Goal: Book appointment/travel/reservation

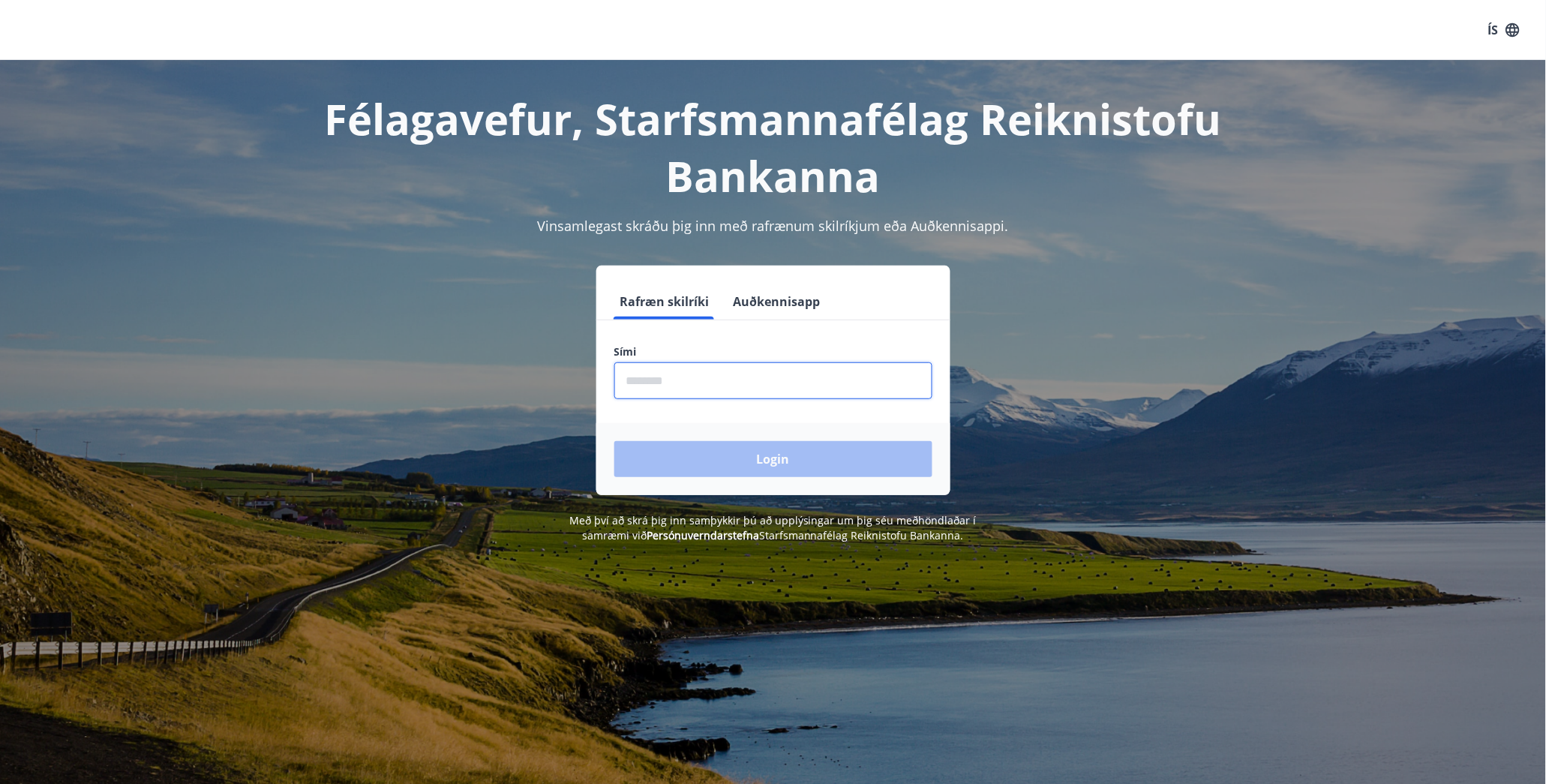
click at [638, 378] on input "phone" at bounding box center [773, 380] width 319 height 37
type input "********"
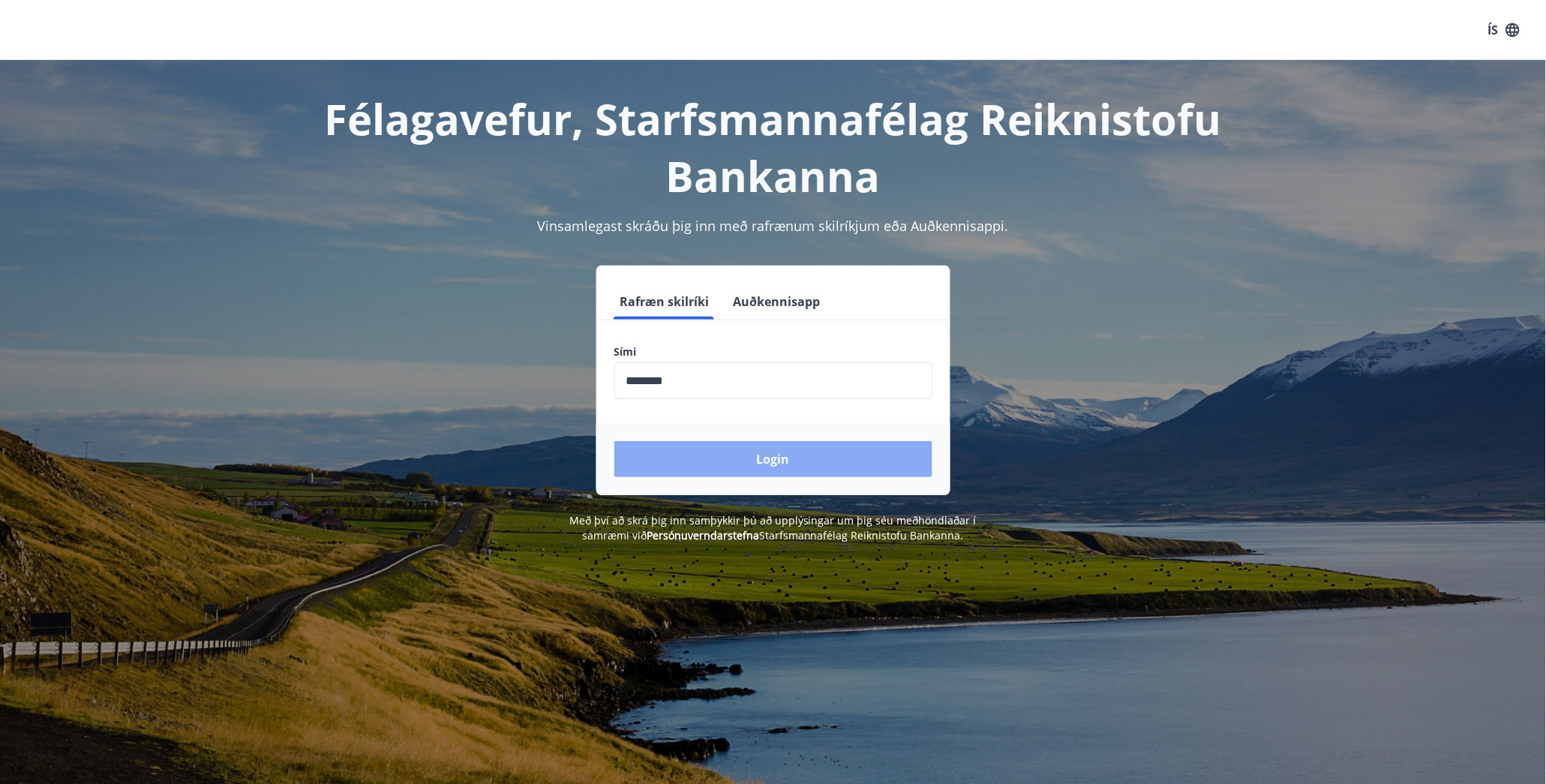
click at [818, 452] on button "Login" at bounding box center [773, 459] width 319 height 36
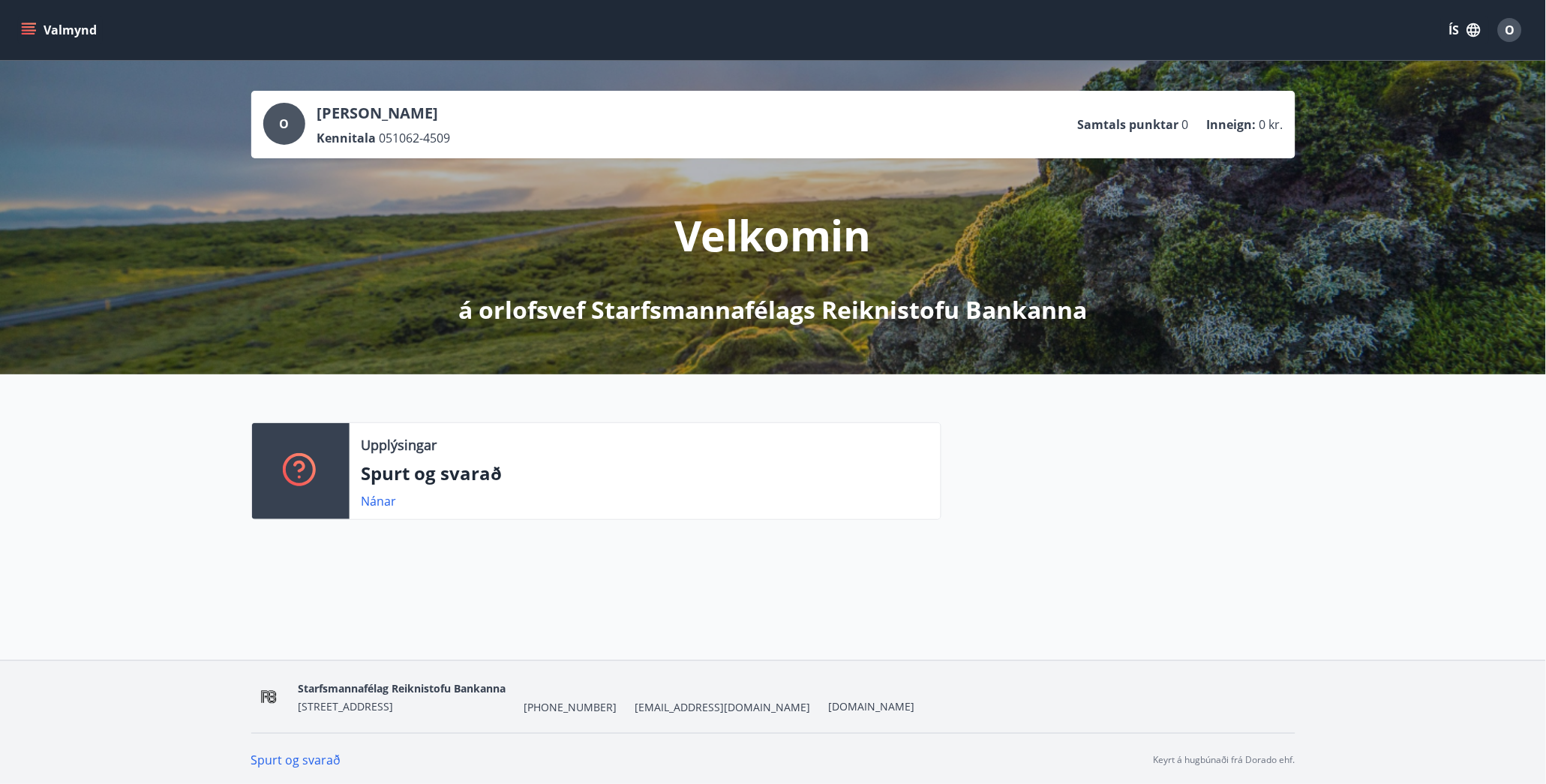
scroll to position [2, 0]
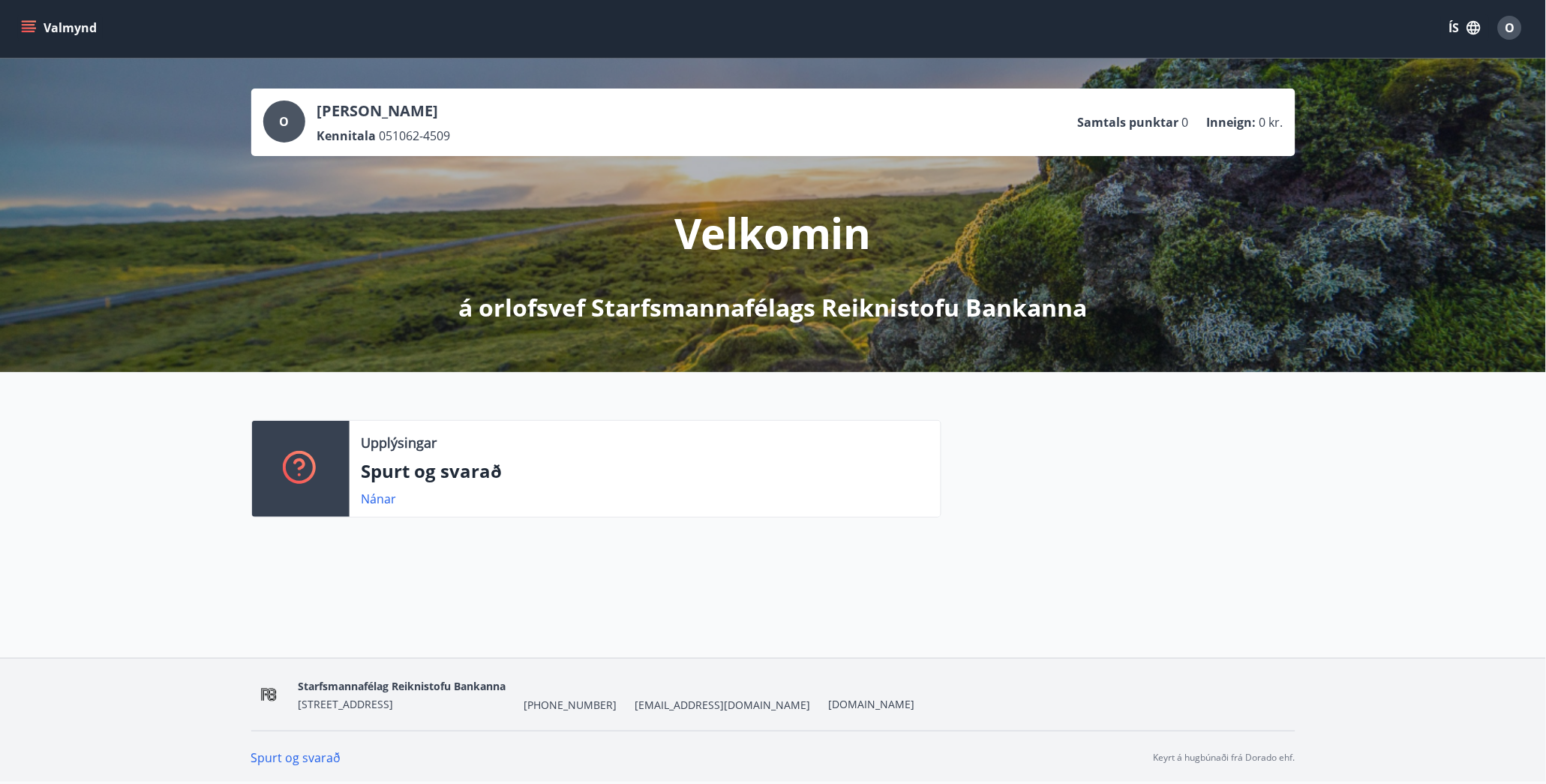
click at [29, 23] on icon "menu" at bounding box center [28, 27] width 15 height 15
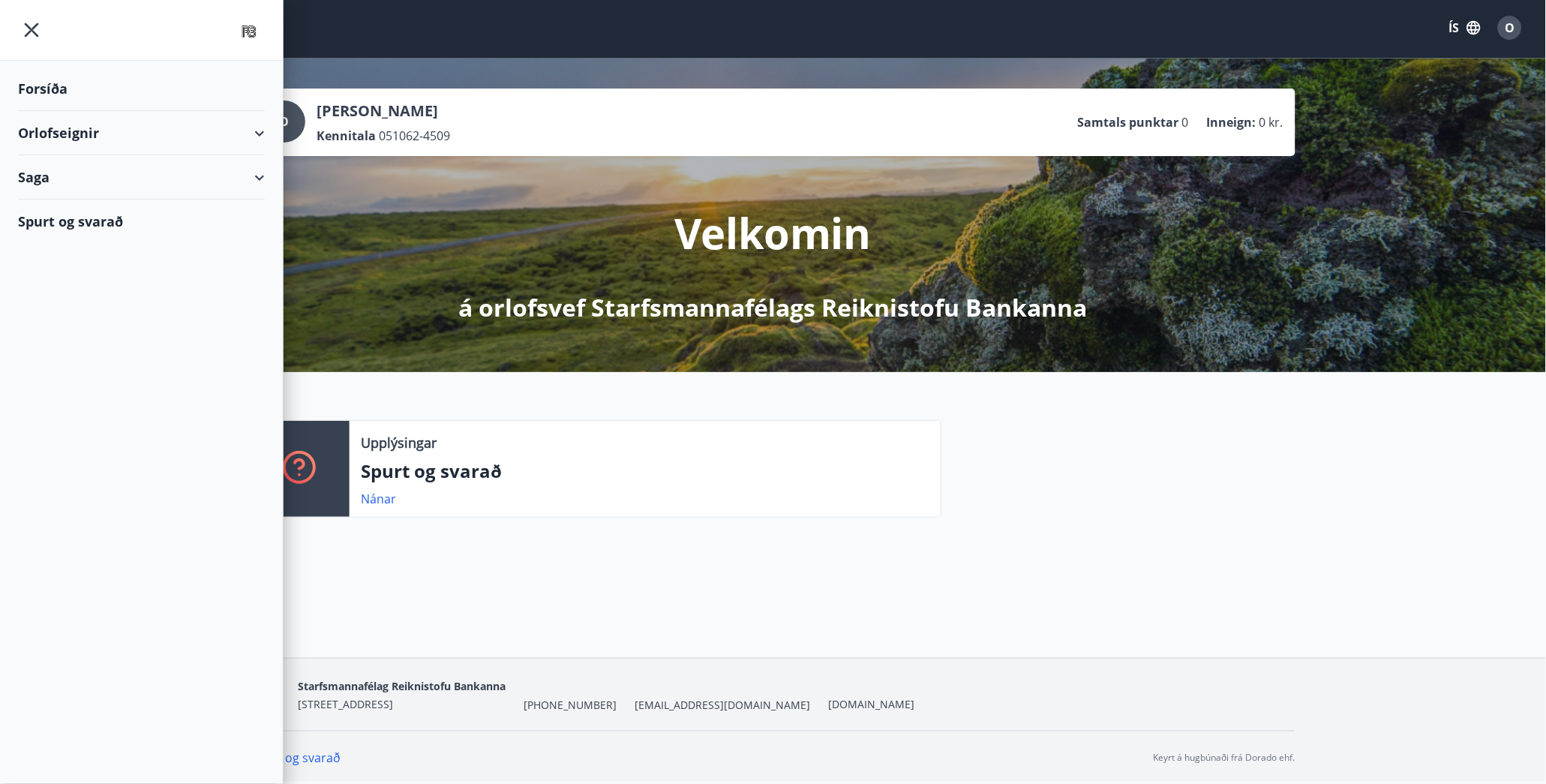
click at [83, 133] on div "Orlofseignir" at bounding box center [141, 133] width 247 height 44
click at [72, 167] on div "Framboð" at bounding box center [141, 171] width 223 height 32
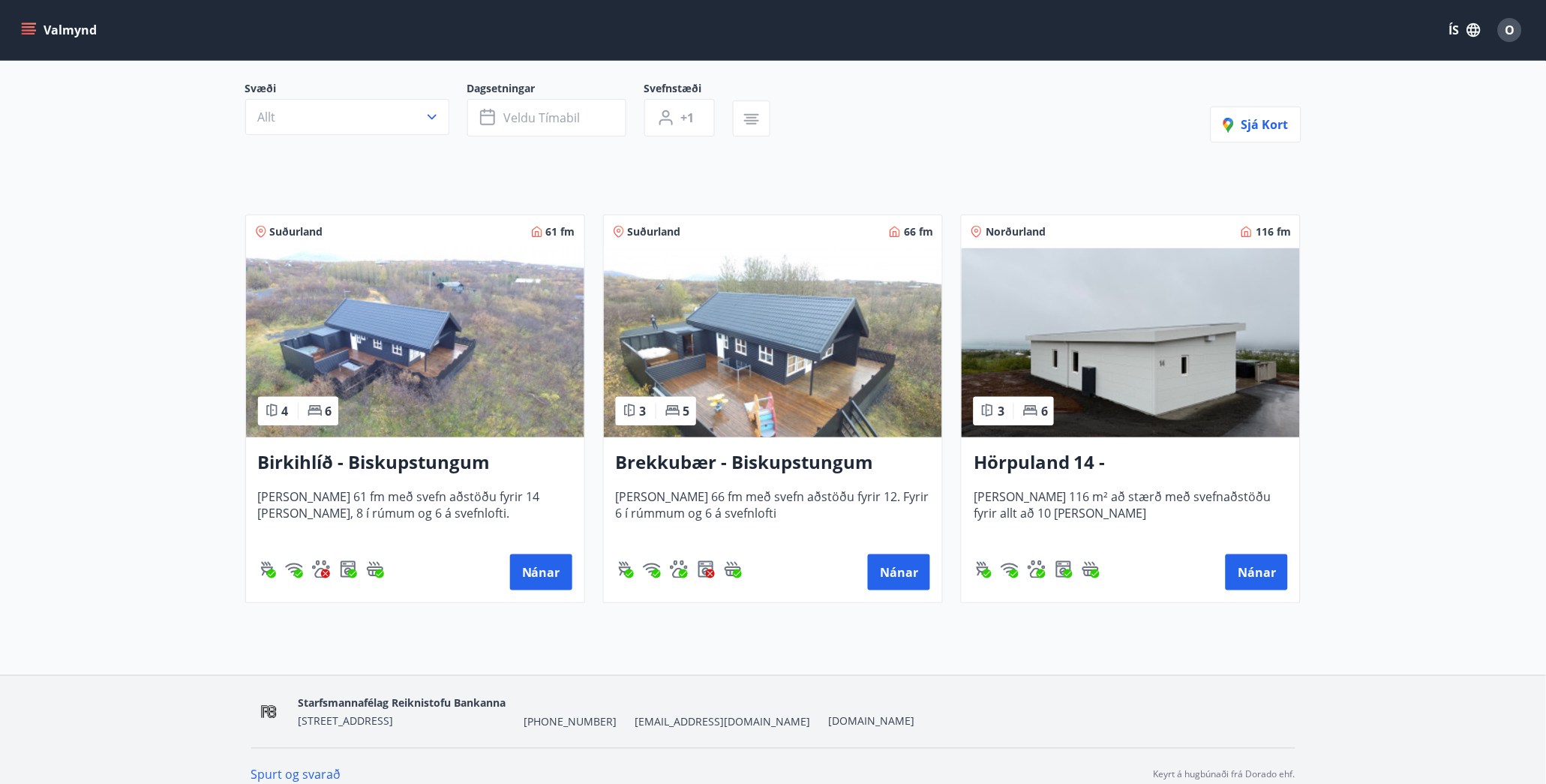
scroll to position [146, 0]
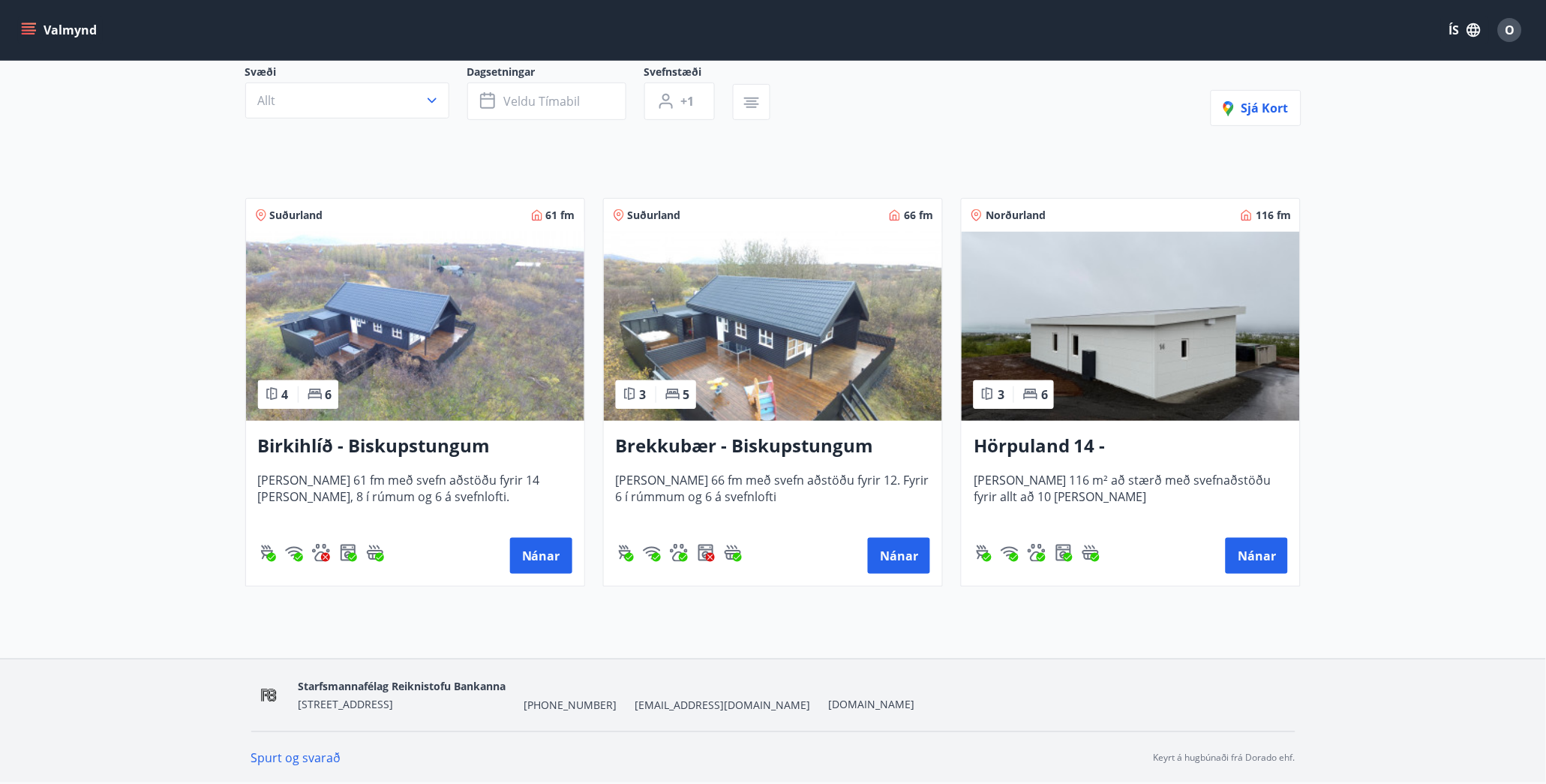
click at [420, 318] on img at bounding box center [415, 326] width 338 height 189
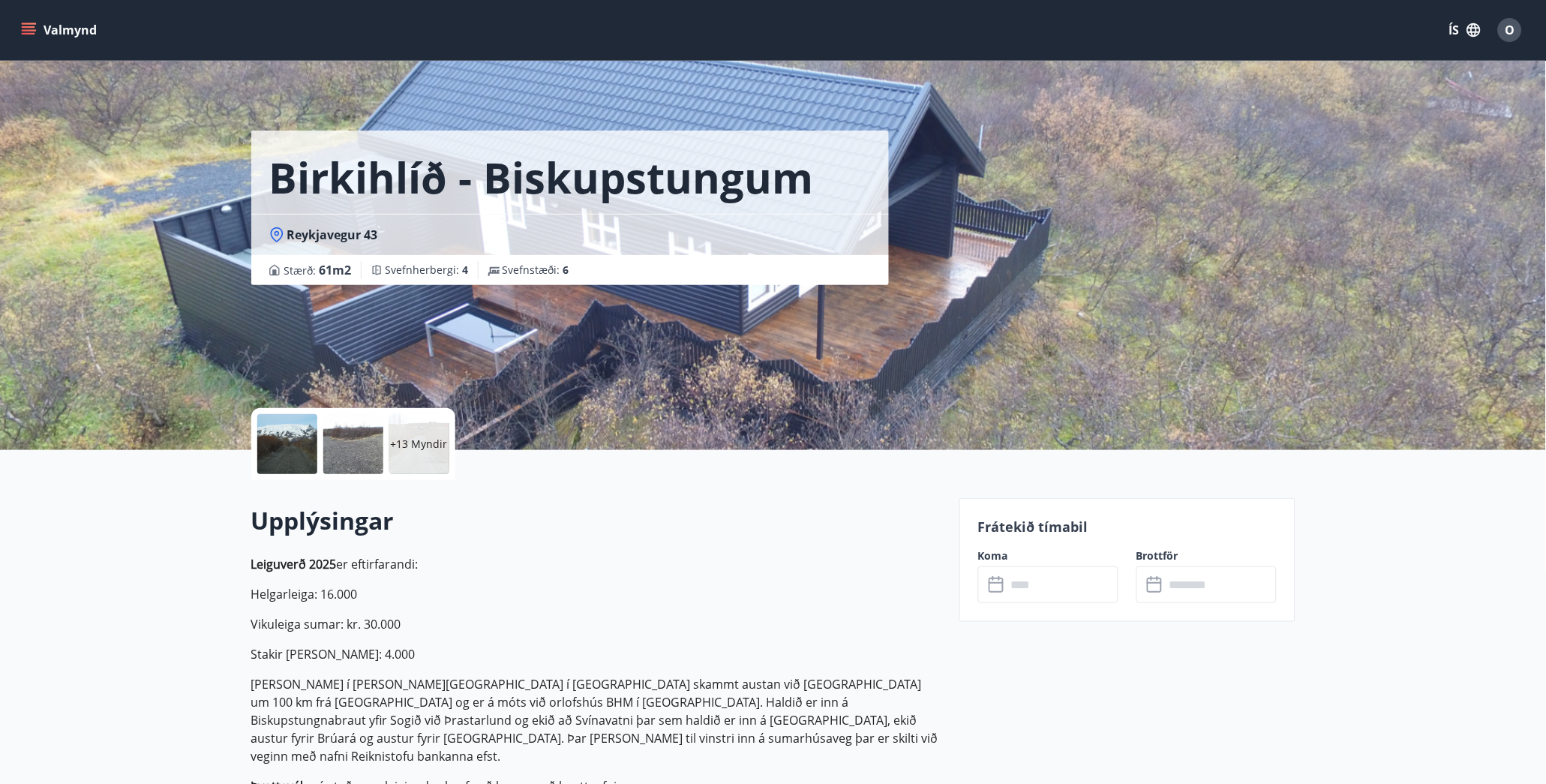
click at [286, 445] on div at bounding box center [288, 444] width 60 height 60
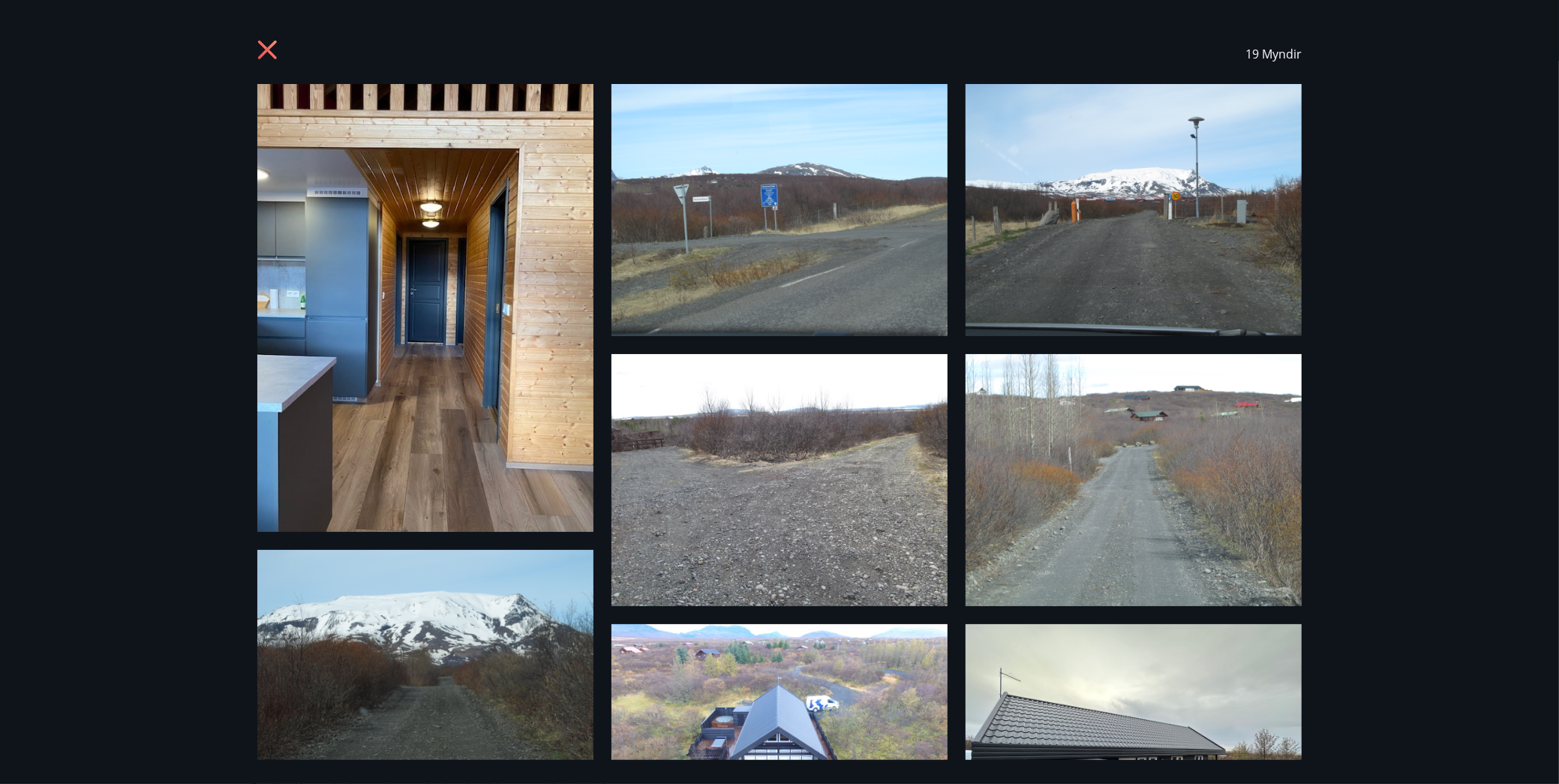
click at [471, 385] on img at bounding box center [426, 307] width 336 height 448
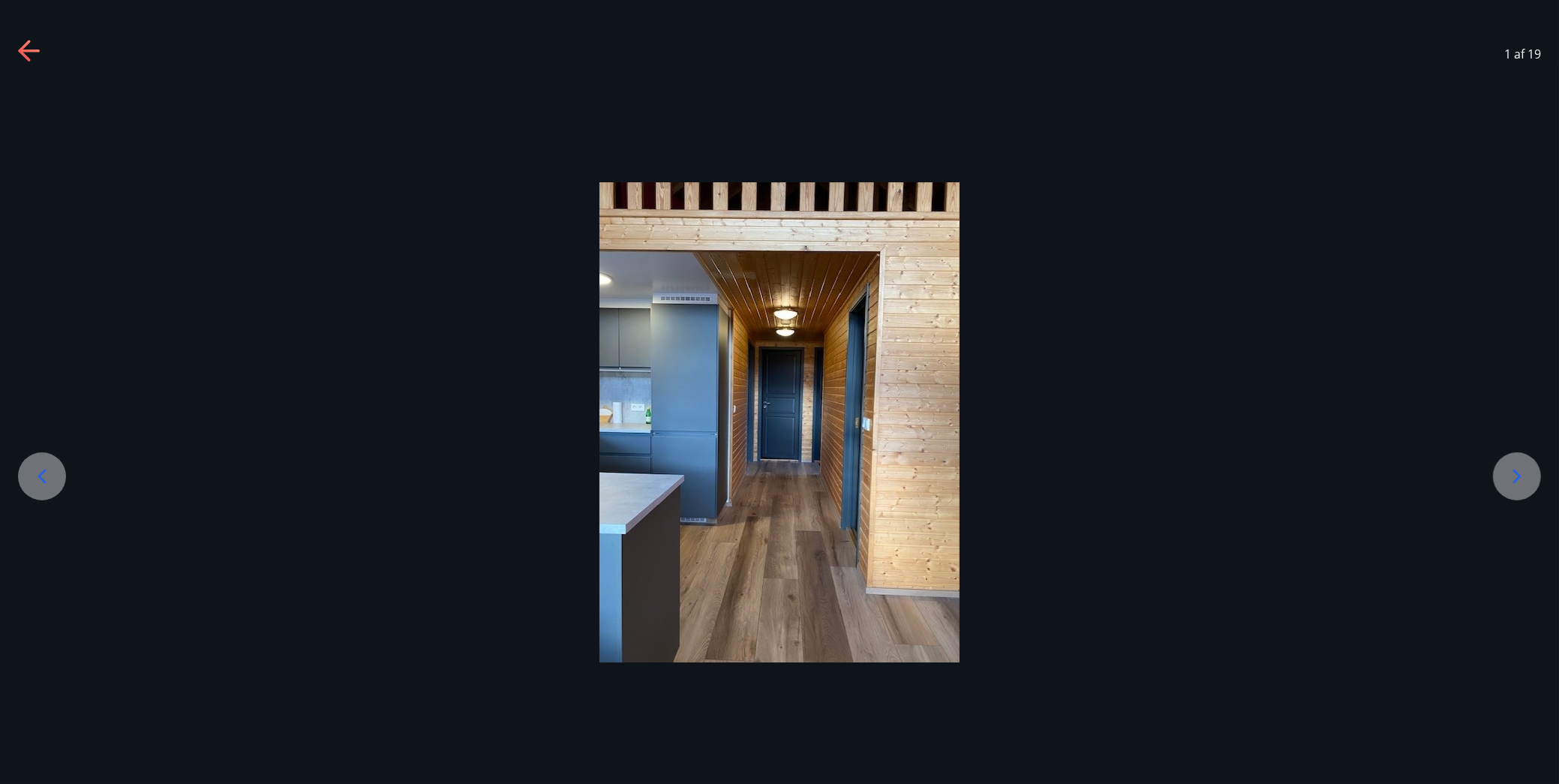
click at [1512, 484] on icon at bounding box center [1517, 477] width 24 height 24
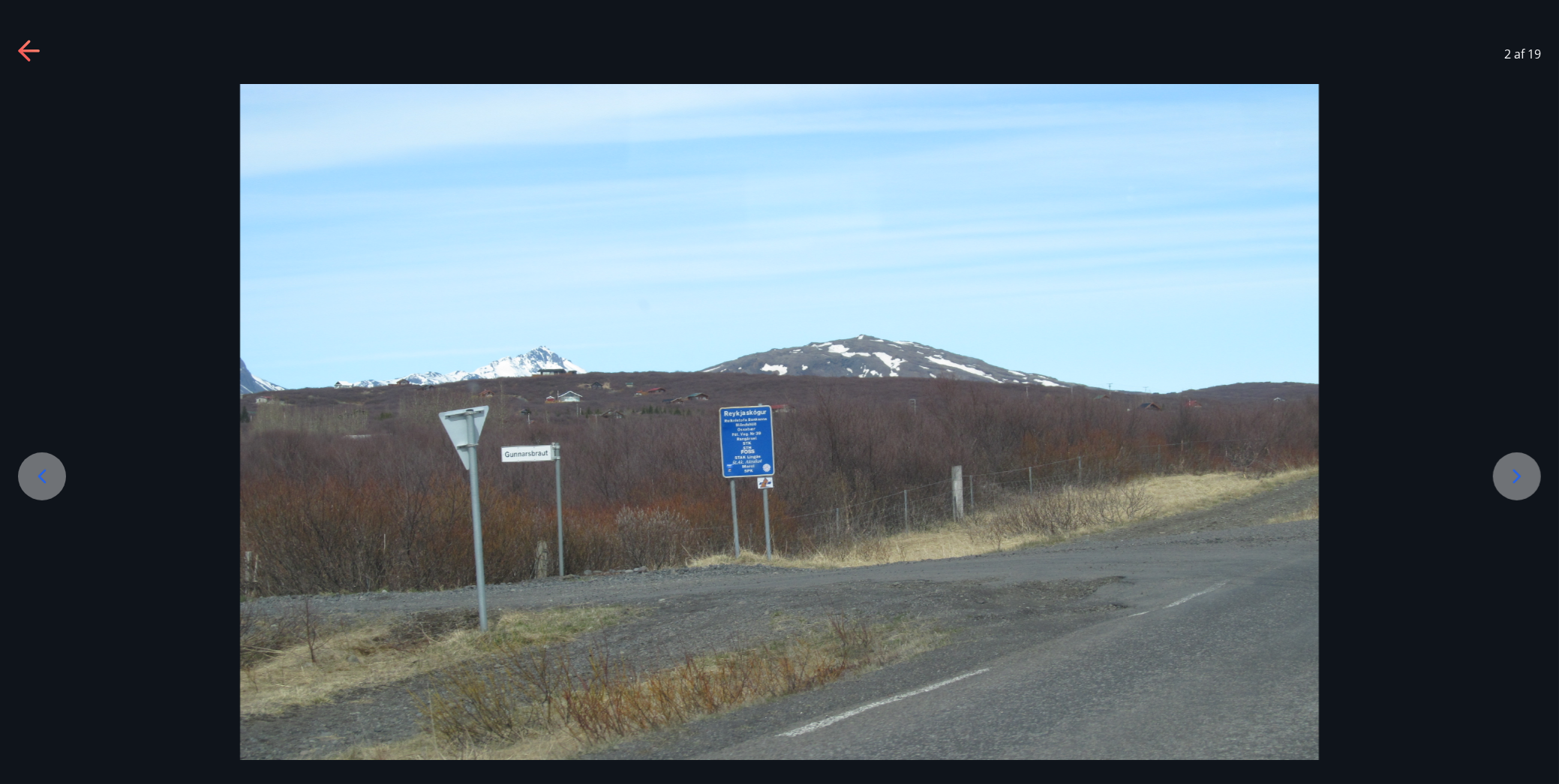
click at [1512, 484] on icon at bounding box center [1517, 477] width 24 height 24
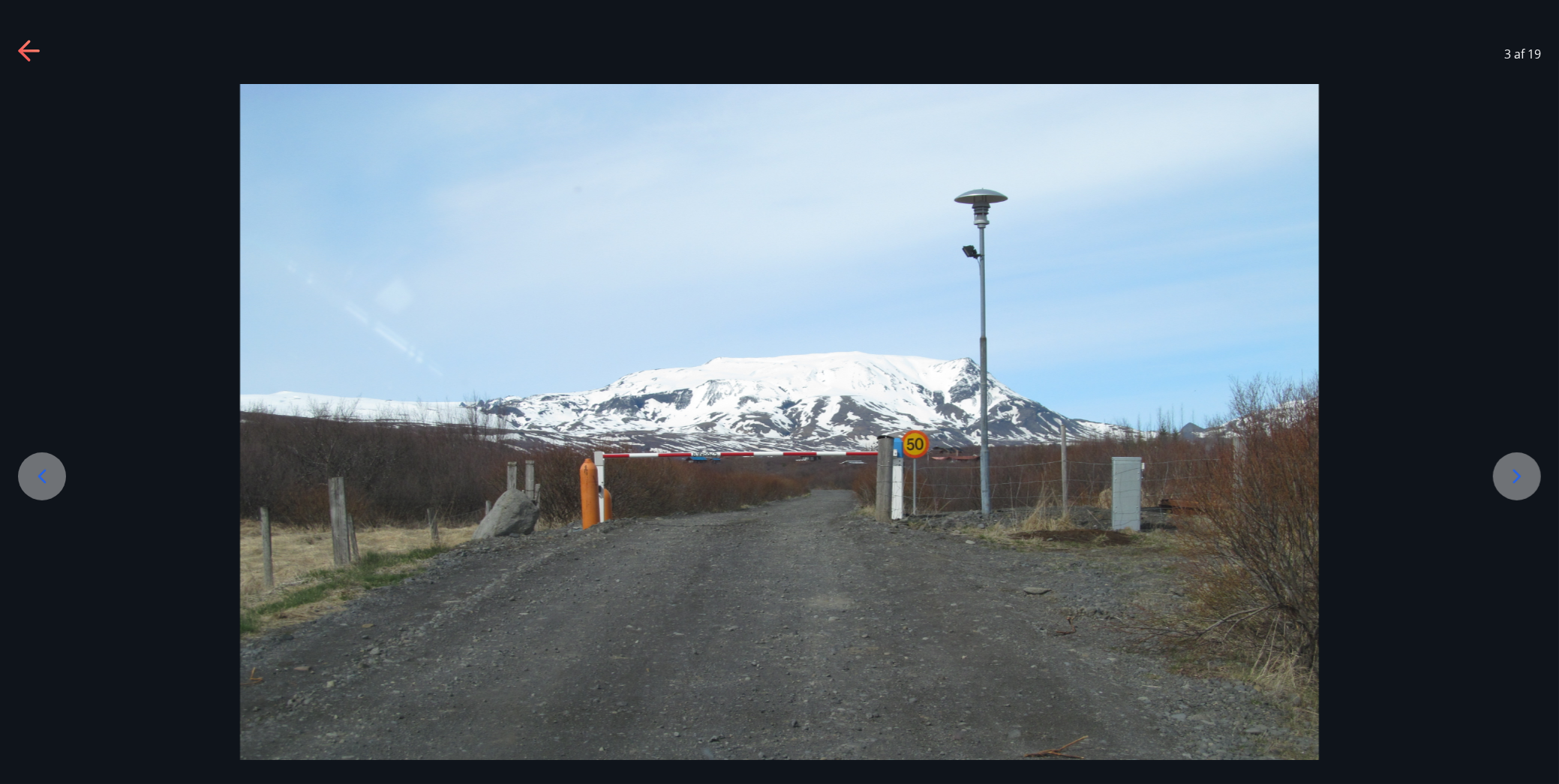
click at [1512, 484] on icon at bounding box center [1517, 477] width 24 height 24
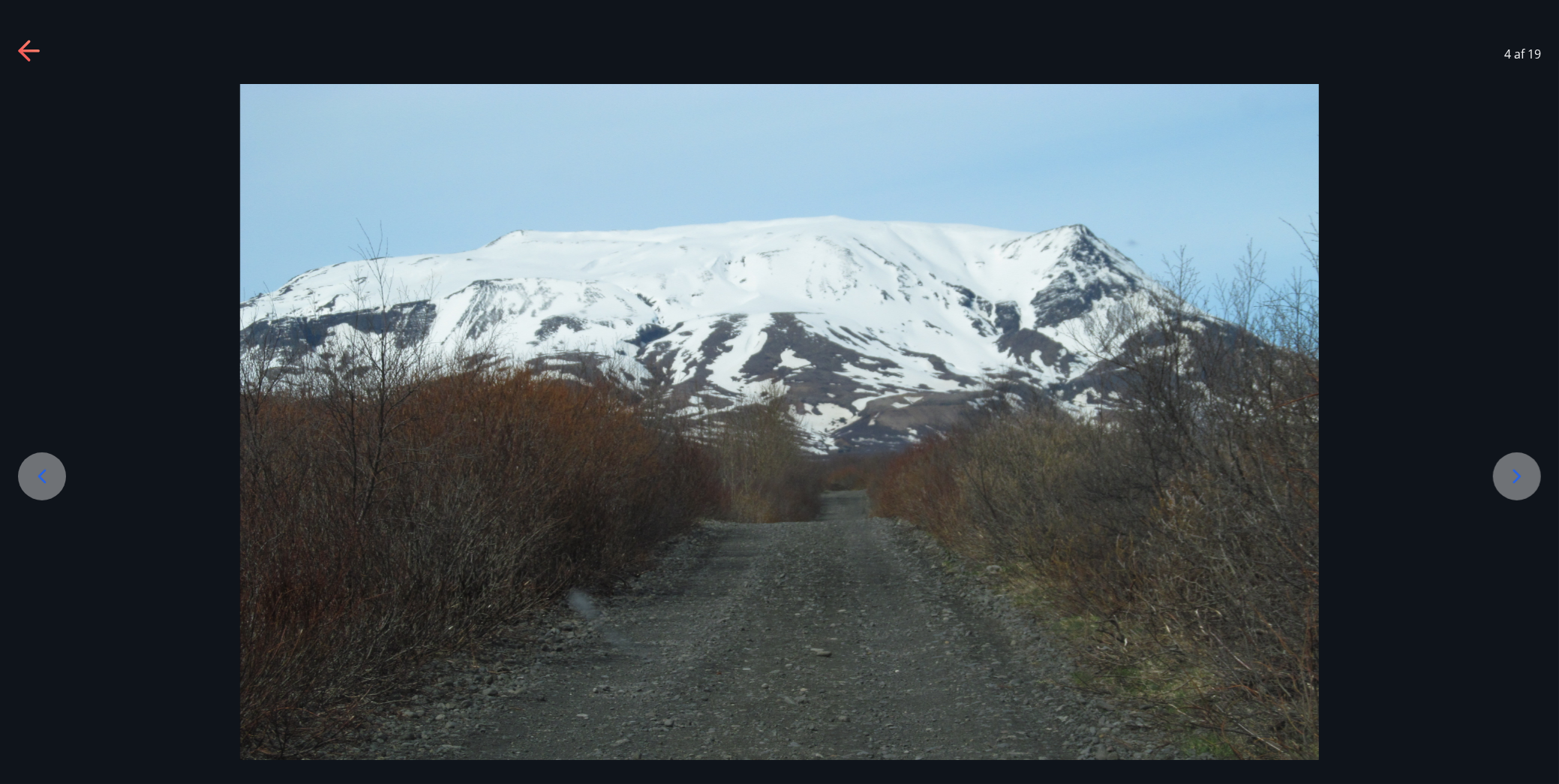
click at [1512, 484] on icon at bounding box center [1517, 477] width 24 height 24
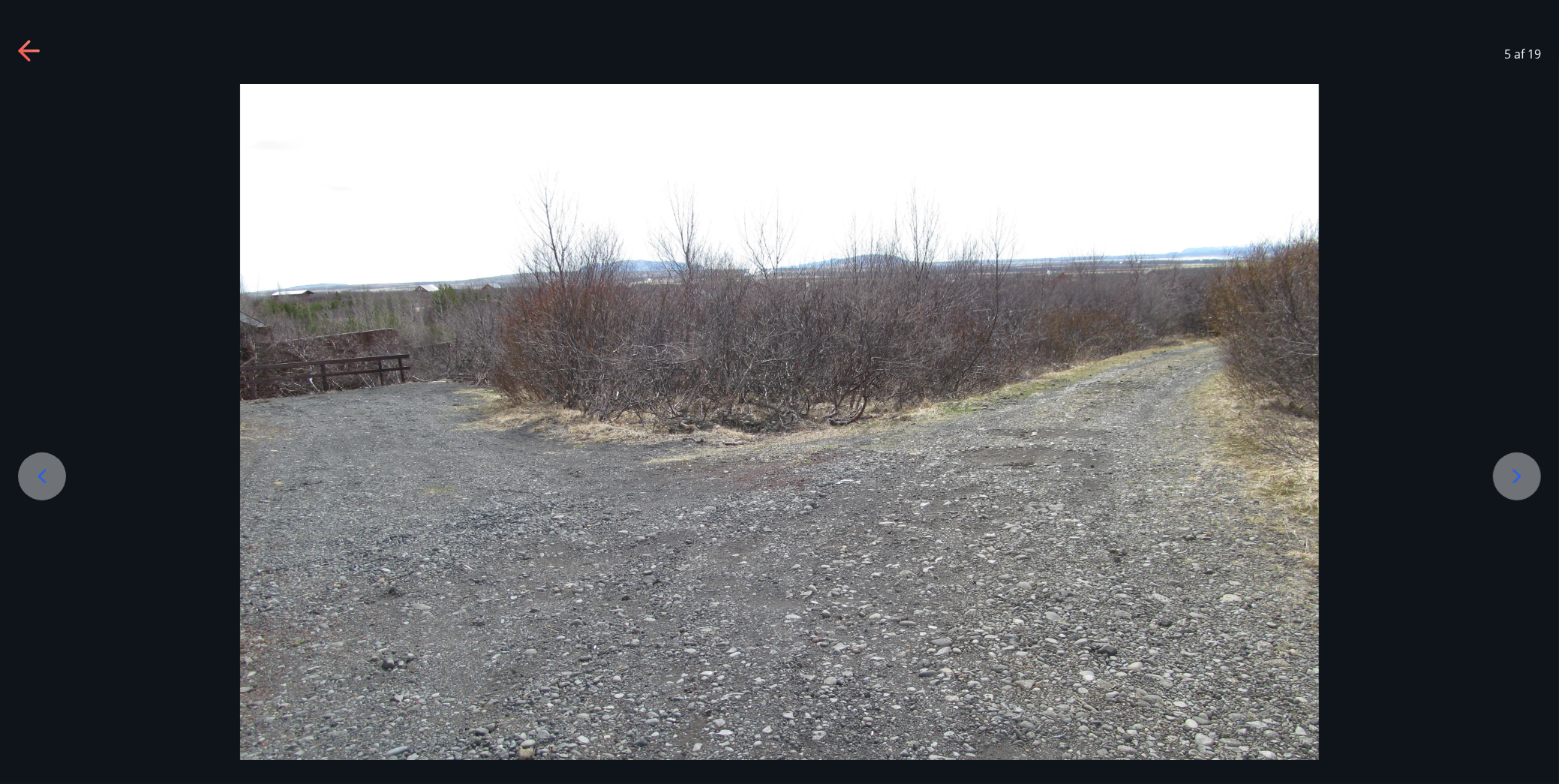
click at [1512, 484] on icon at bounding box center [1517, 477] width 24 height 24
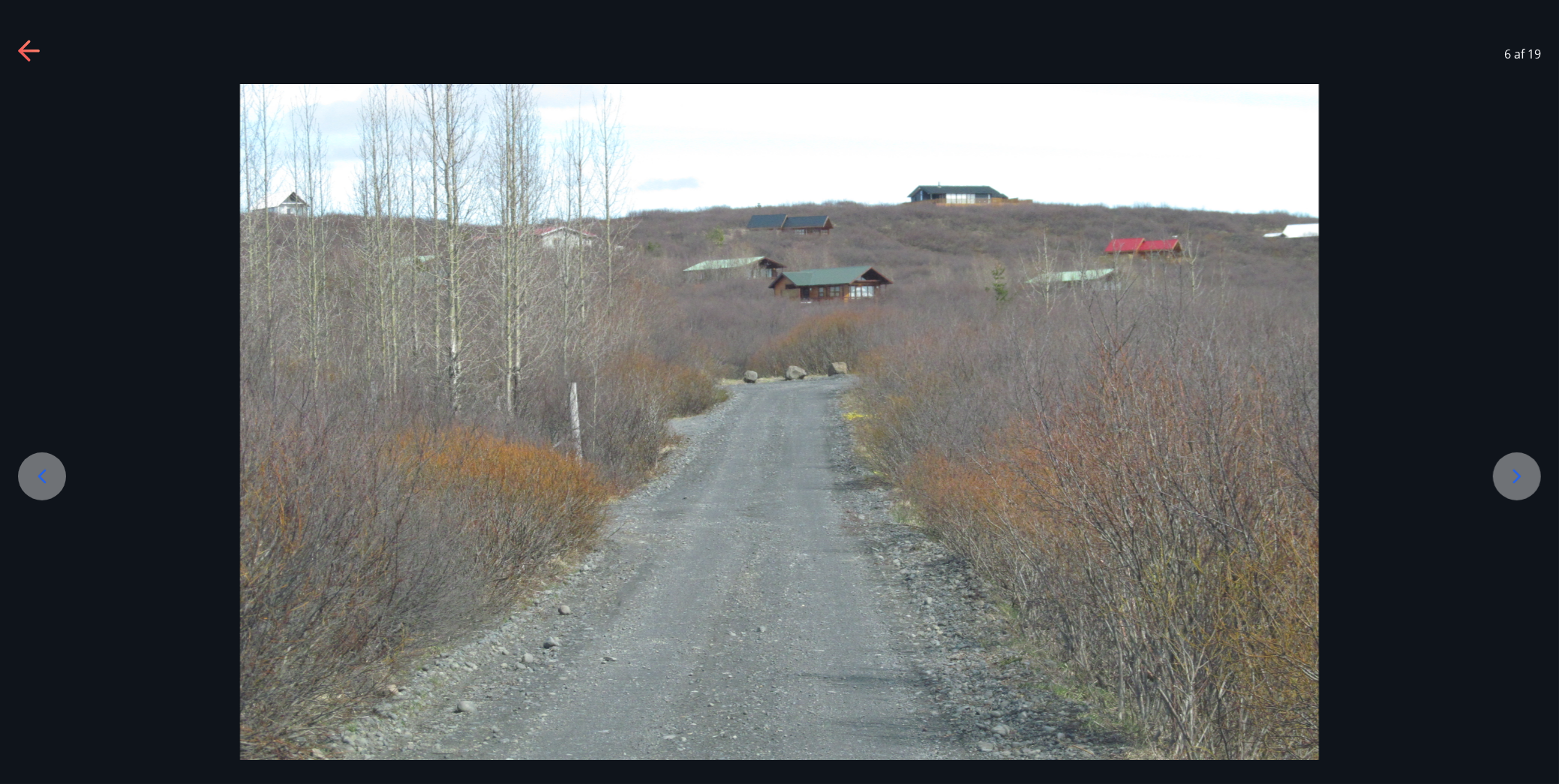
click at [1512, 484] on icon at bounding box center [1517, 477] width 24 height 24
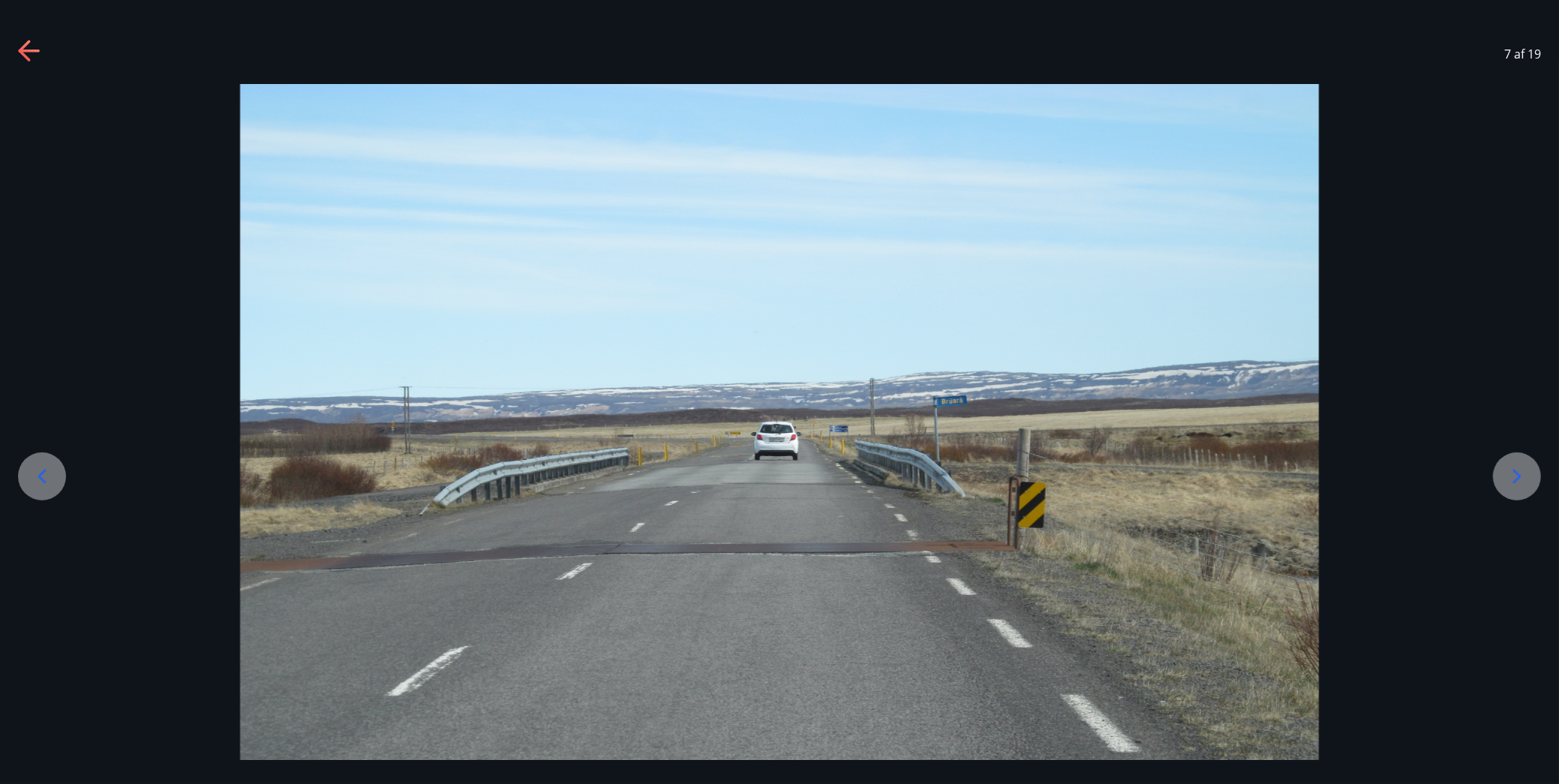
click at [1512, 484] on icon at bounding box center [1517, 477] width 24 height 24
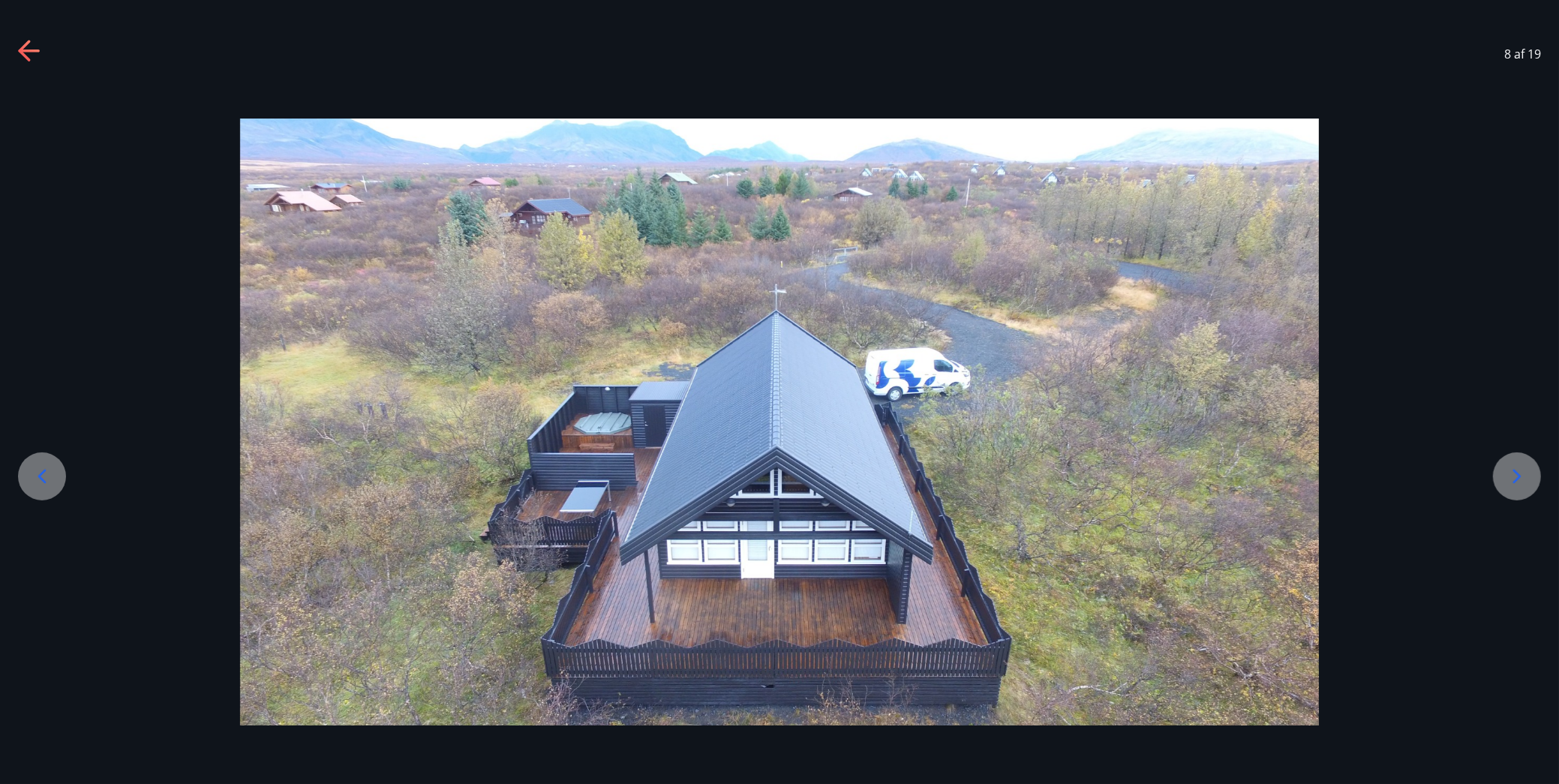
click at [1512, 484] on icon at bounding box center [1517, 477] width 24 height 24
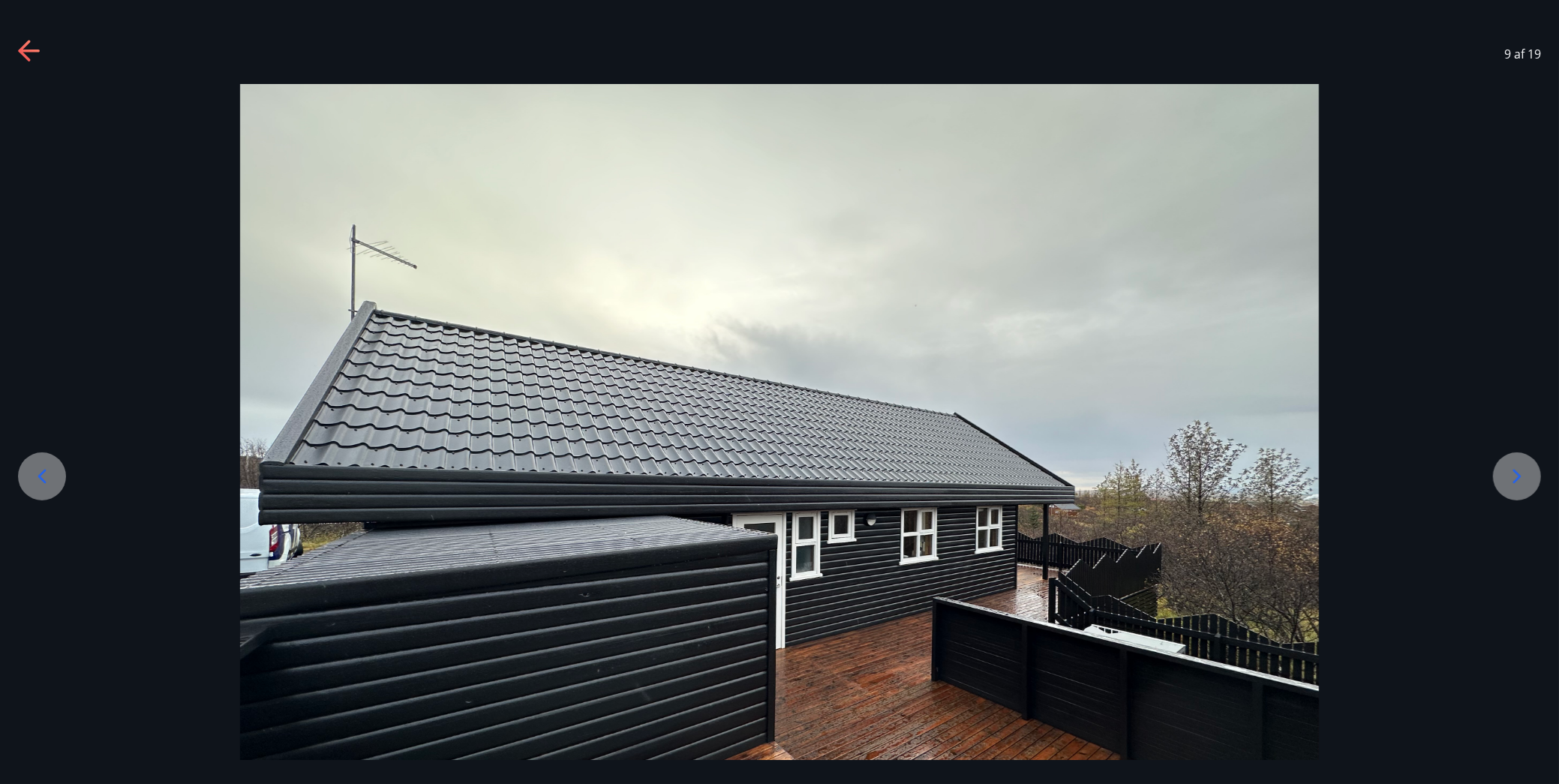
click at [1512, 484] on icon at bounding box center [1517, 477] width 24 height 24
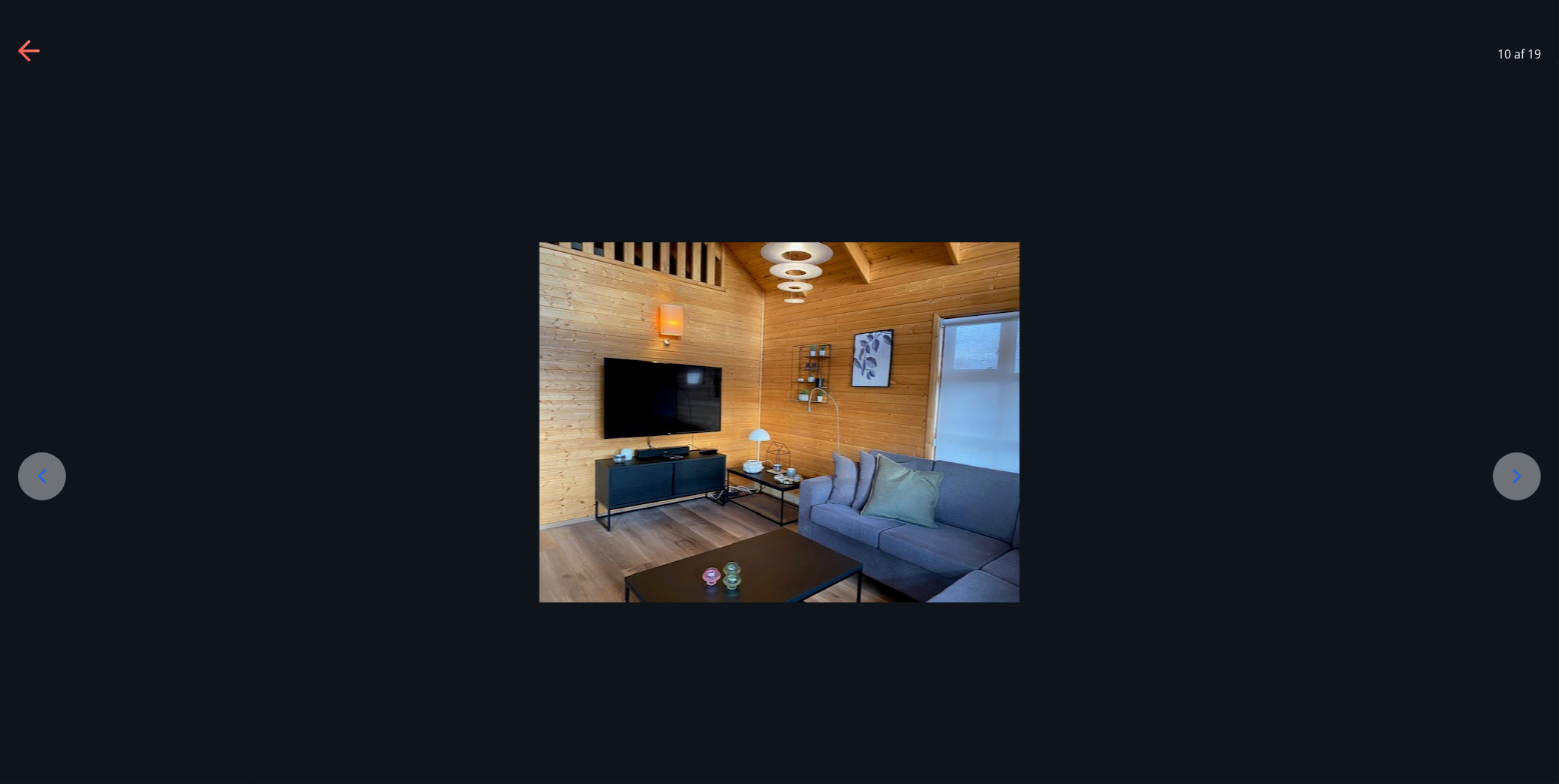
click at [1512, 484] on icon at bounding box center [1517, 477] width 24 height 24
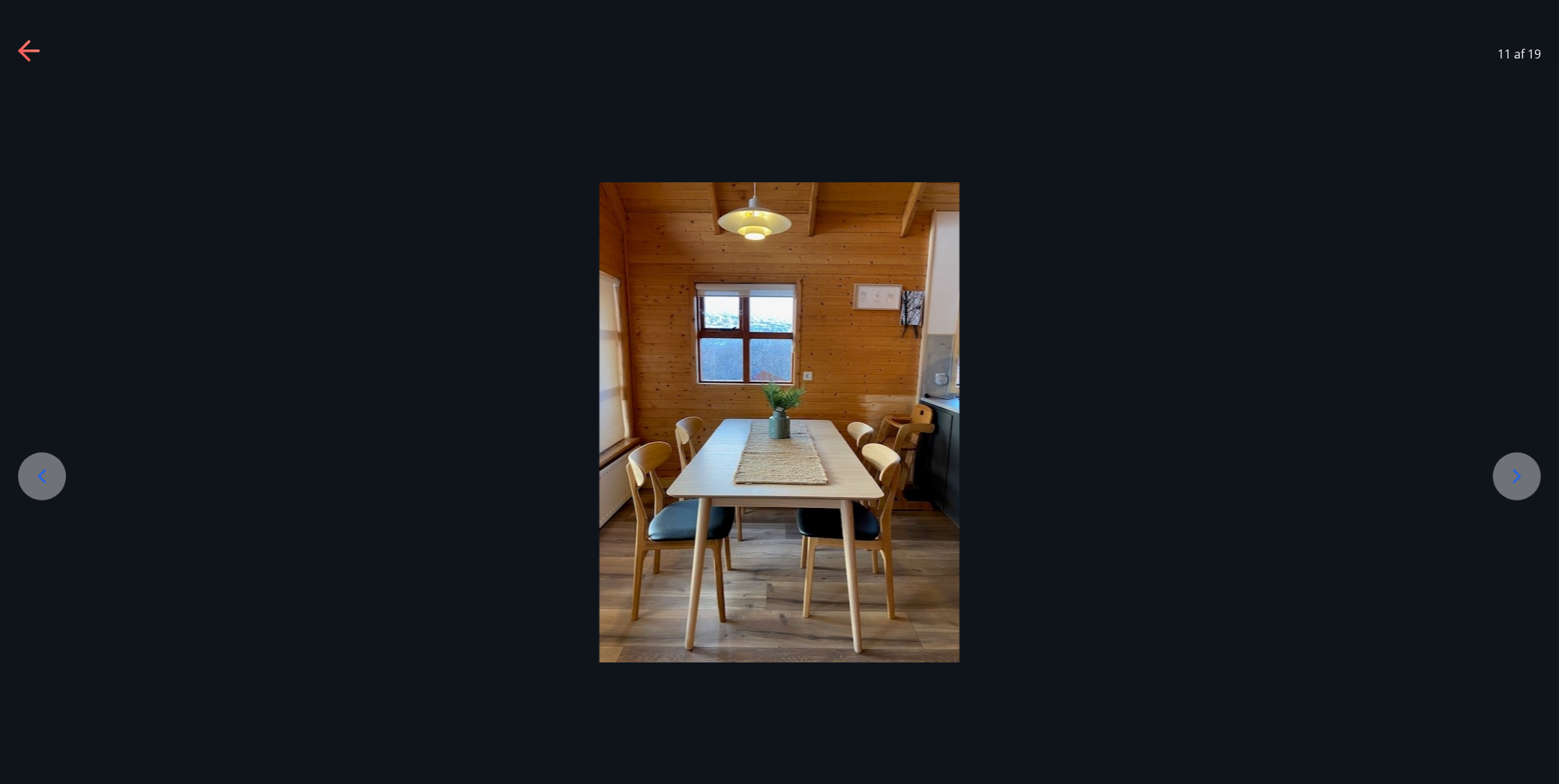
click at [1512, 484] on icon at bounding box center [1517, 477] width 24 height 24
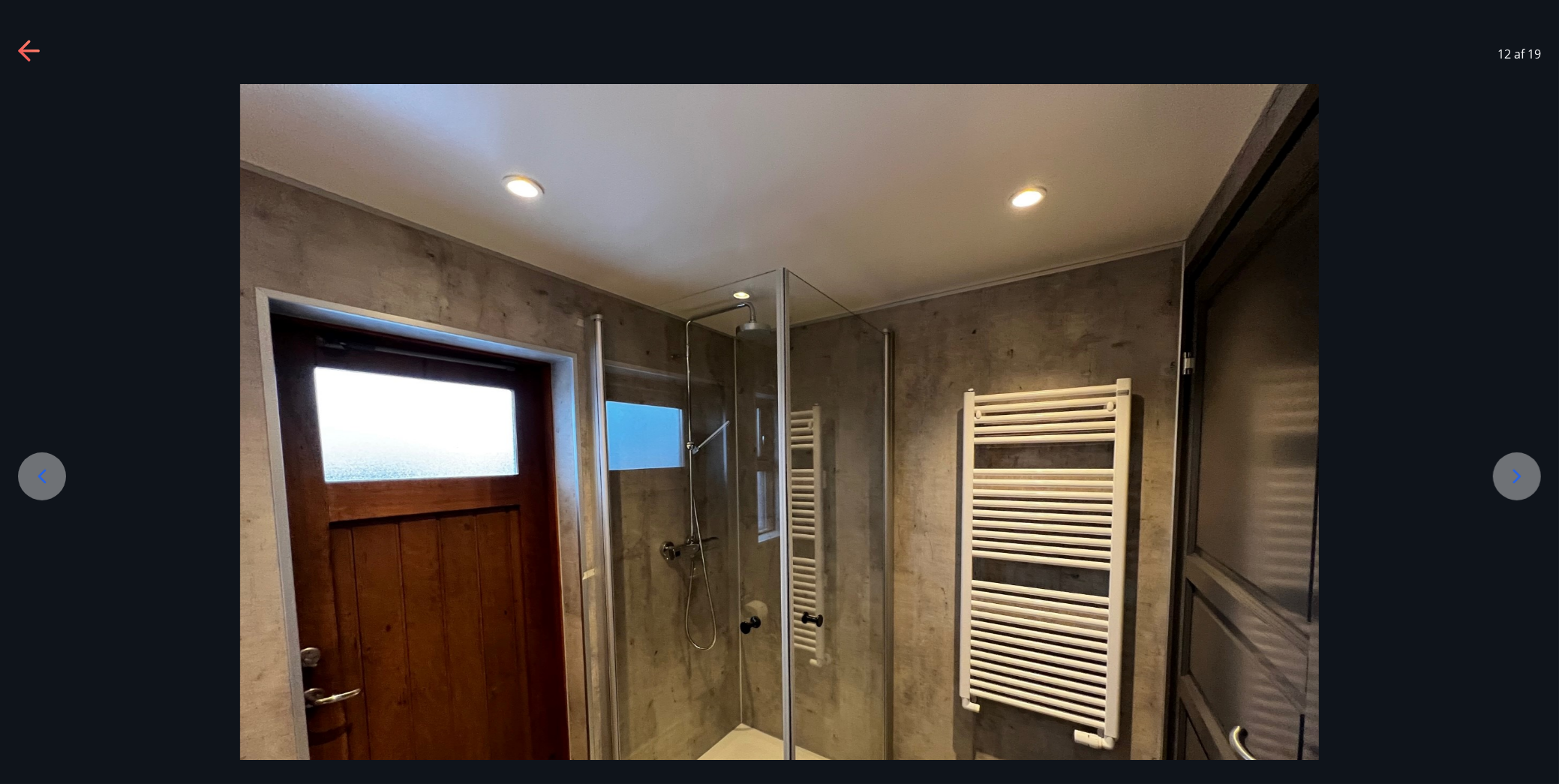
click at [1512, 484] on icon at bounding box center [1517, 477] width 24 height 24
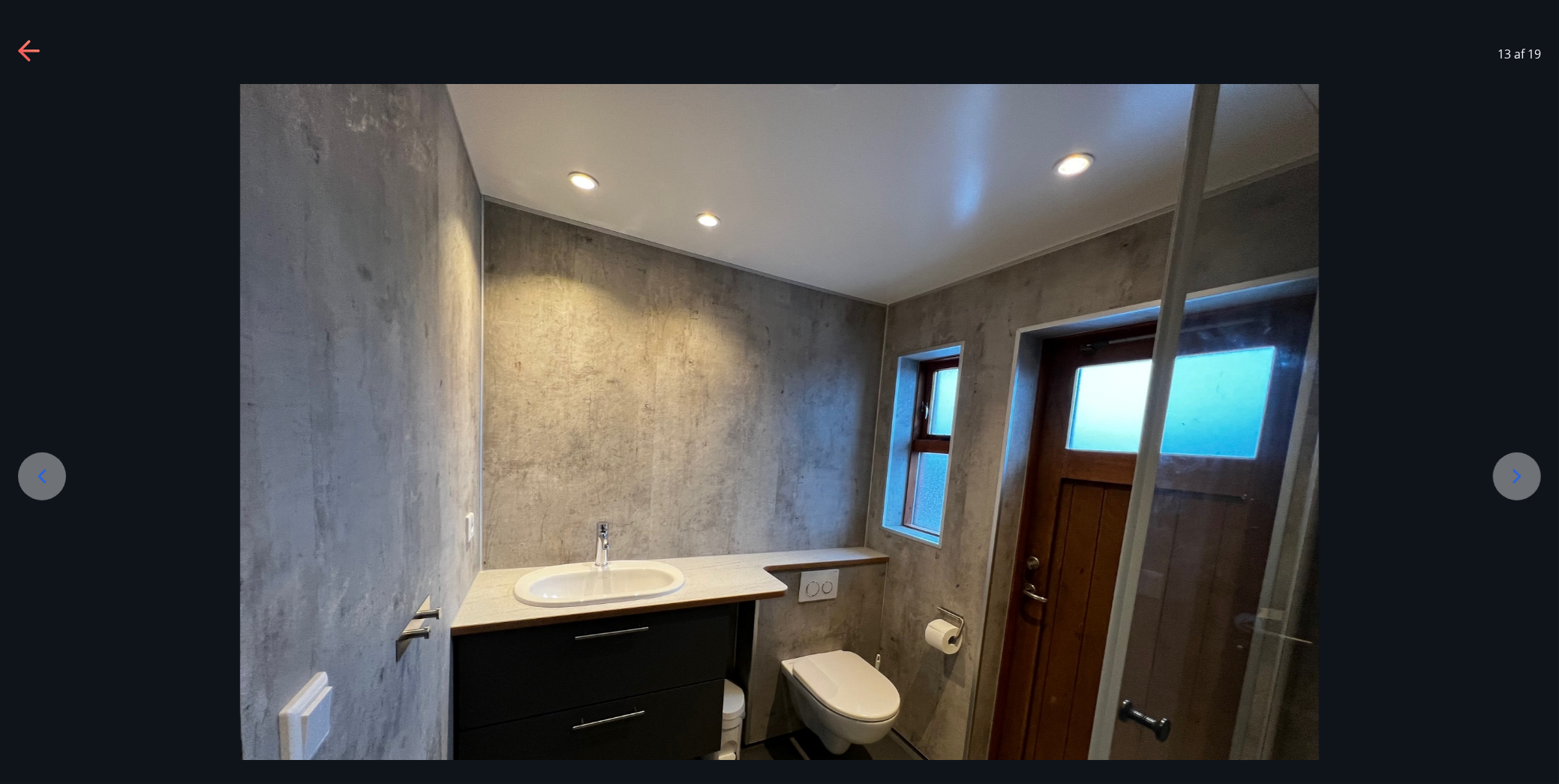
click at [1512, 484] on icon at bounding box center [1517, 477] width 24 height 24
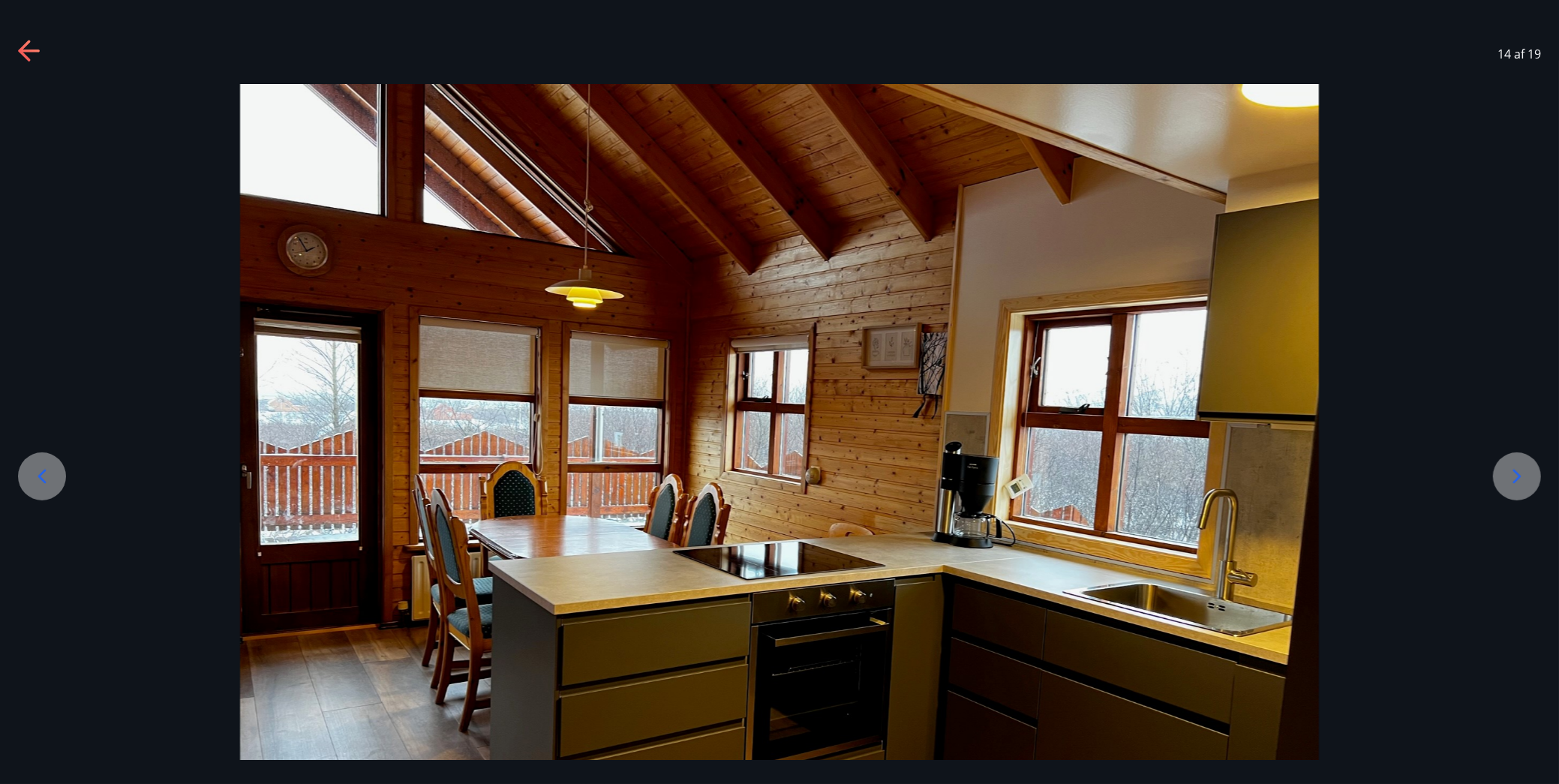
click at [1512, 484] on icon at bounding box center [1517, 477] width 24 height 24
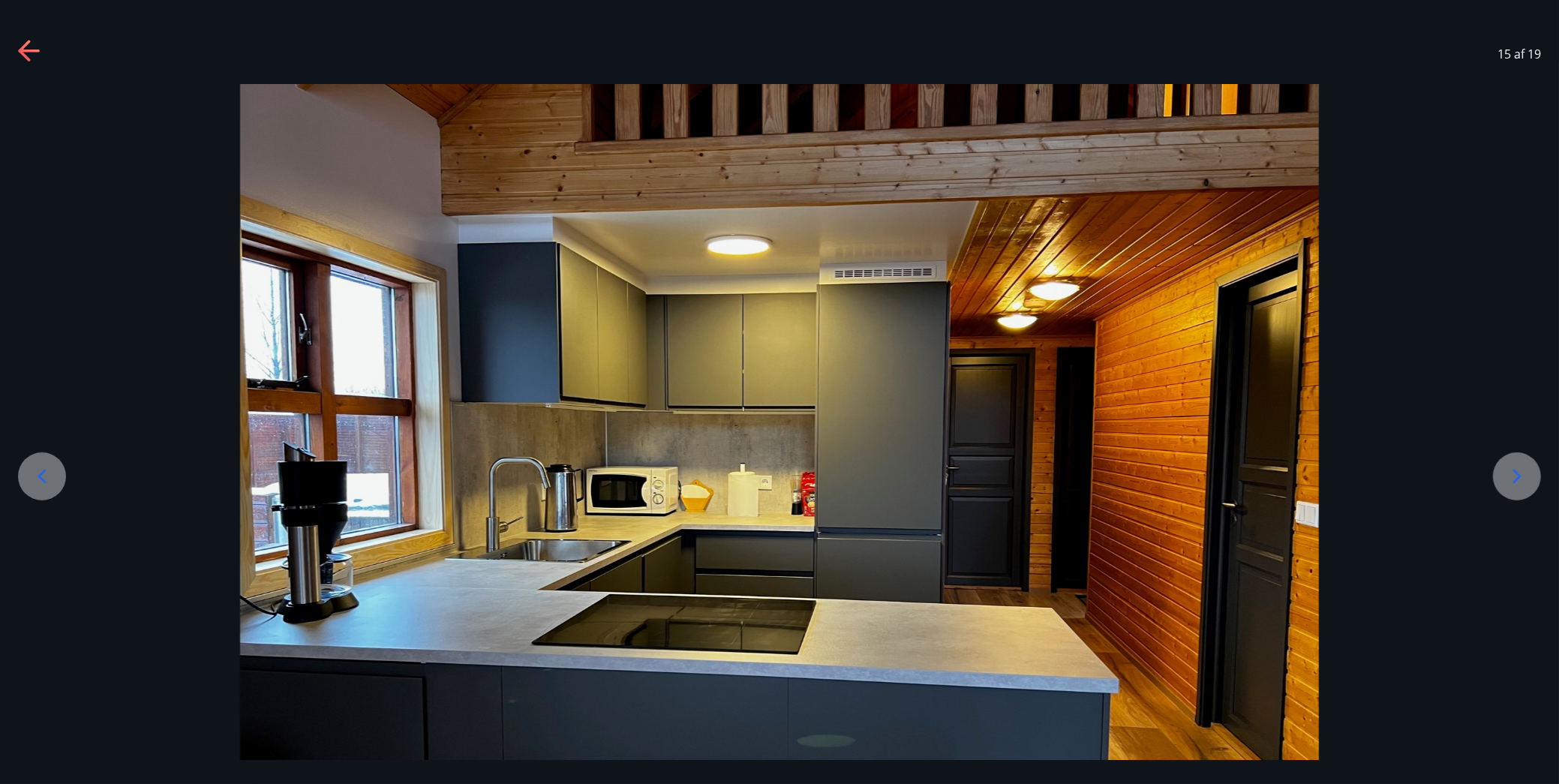
click at [1512, 484] on icon at bounding box center [1517, 477] width 24 height 24
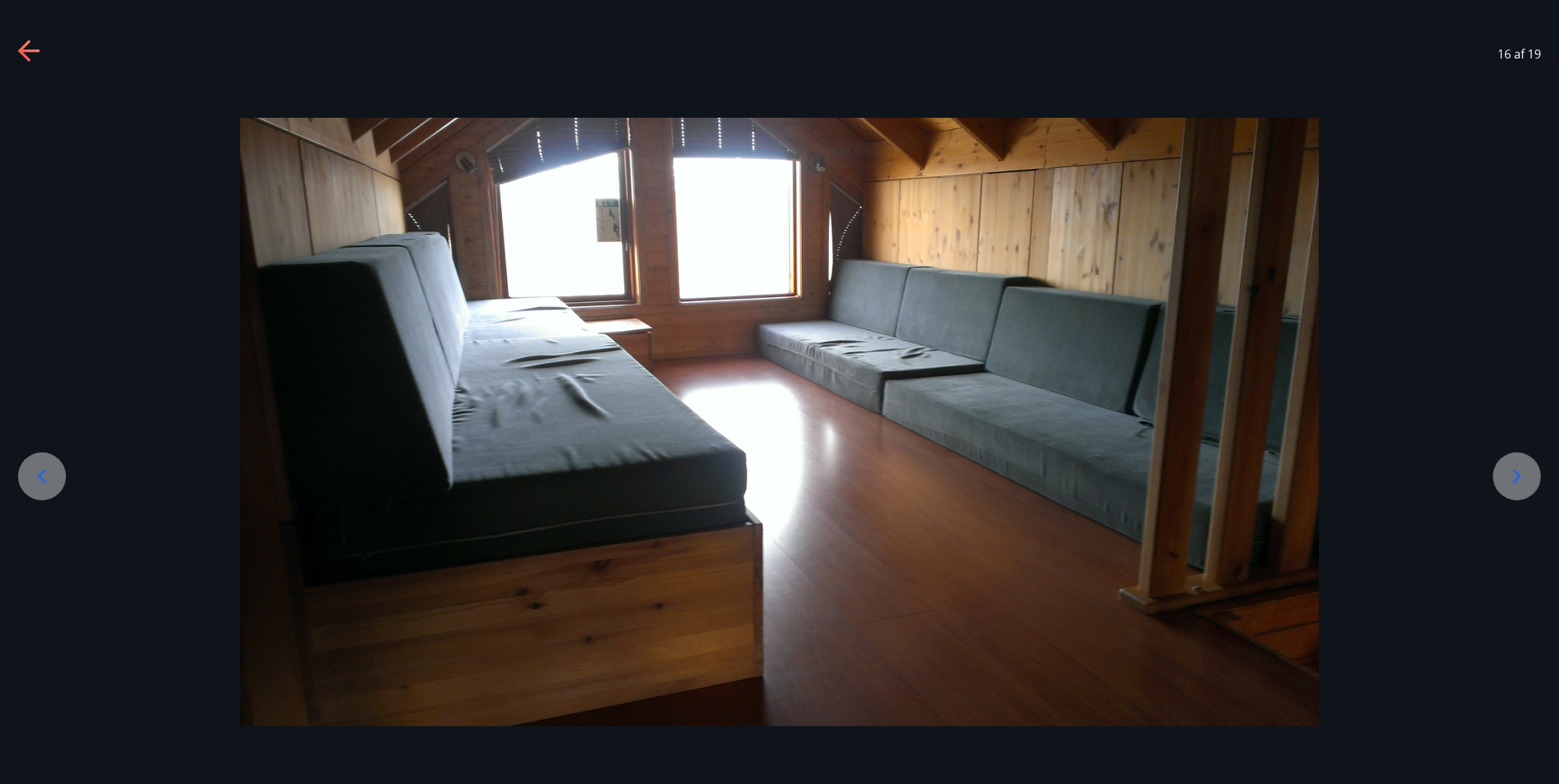
click at [1512, 484] on icon at bounding box center [1517, 477] width 24 height 24
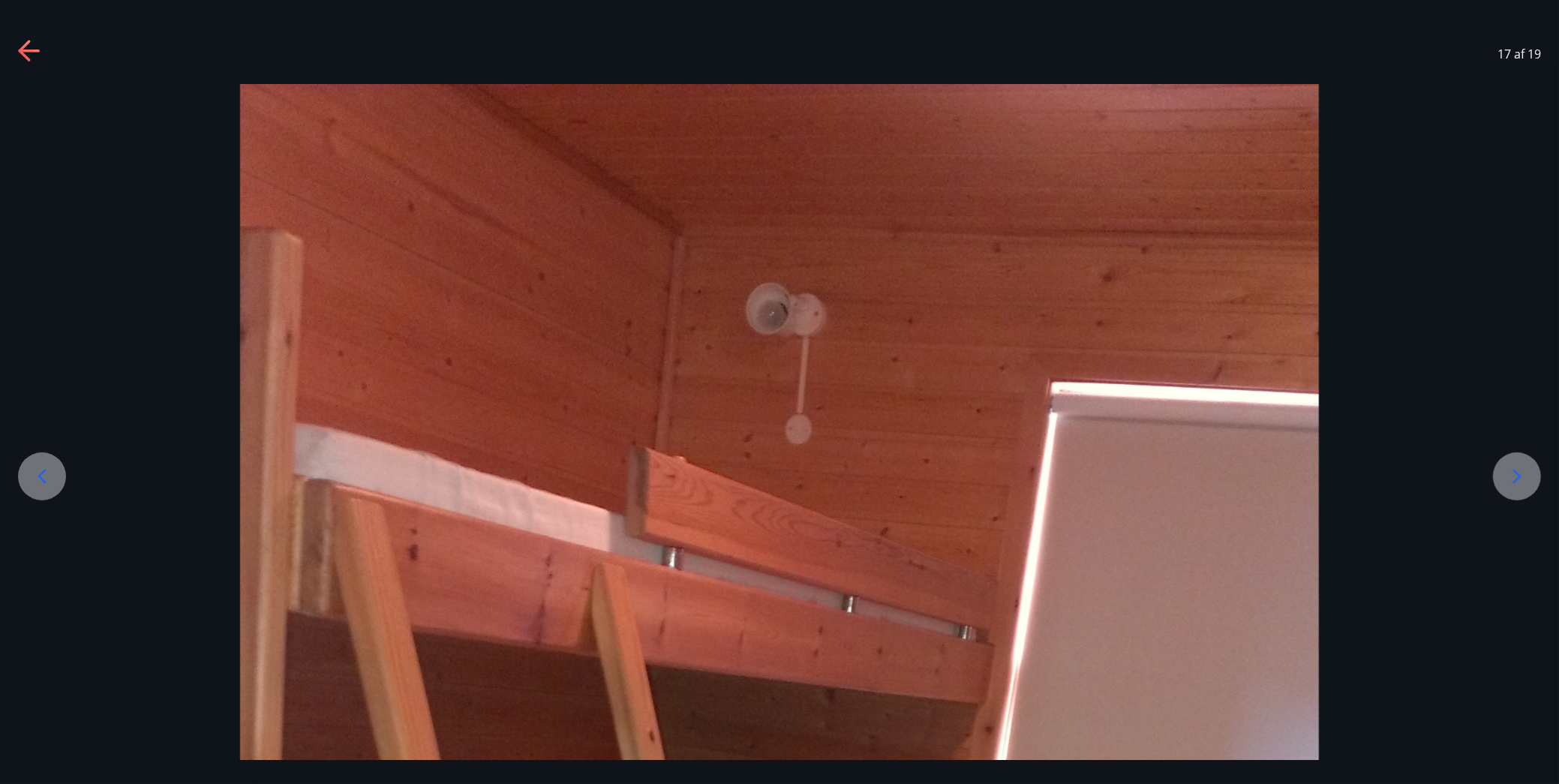
click at [1512, 484] on icon at bounding box center [1517, 477] width 24 height 24
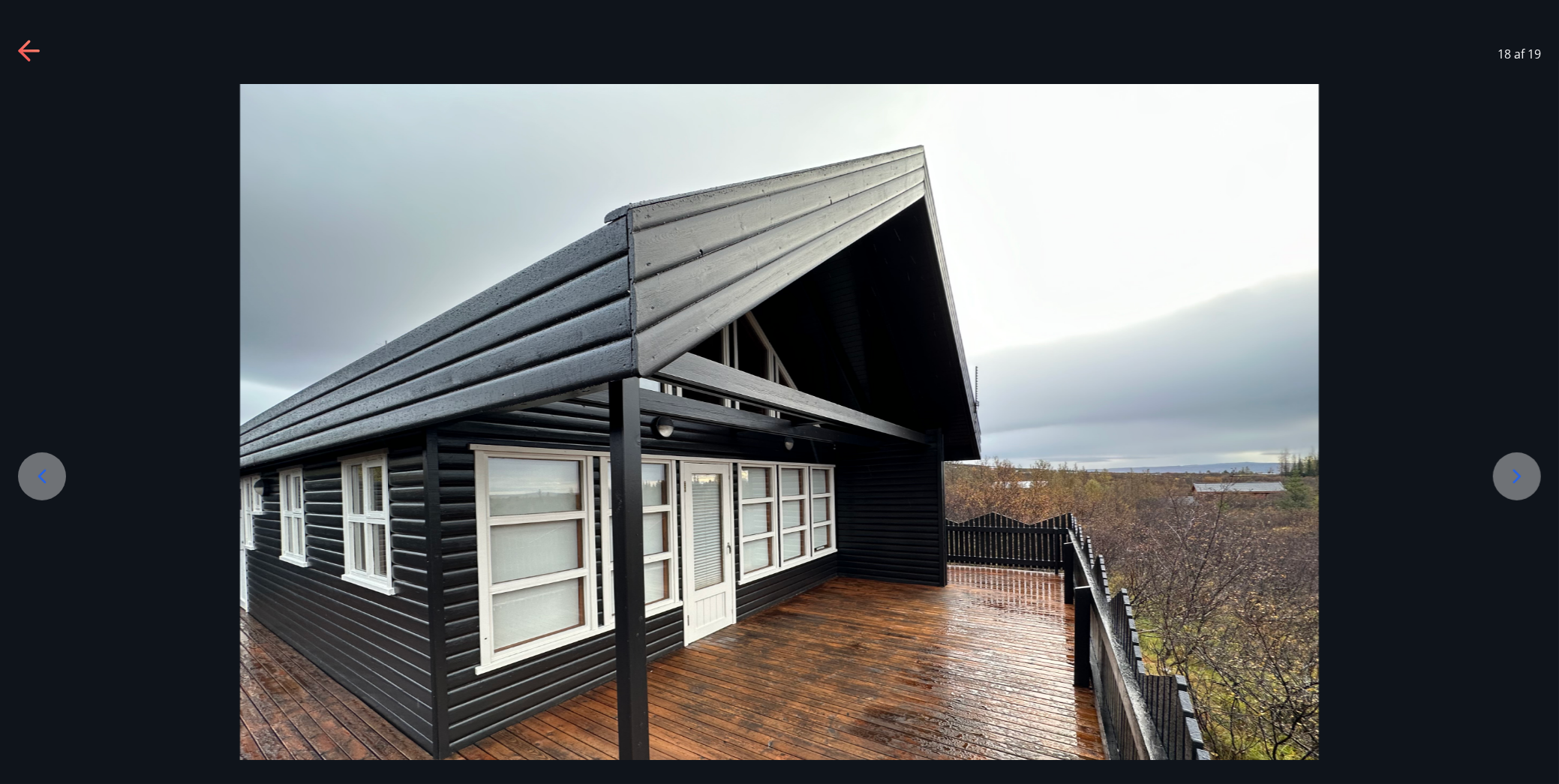
click at [1512, 484] on icon at bounding box center [1517, 477] width 24 height 24
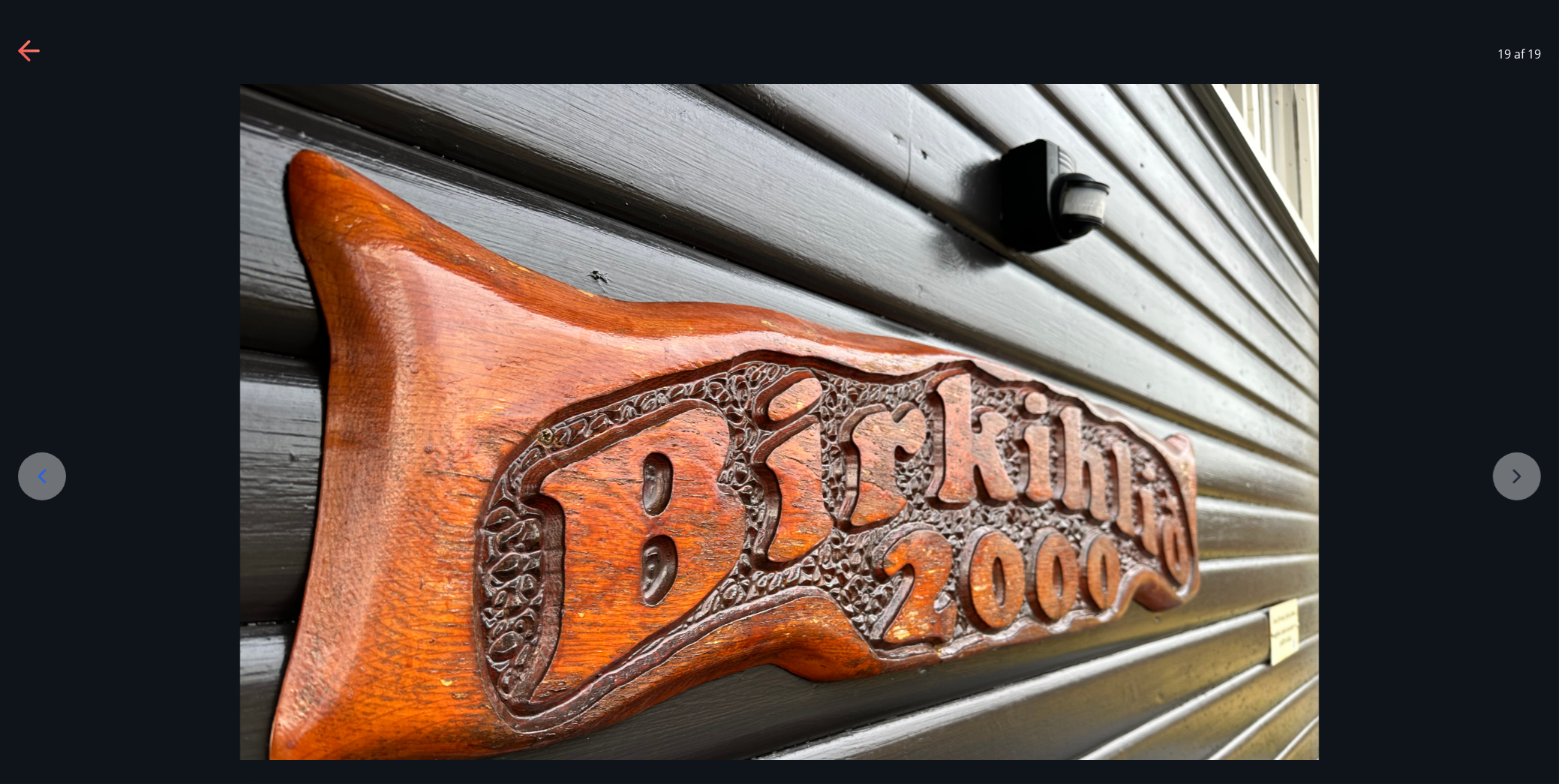
click at [1515, 471] on div at bounding box center [780, 488] width 1559 height 809
click at [45, 472] on icon at bounding box center [42, 477] width 24 height 24
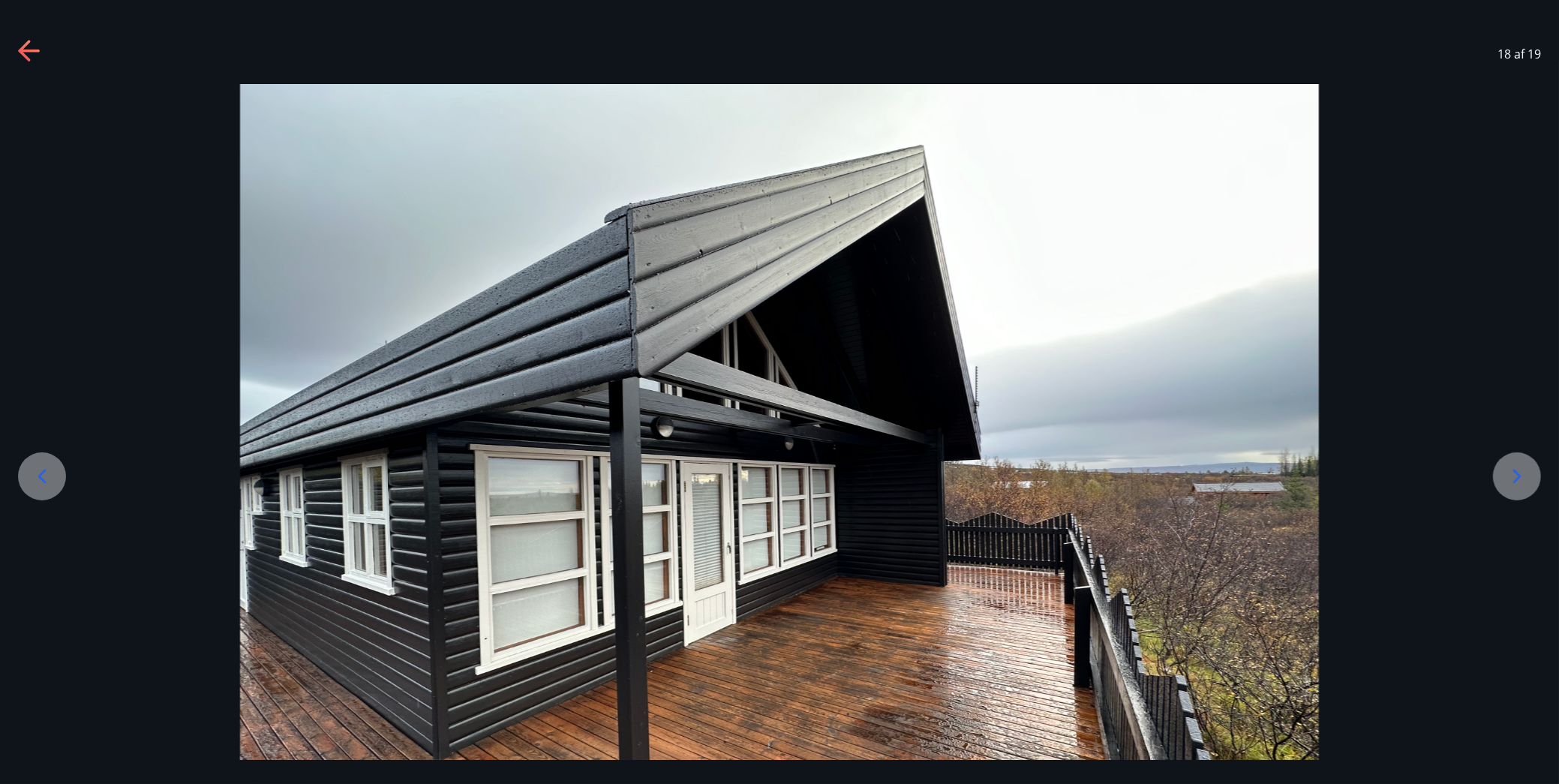
click at [45, 472] on icon at bounding box center [42, 477] width 24 height 24
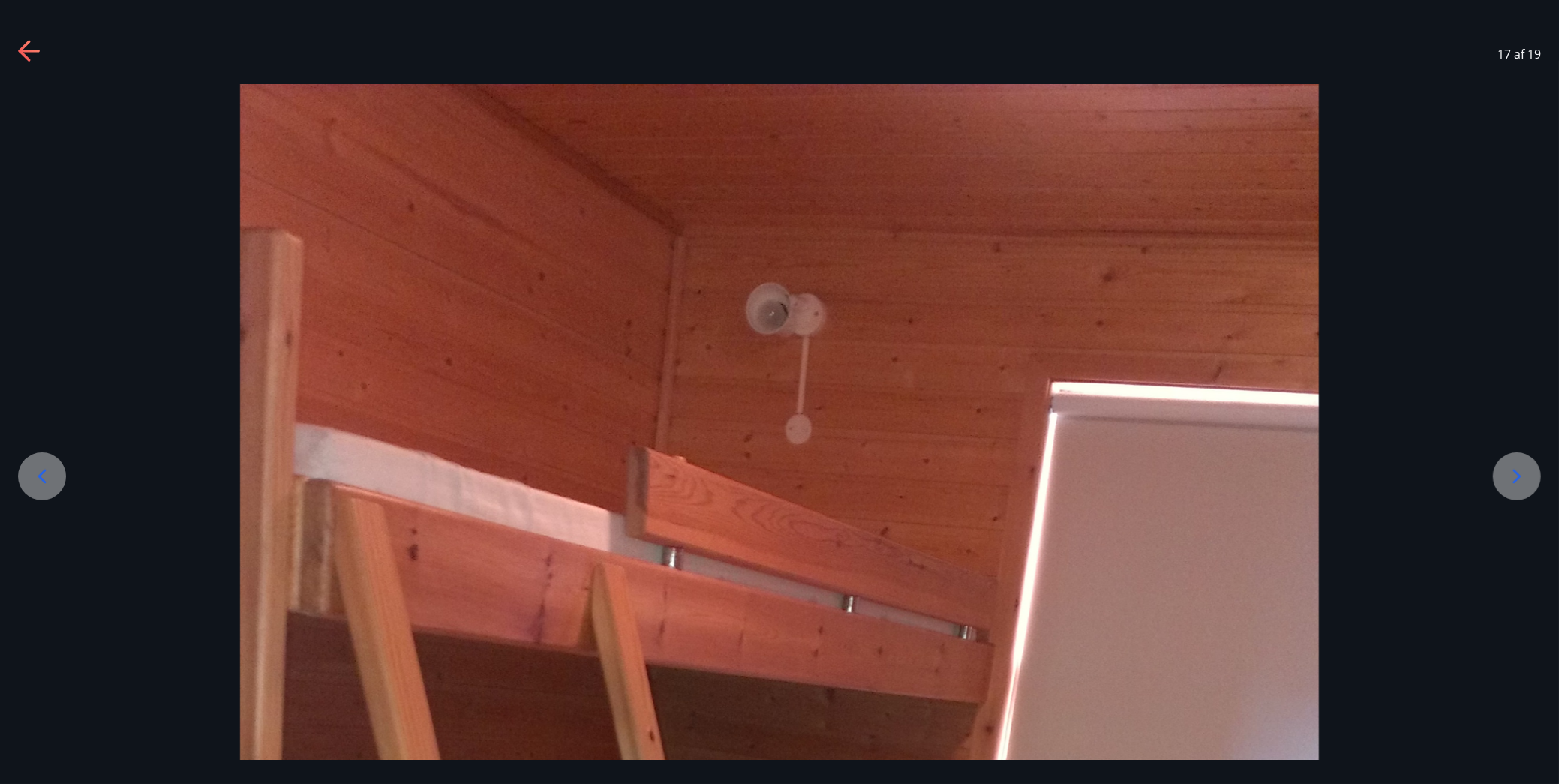
click at [45, 472] on icon at bounding box center [42, 477] width 24 height 24
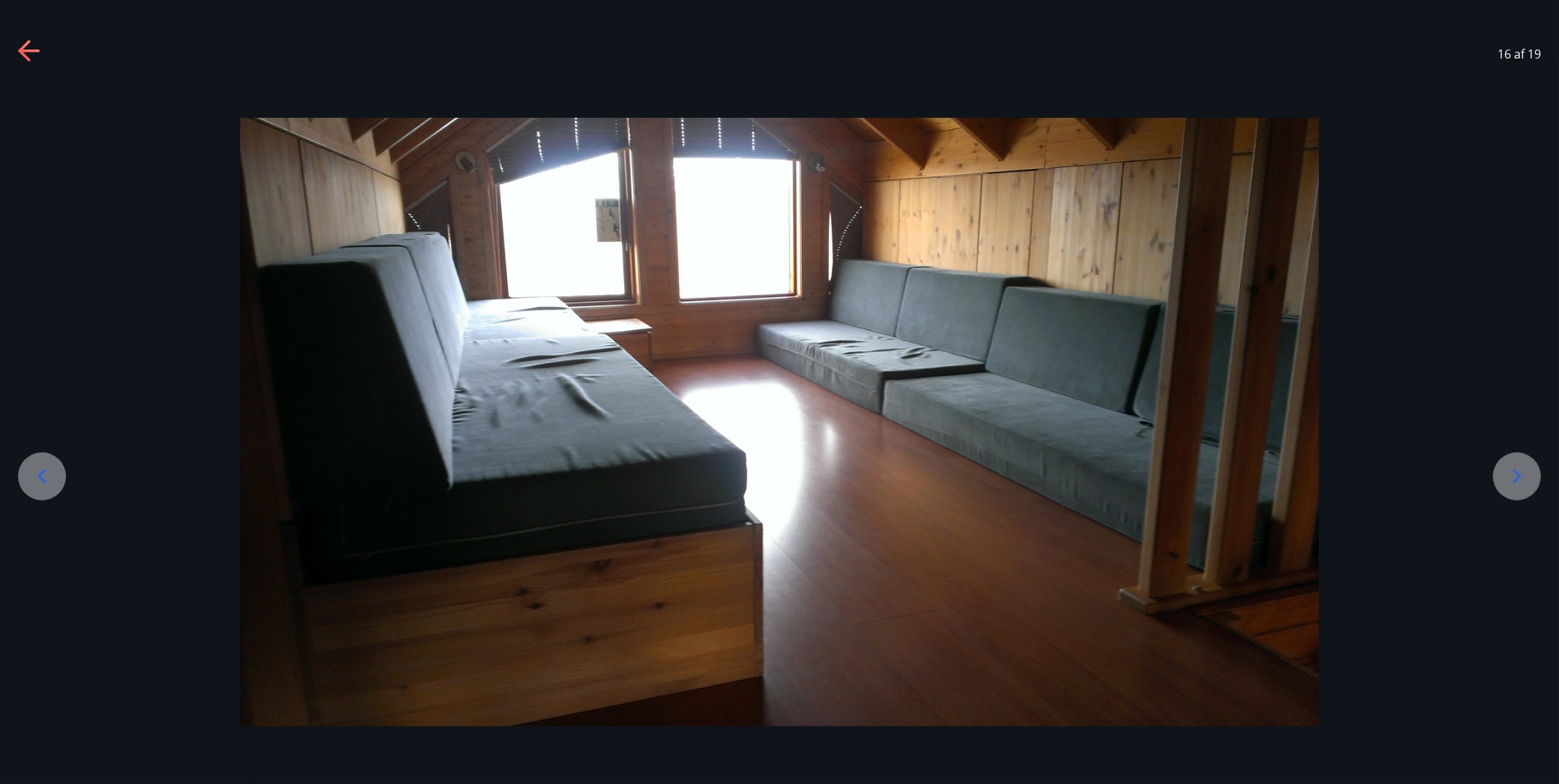
click at [45, 472] on icon at bounding box center [42, 477] width 24 height 24
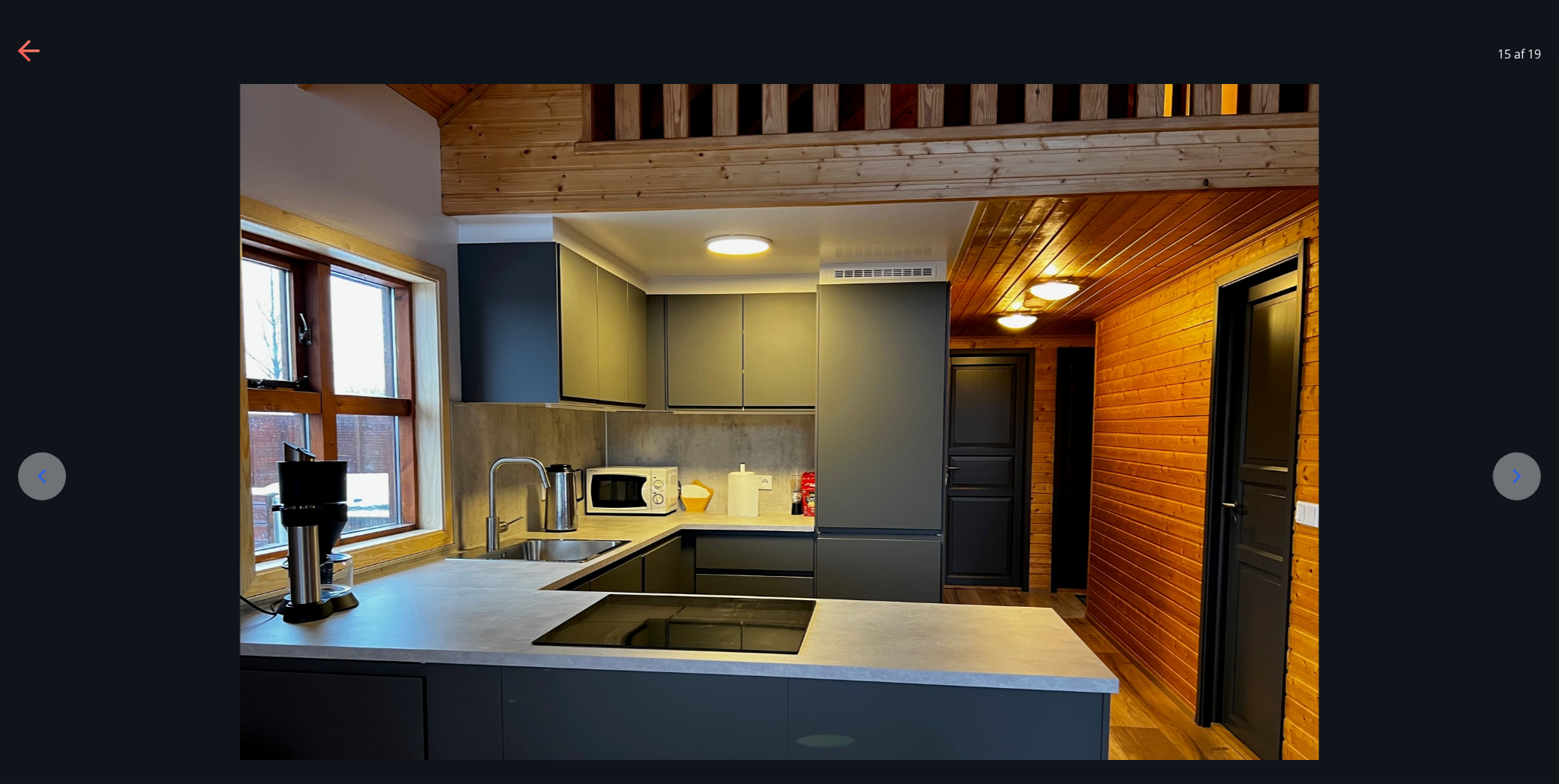
click at [45, 472] on icon at bounding box center [42, 477] width 24 height 24
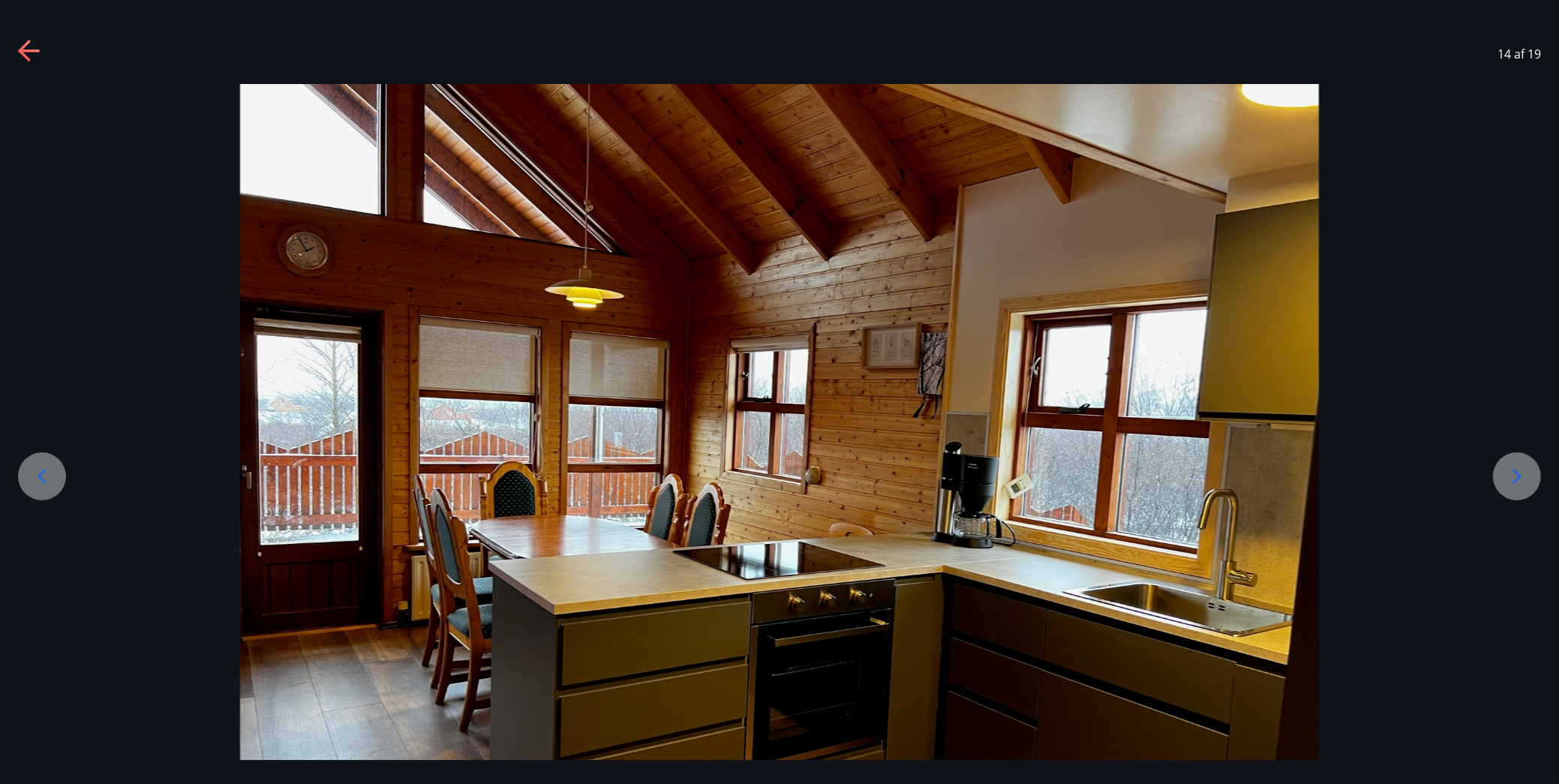
click at [45, 472] on icon at bounding box center [42, 477] width 24 height 24
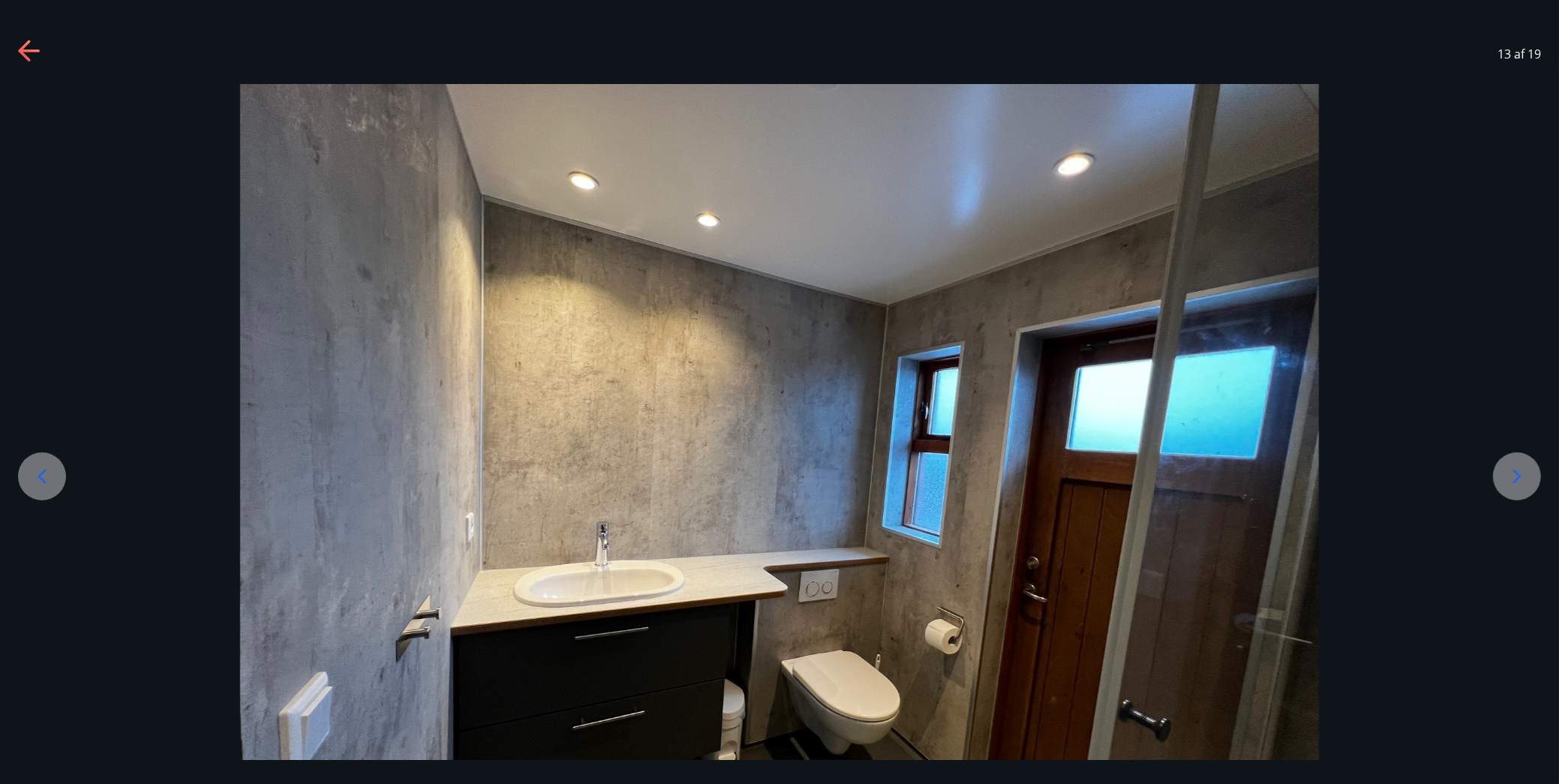
click at [45, 472] on icon at bounding box center [42, 477] width 24 height 24
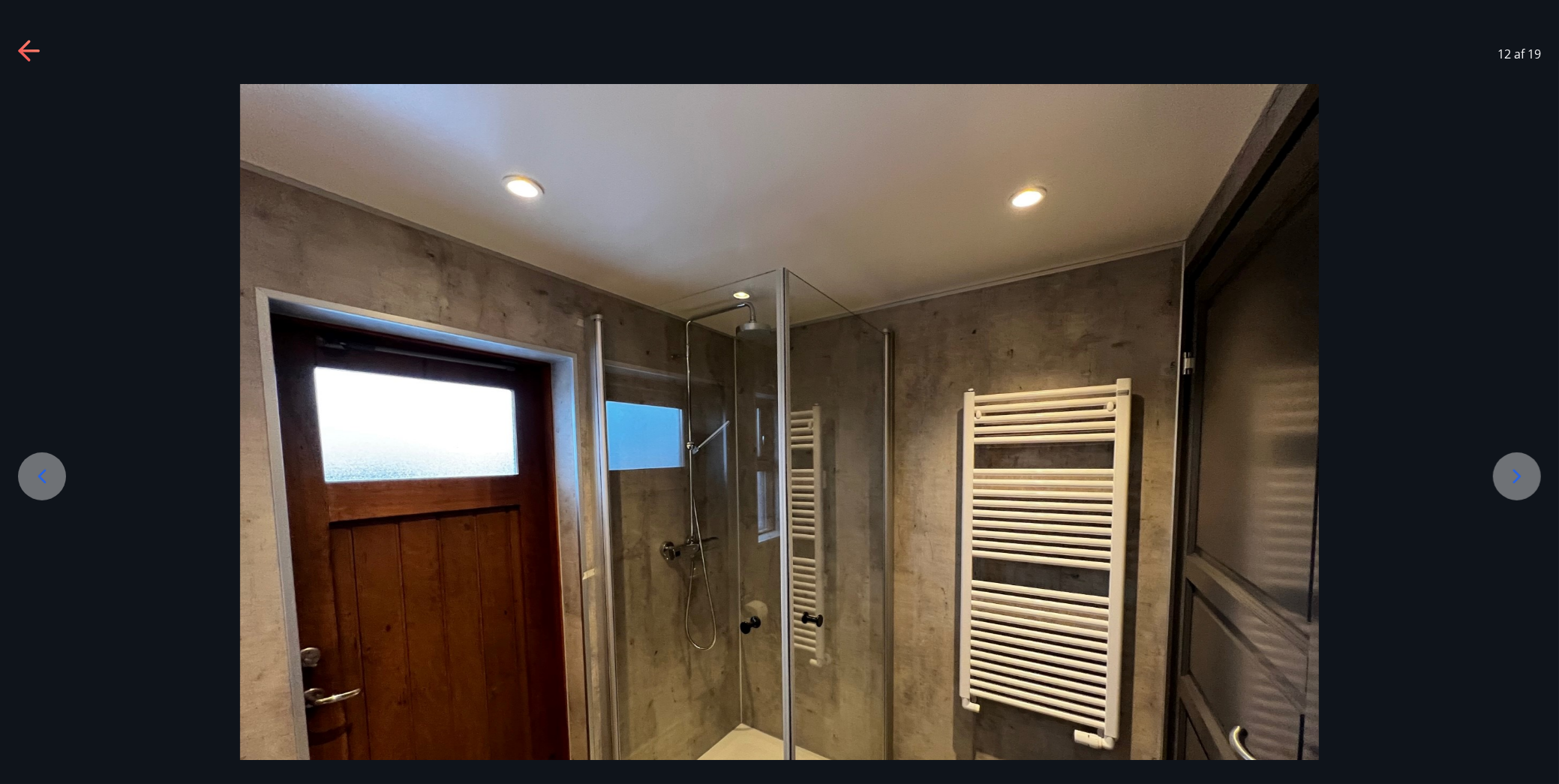
click at [45, 472] on icon at bounding box center [42, 477] width 24 height 24
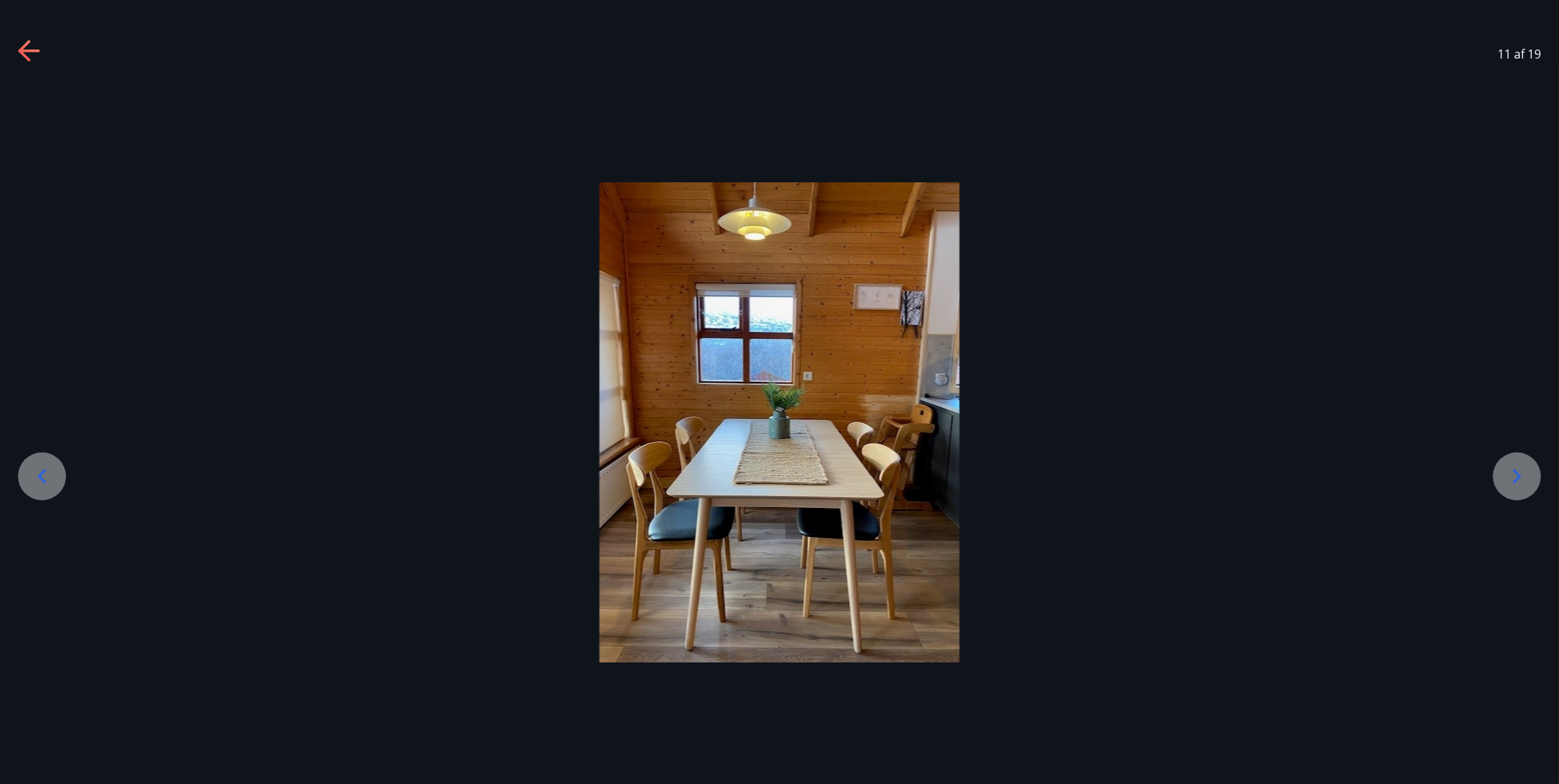
click at [45, 472] on icon at bounding box center [42, 477] width 24 height 24
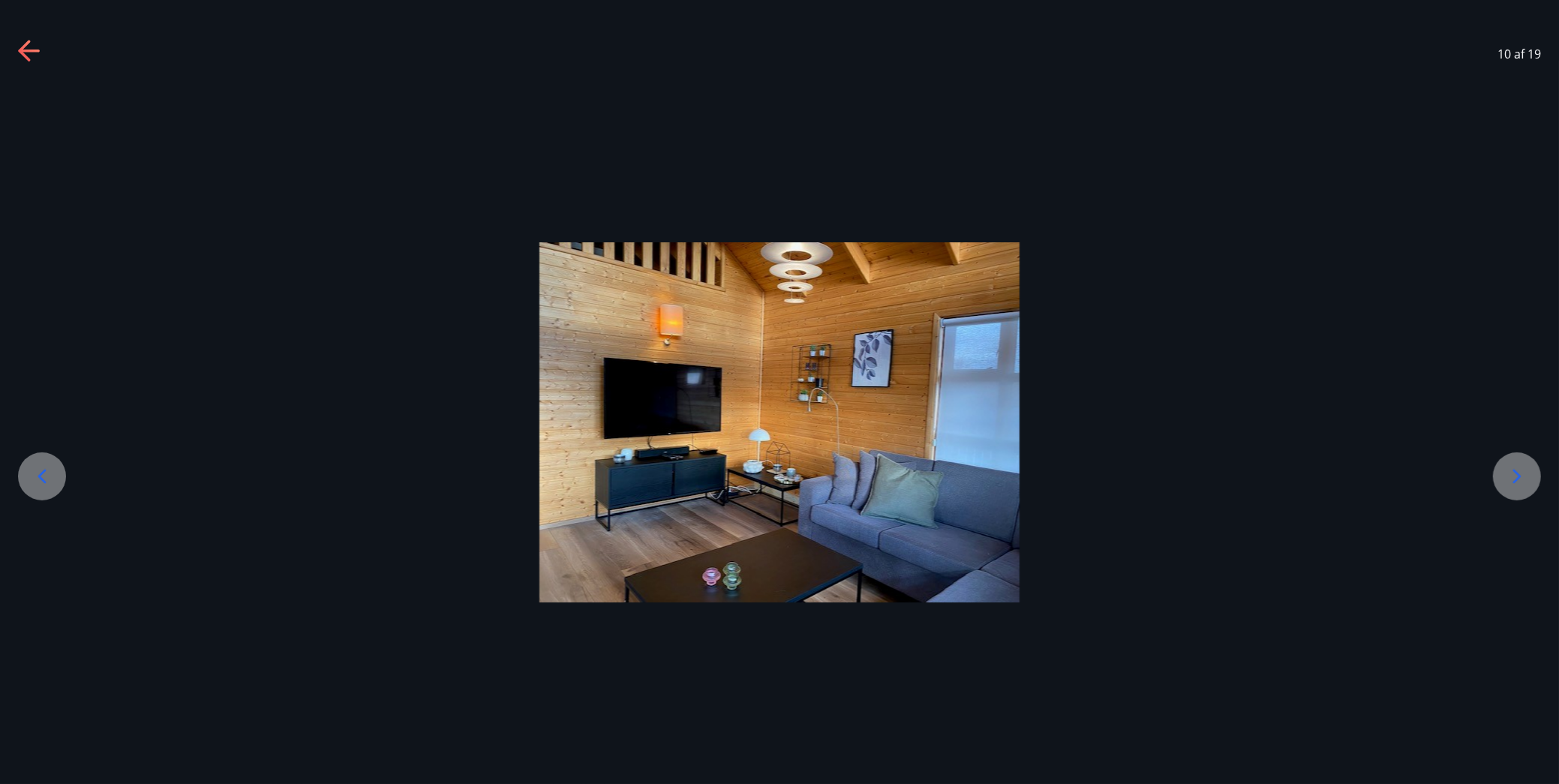
click at [45, 472] on icon at bounding box center [42, 477] width 24 height 24
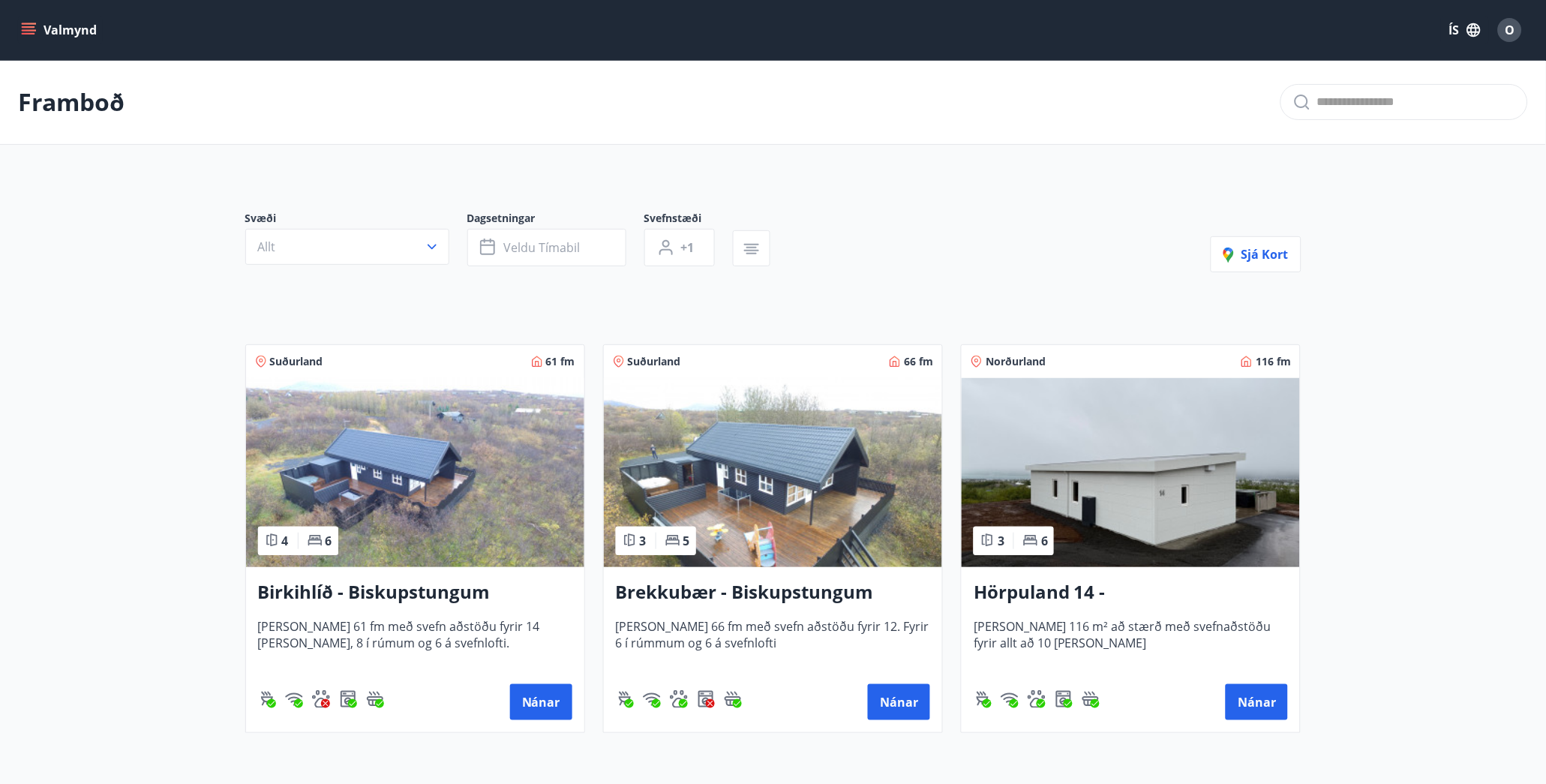
click at [756, 471] on img at bounding box center [773, 473] width 338 height 189
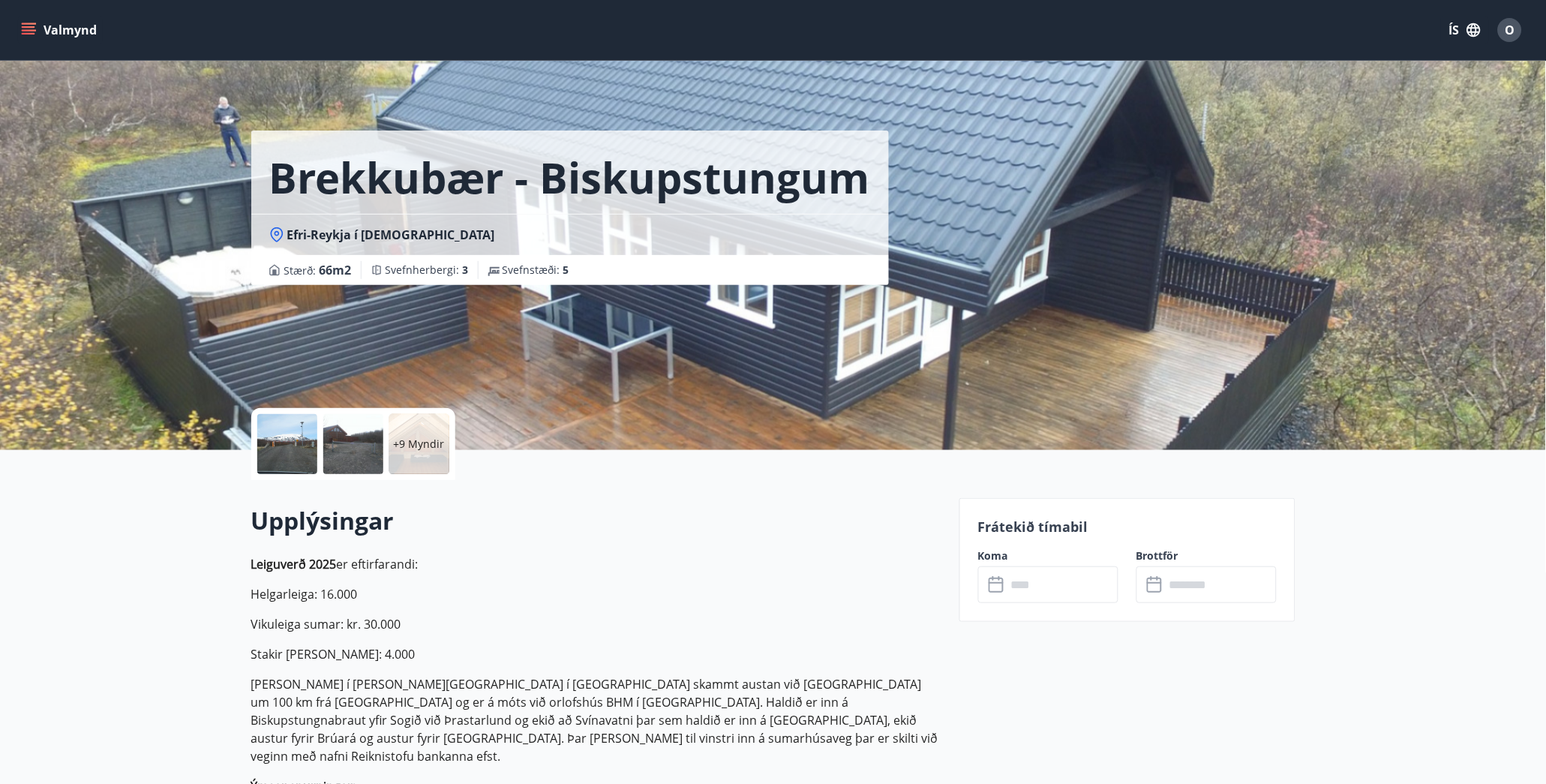
click at [288, 429] on div at bounding box center [288, 444] width 60 height 60
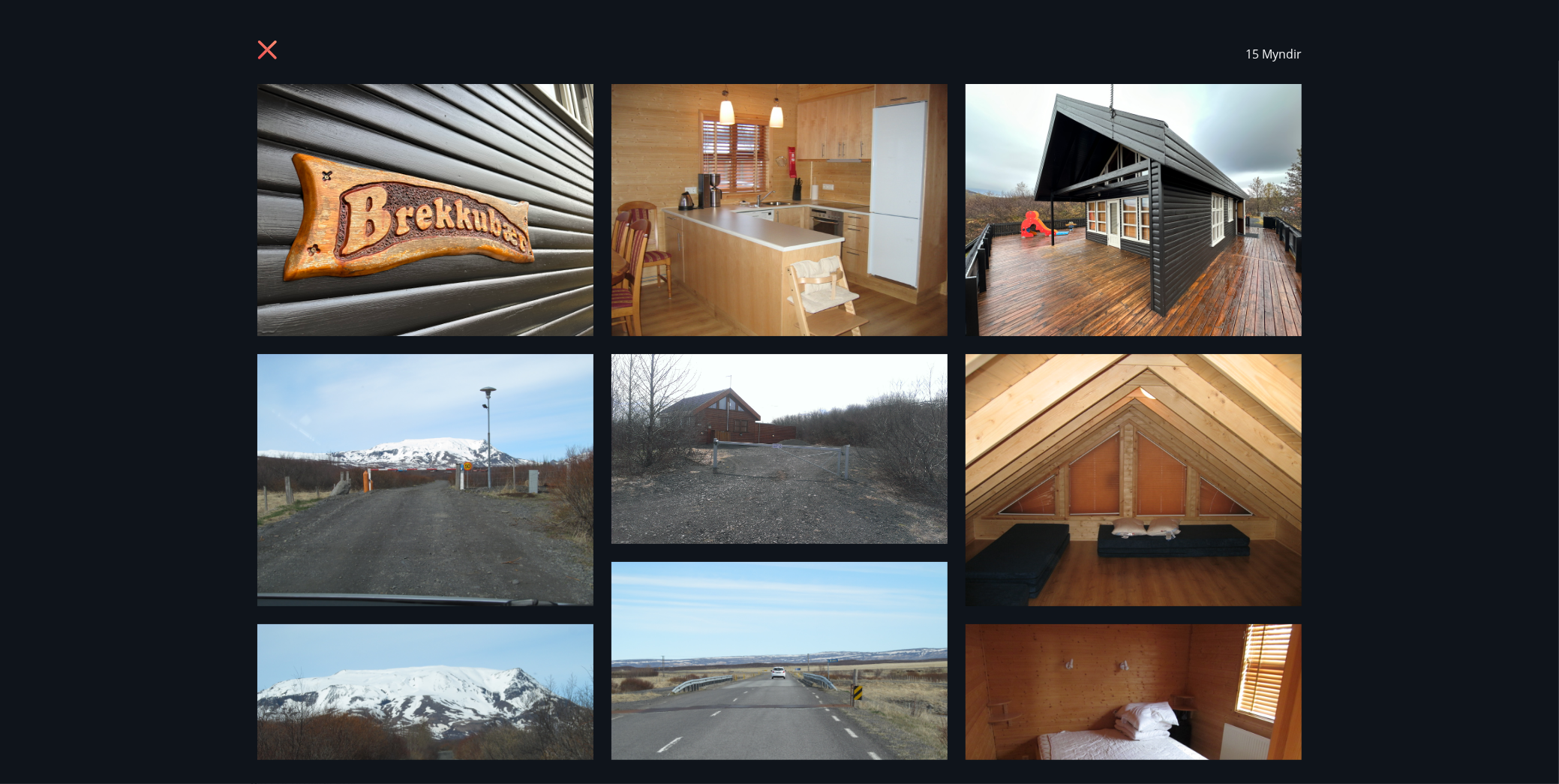
click at [727, 450] on img at bounding box center [780, 449] width 336 height 190
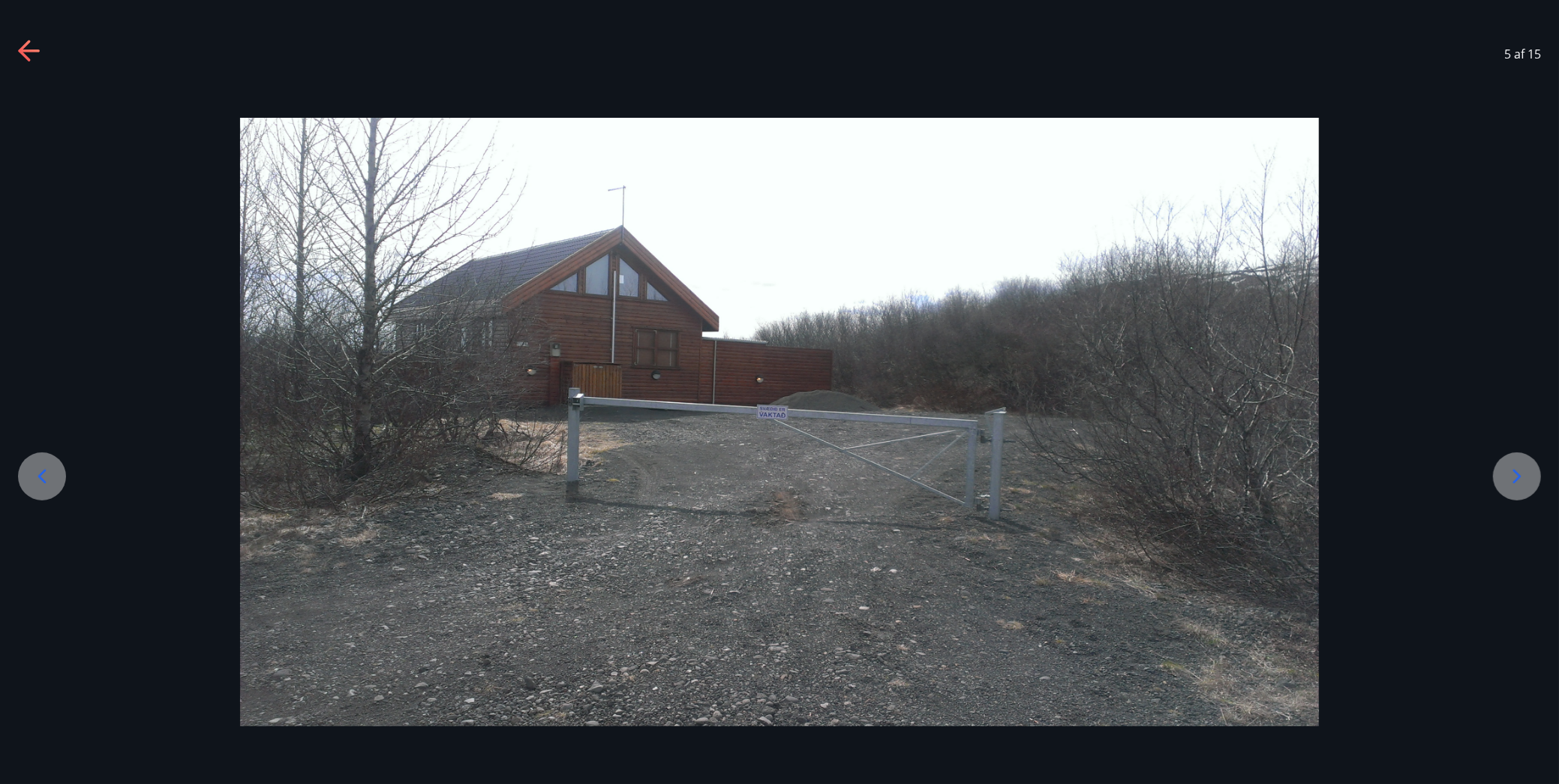
click at [1518, 472] on icon at bounding box center [1517, 477] width 24 height 24
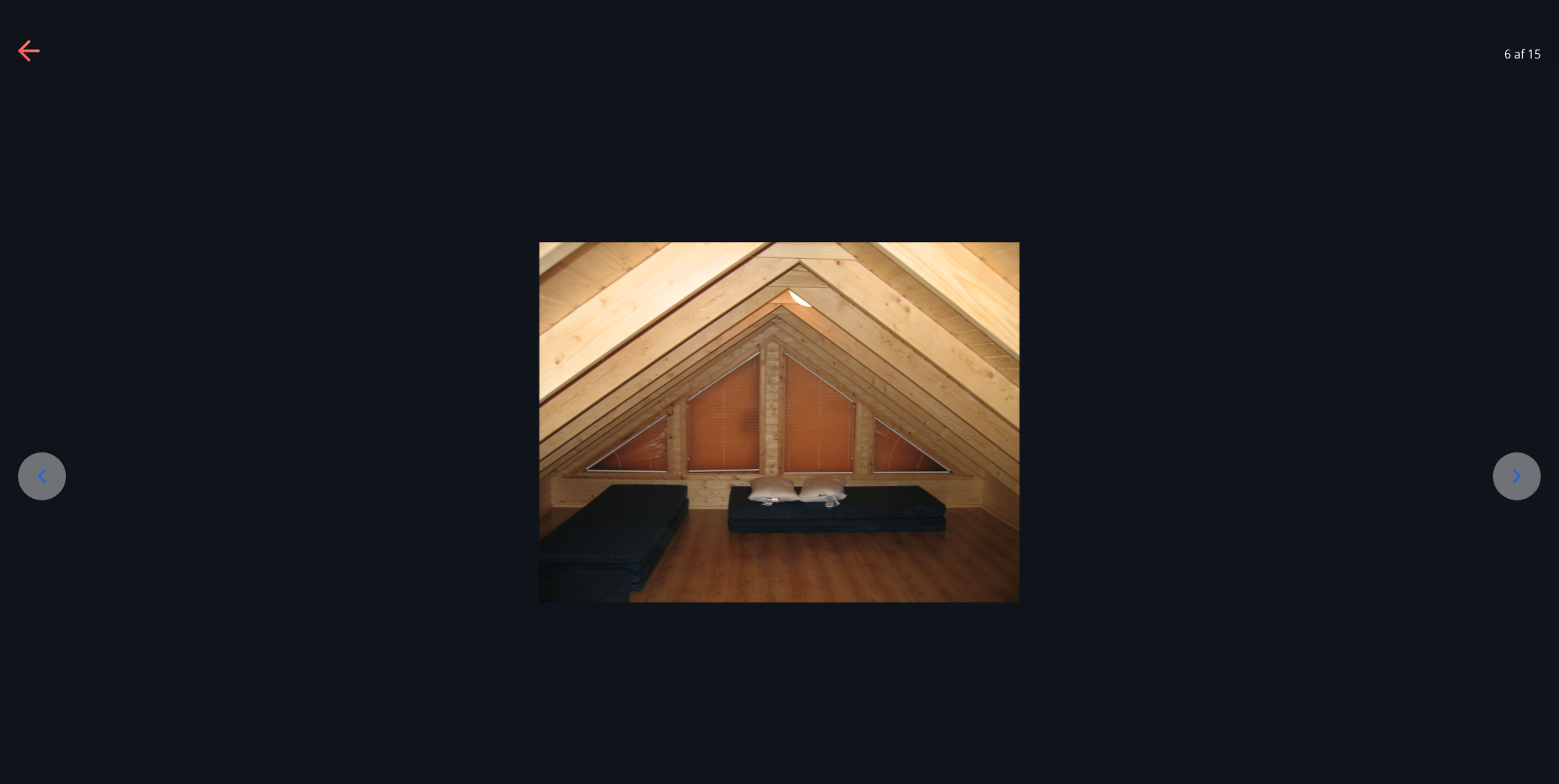
click at [1518, 472] on icon at bounding box center [1517, 477] width 24 height 24
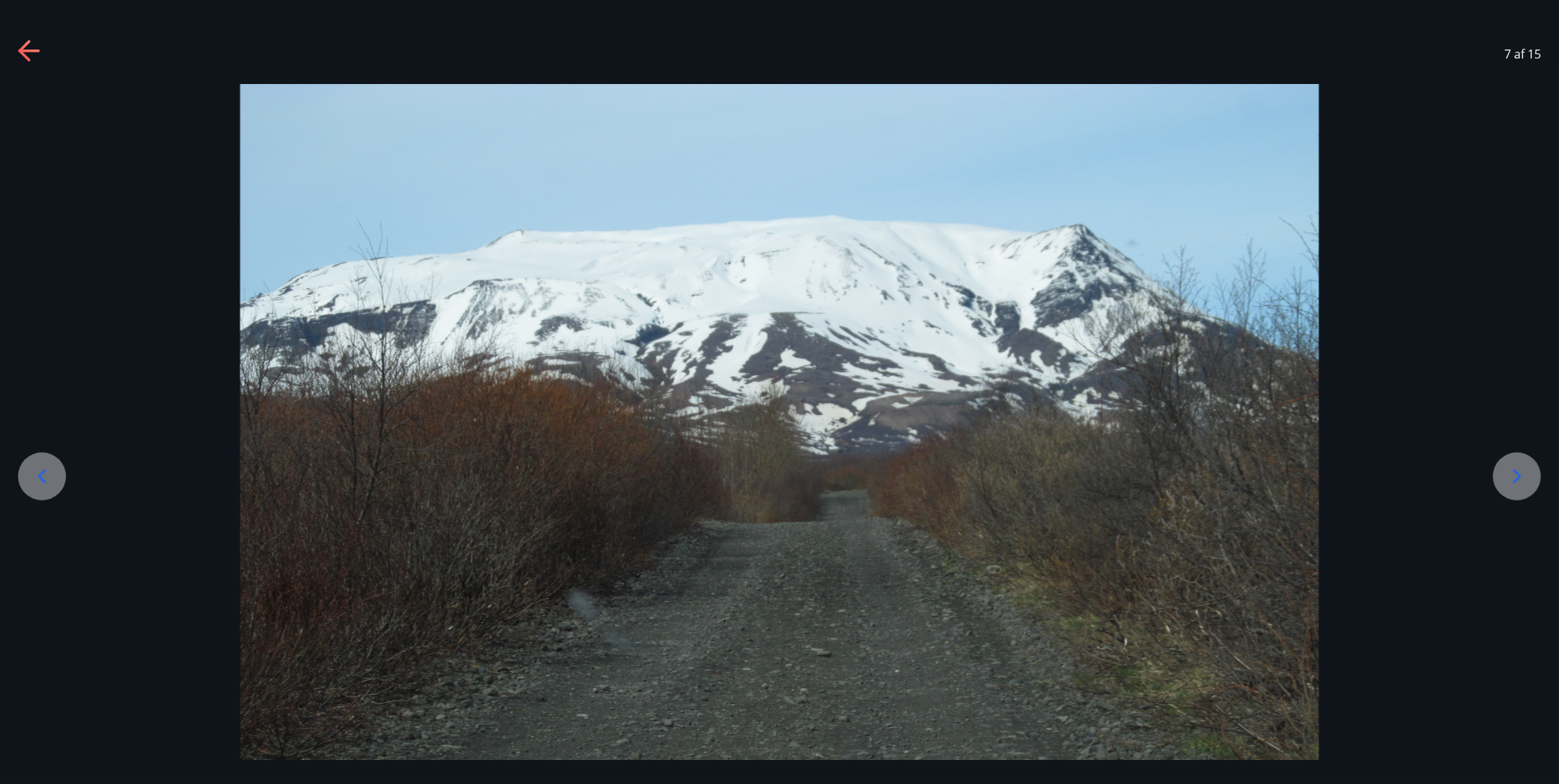
click at [1518, 472] on icon at bounding box center [1517, 477] width 24 height 24
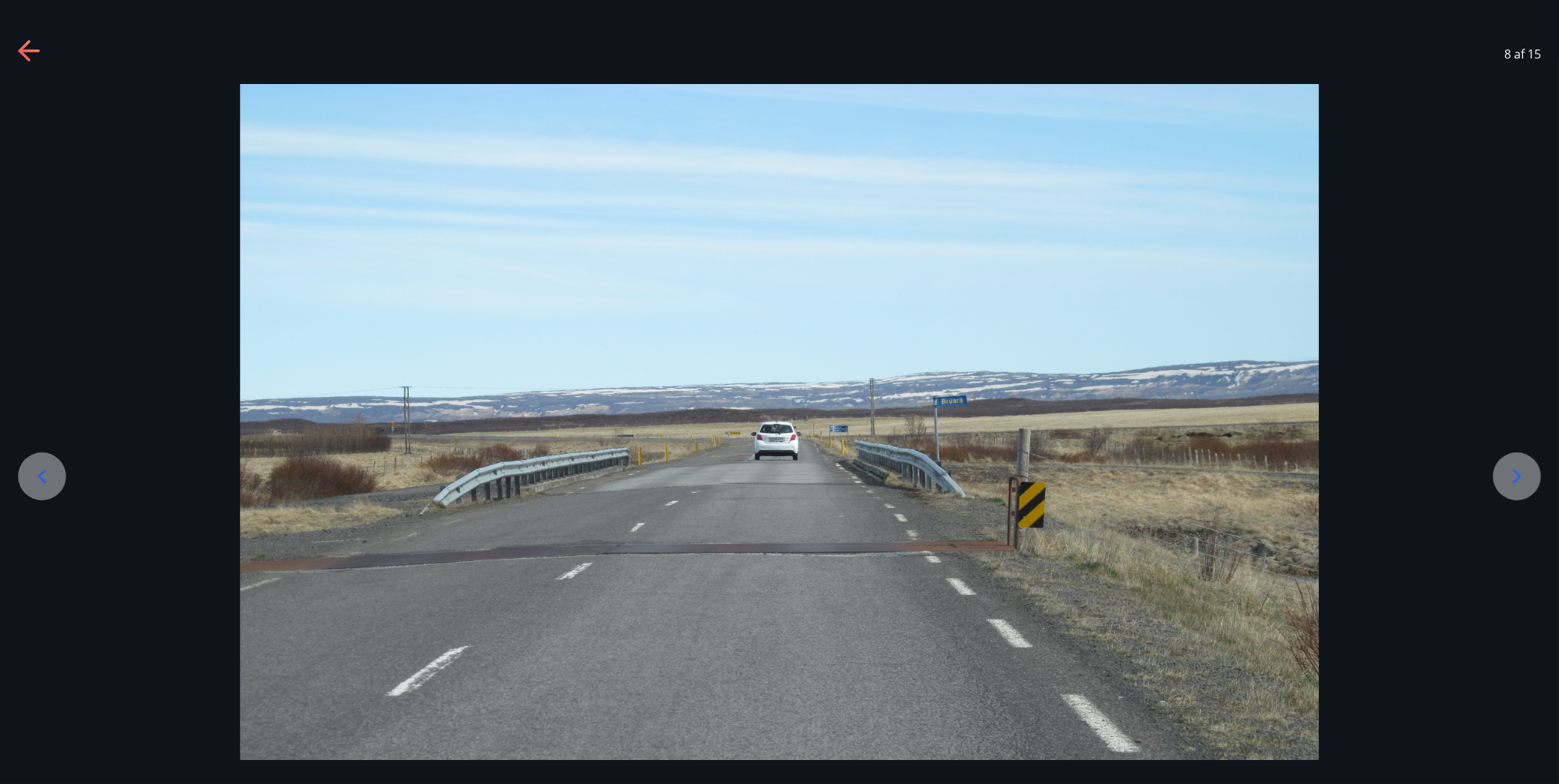
click at [1518, 472] on icon at bounding box center [1517, 477] width 24 height 24
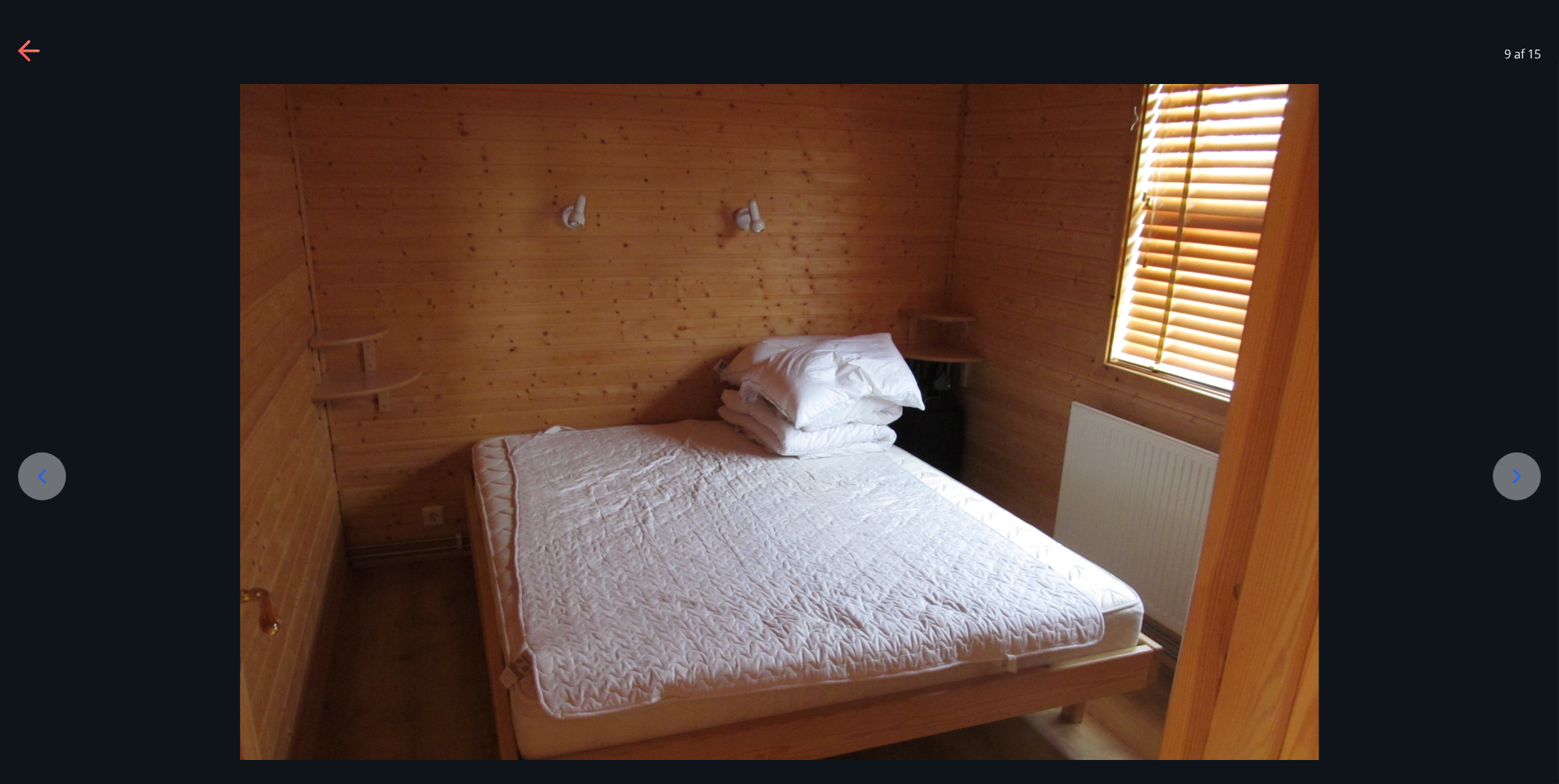
click at [1518, 472] on icon at bounding box center [1517, 477] width 24 height 24
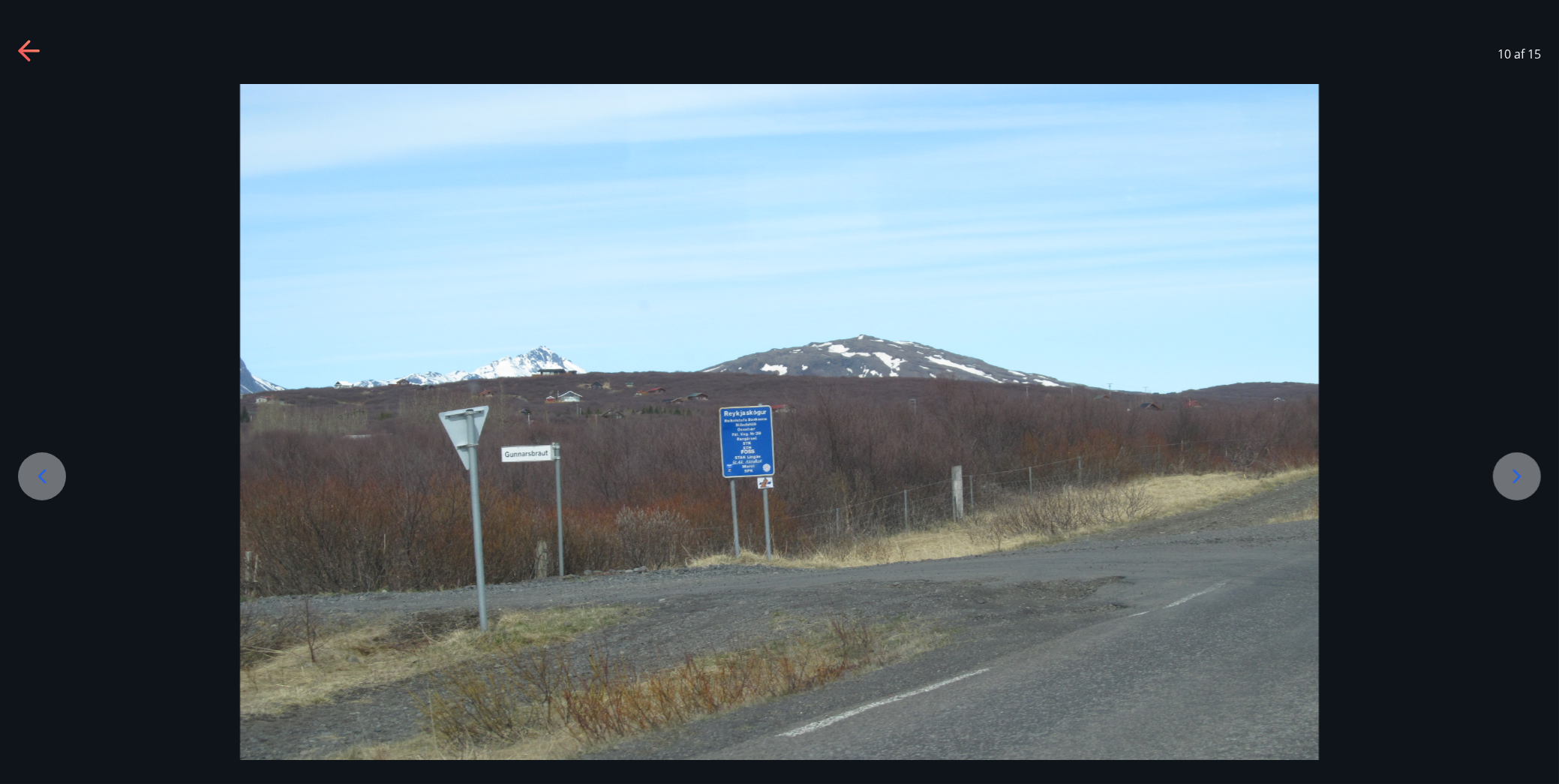
click at [1518, 472] on icon at bounding box center [1517, 477] width 24 height 24
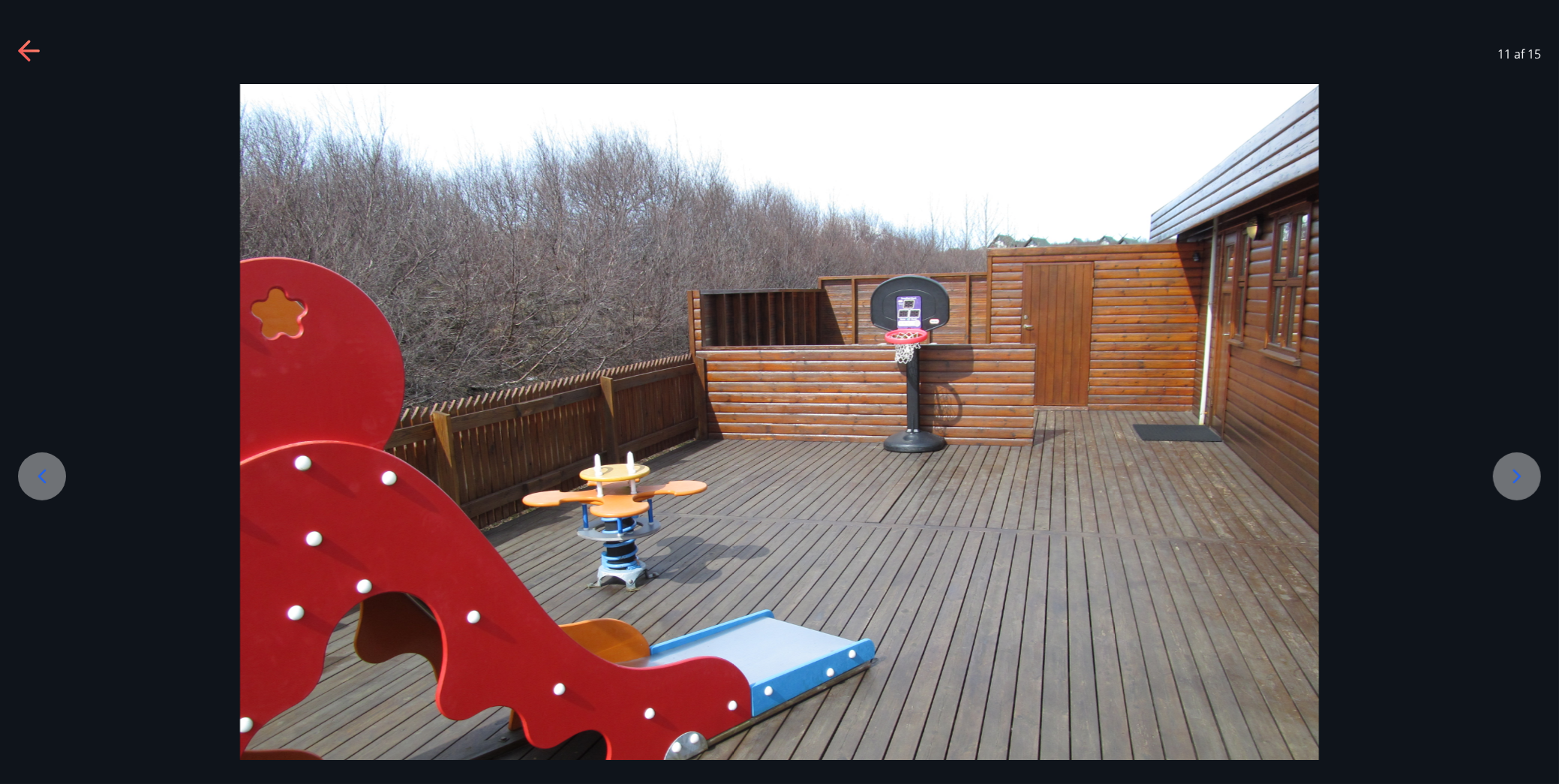
click at [1518, 472] on icon at bounding box center [1517, 477] width 24 height 24
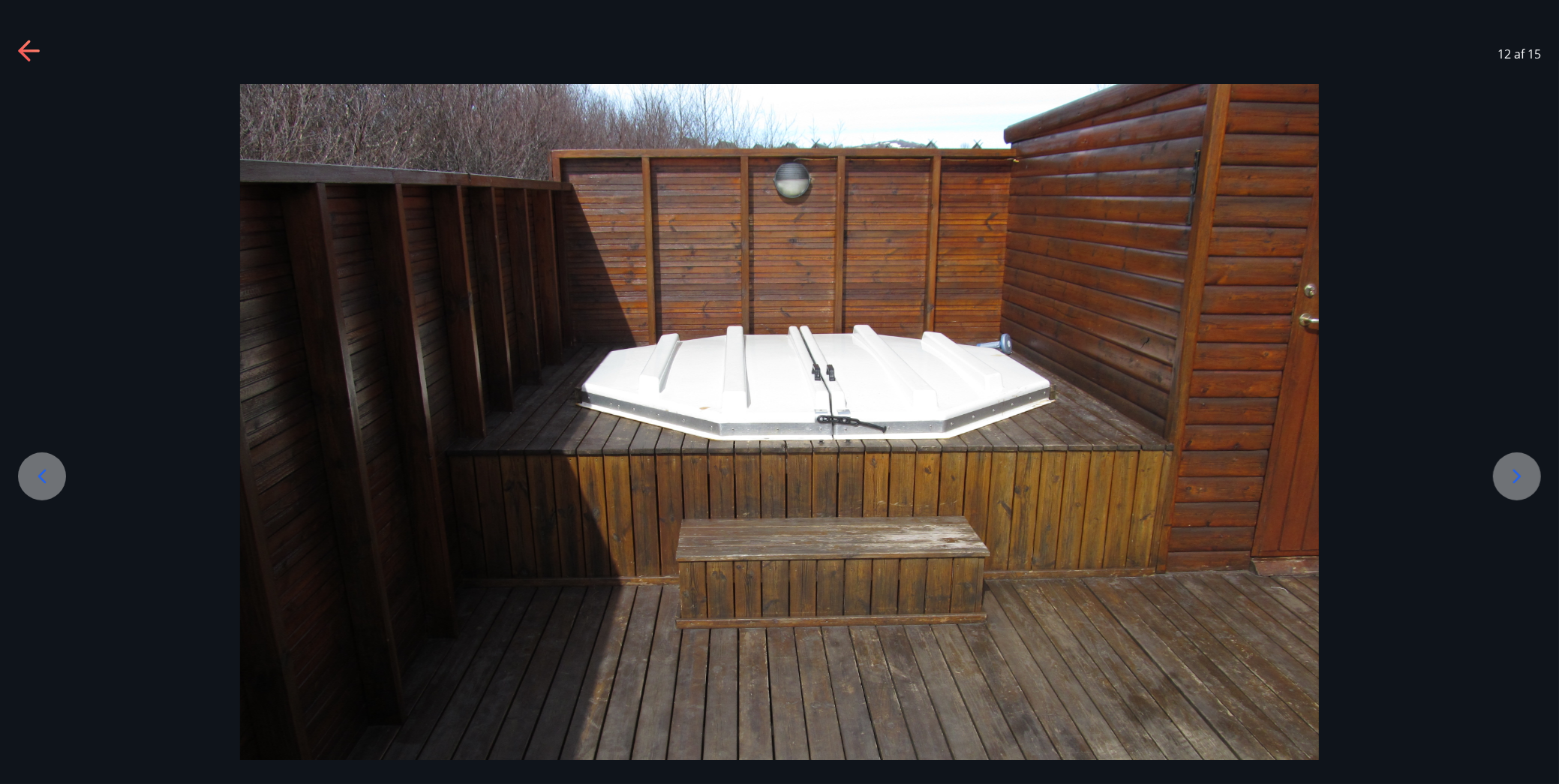
click at [1518, 472] on icon at bounding box center [1517, 477] width 24 height 24
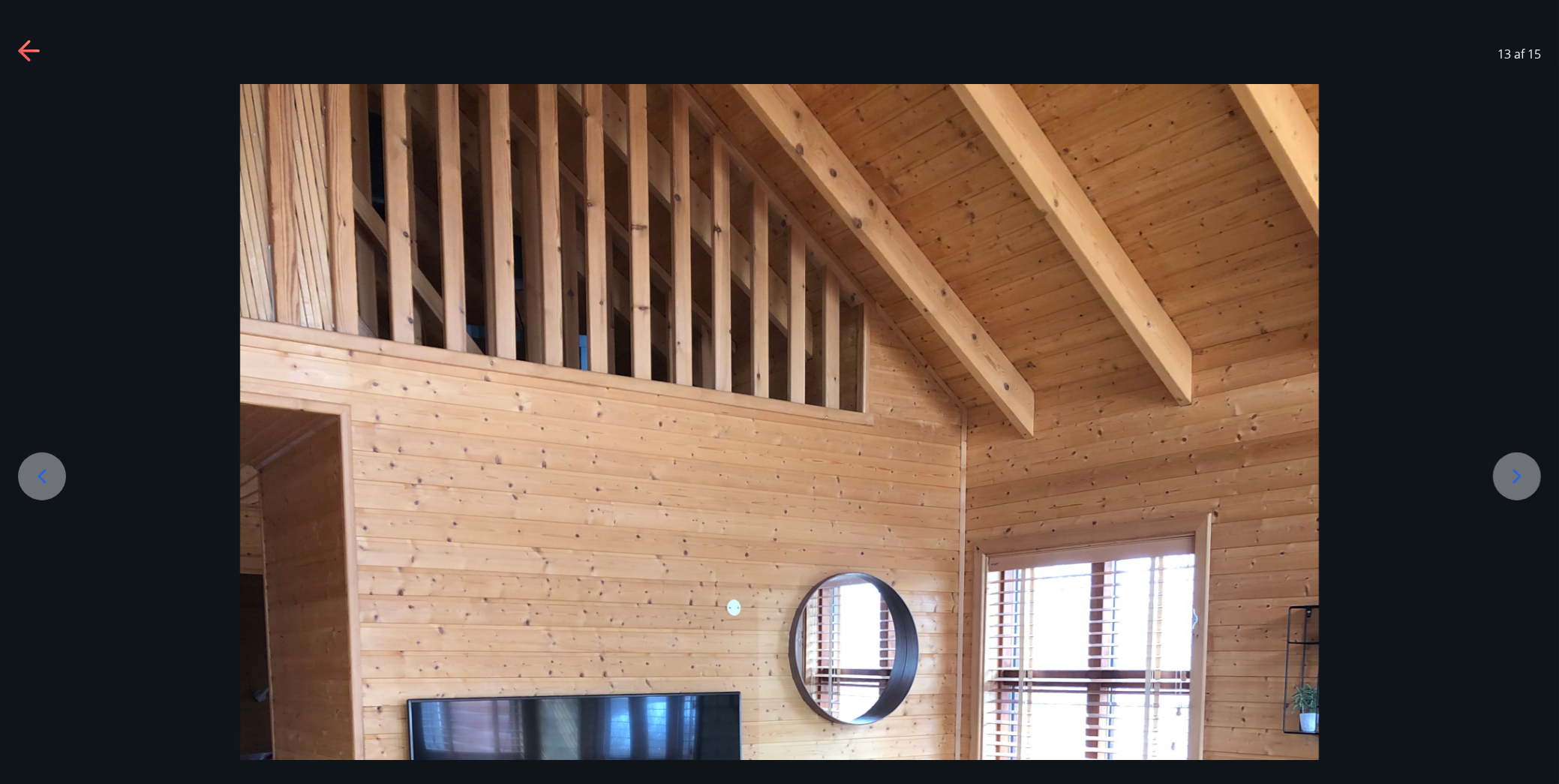
click at [1518, 472] on icon at bounding box center [1517, 477] width 24 height 24
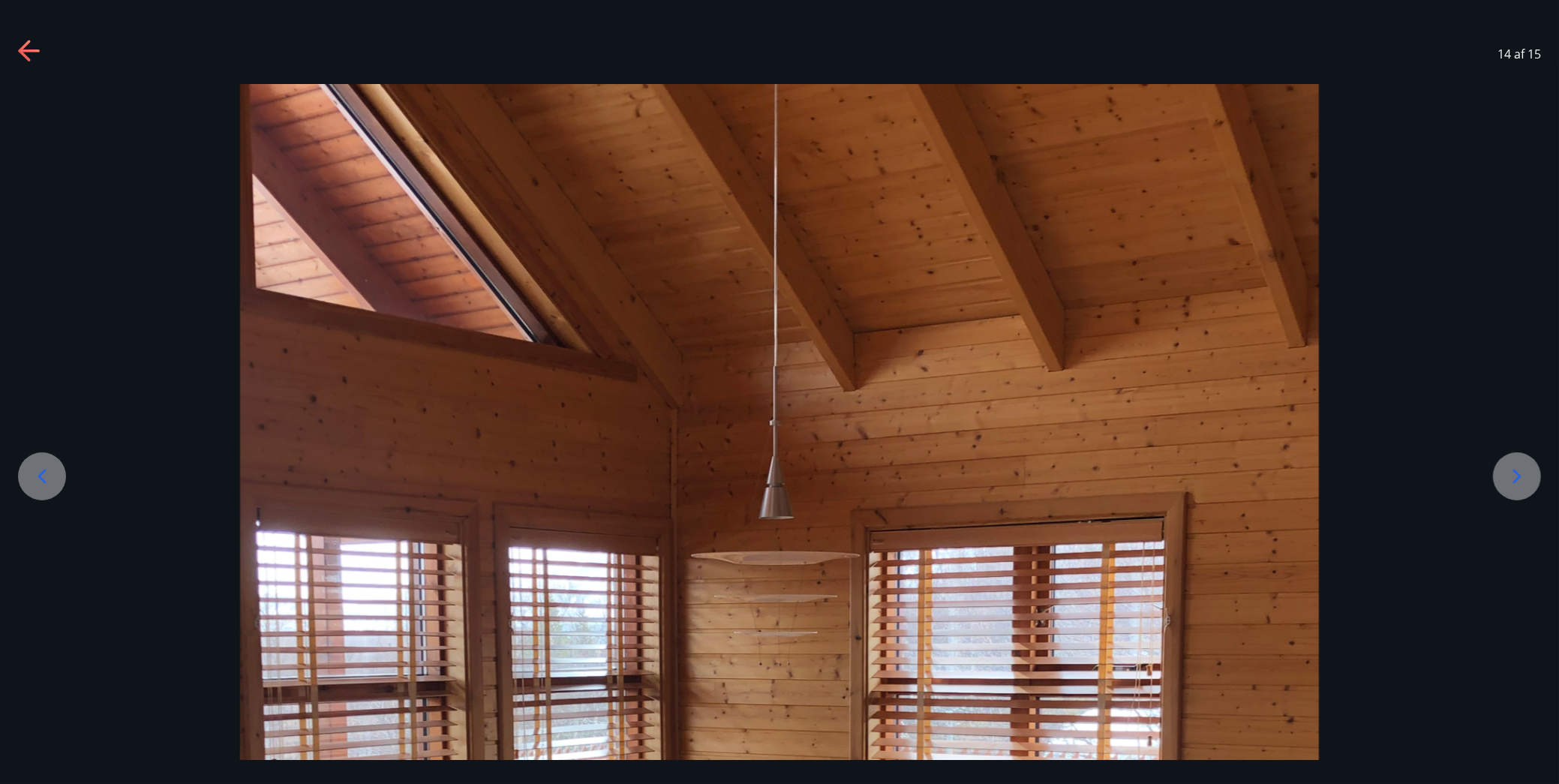
click at [1518, 472] on icon at bounding box center [1517, 477] width 24 height 24
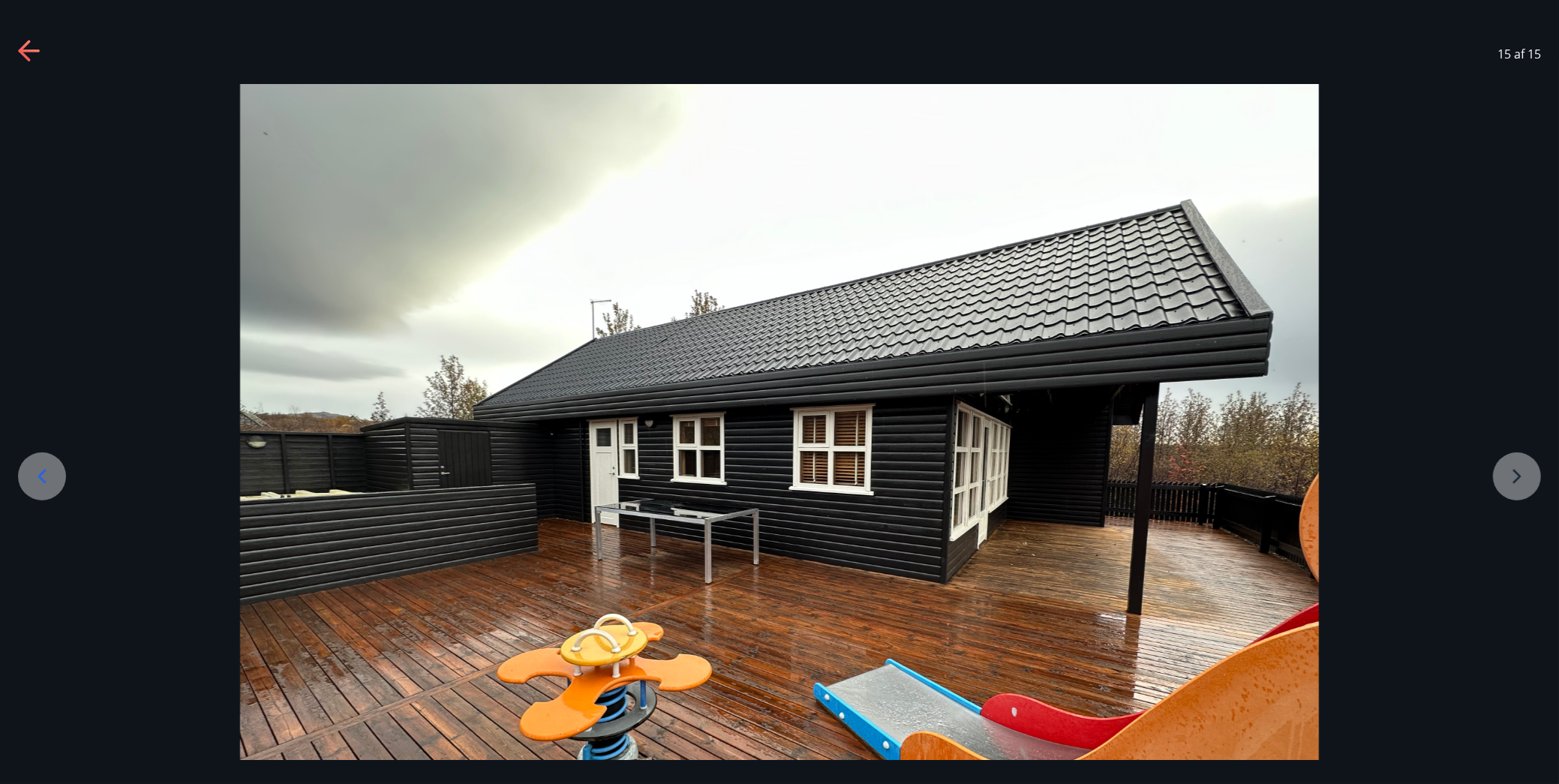
click at [1518, 472] on div at bounding box center [780, 488] width 1559 height 809
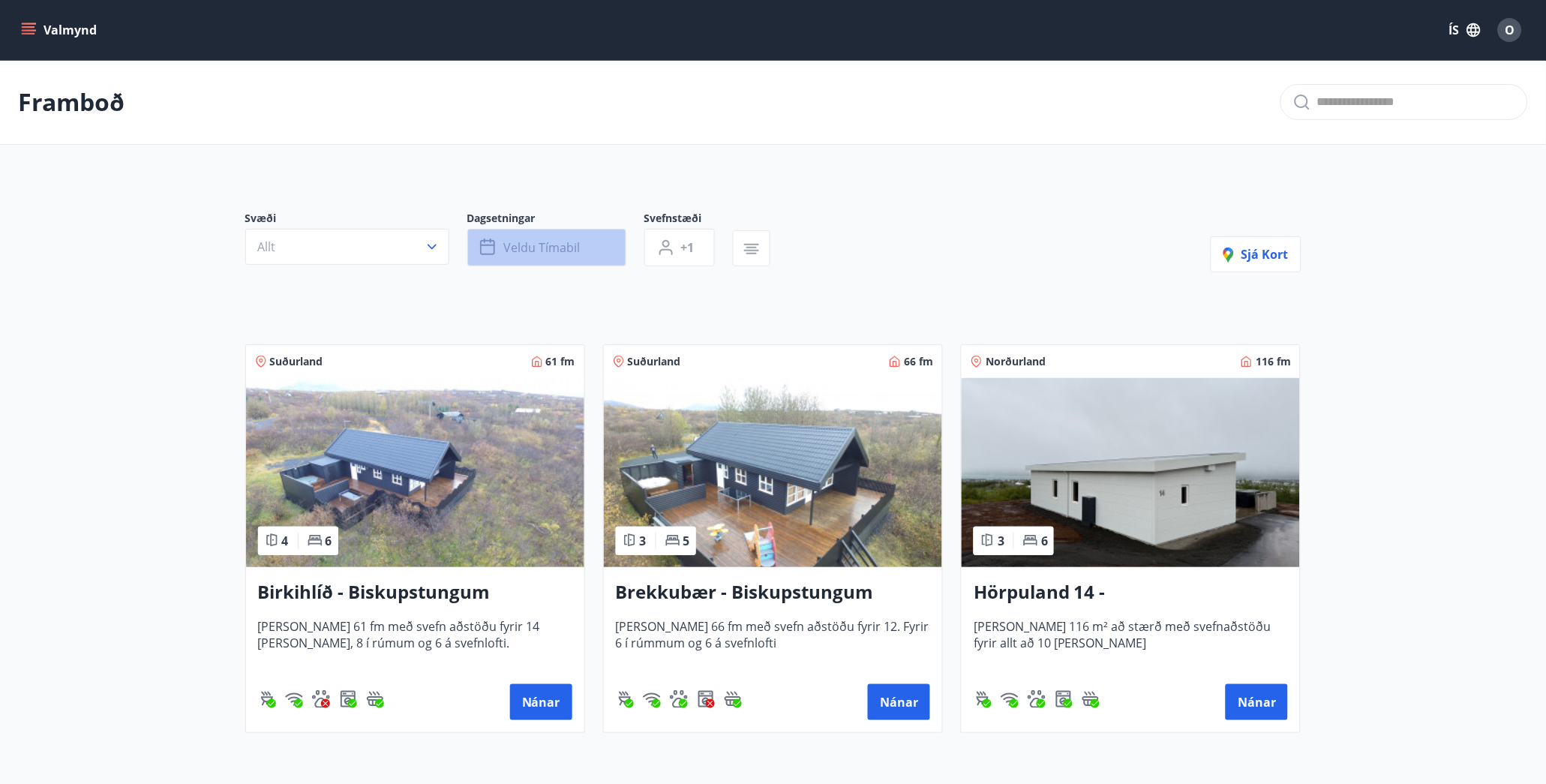
click at [521, 250] on span "Veldu tímabil" at bounding box center [542, 247] width 77 height 17
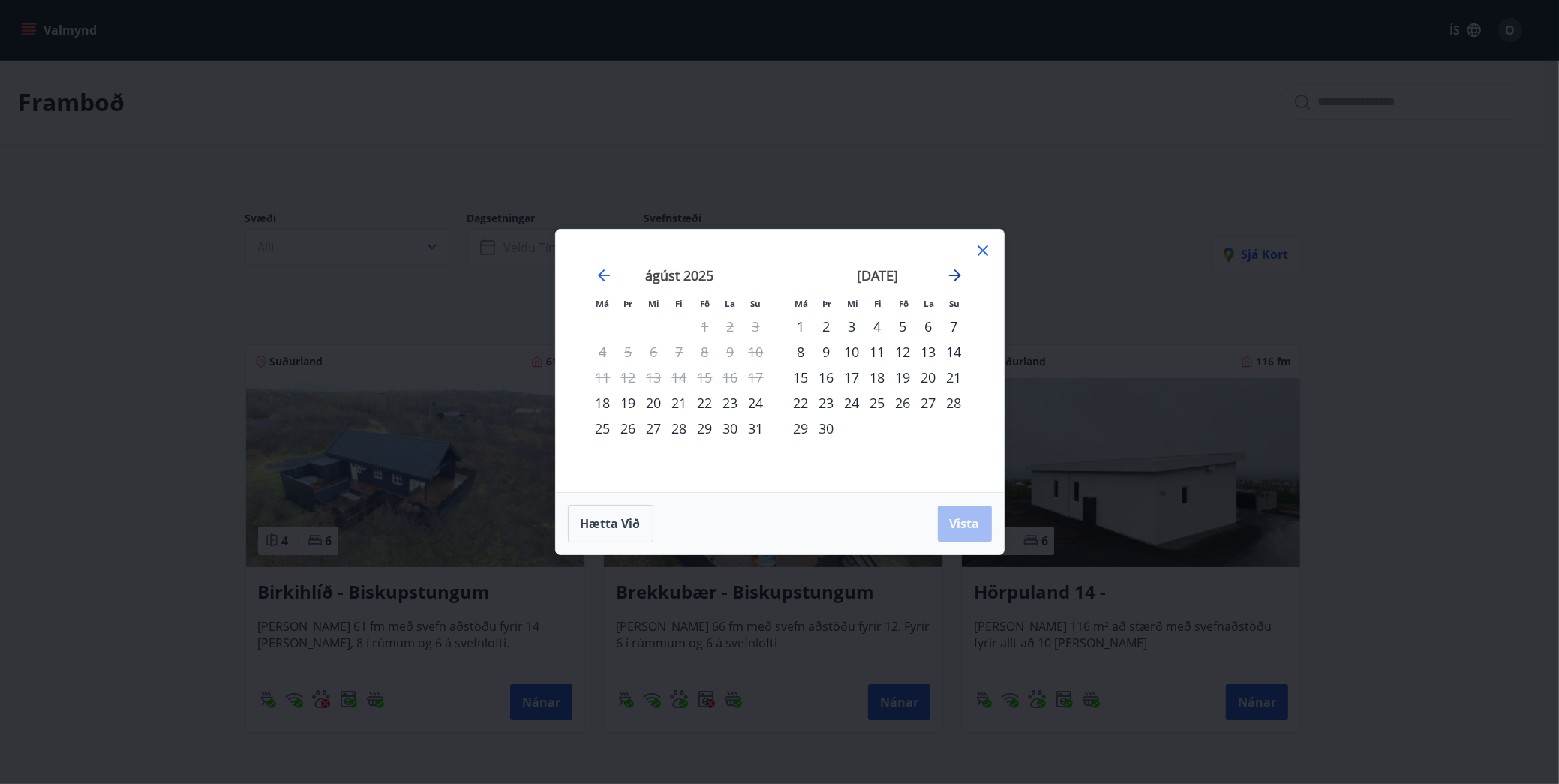
click at [955, 283] on icon "Move forward to switch to the next month." at bounding box center [955, 276] width 18 height 18
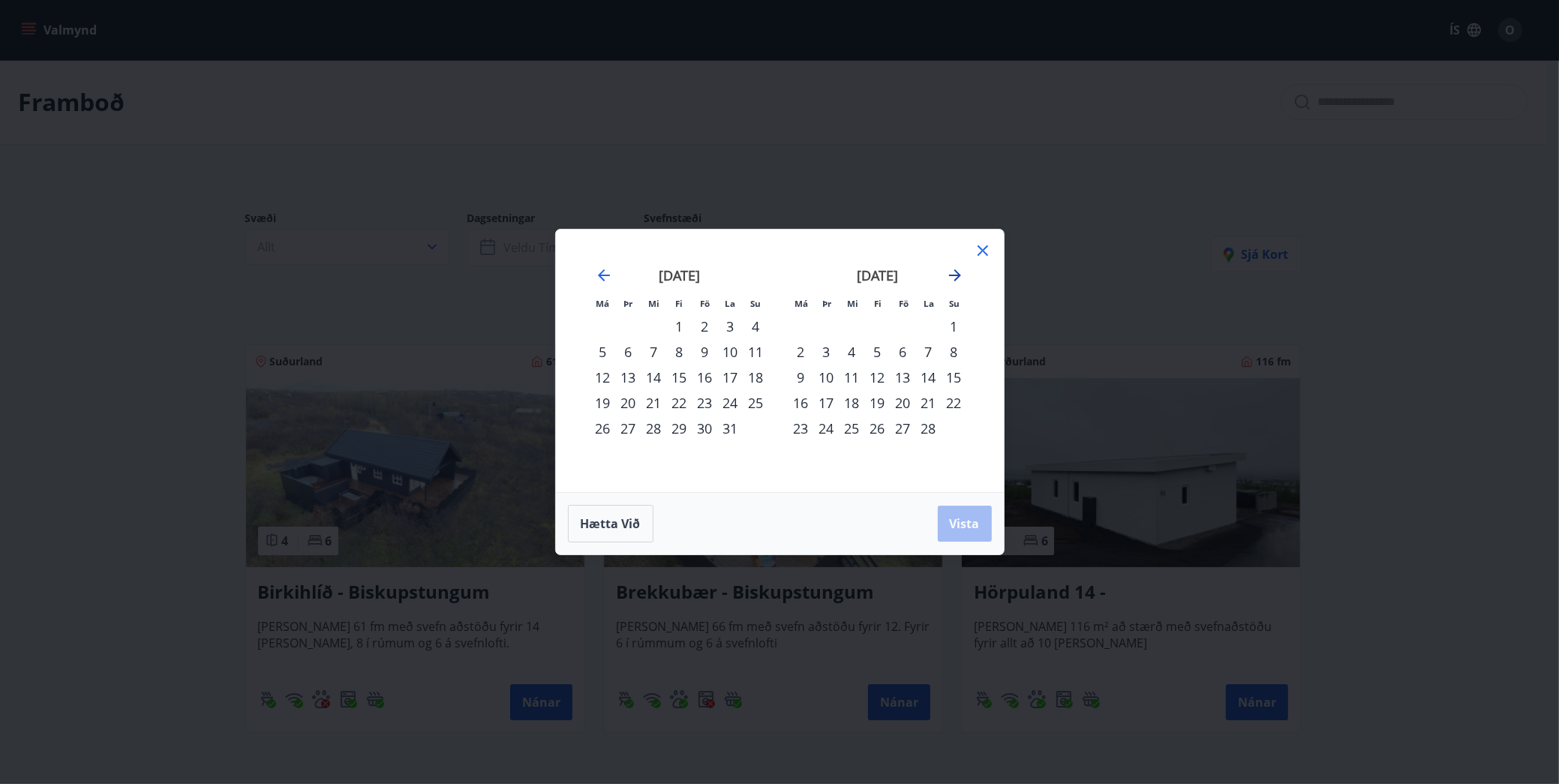
click at [955, 283] on icon "Move forward to switch to the next month." at bounding box center [955, 276] width 18 height 18
click at [1205, 471] on div "Má Þr Mi Fi Fö La Su Má Þr Mi Fi Fö La [DEMOGRAPHIC_DATA] [DATE] 1 2 3 4 5 6 7 …" at bounding box center [780, 392] width 1559 height 784
click at [983, 251] on icon at bounding box center [983, 251] width 2 height 2
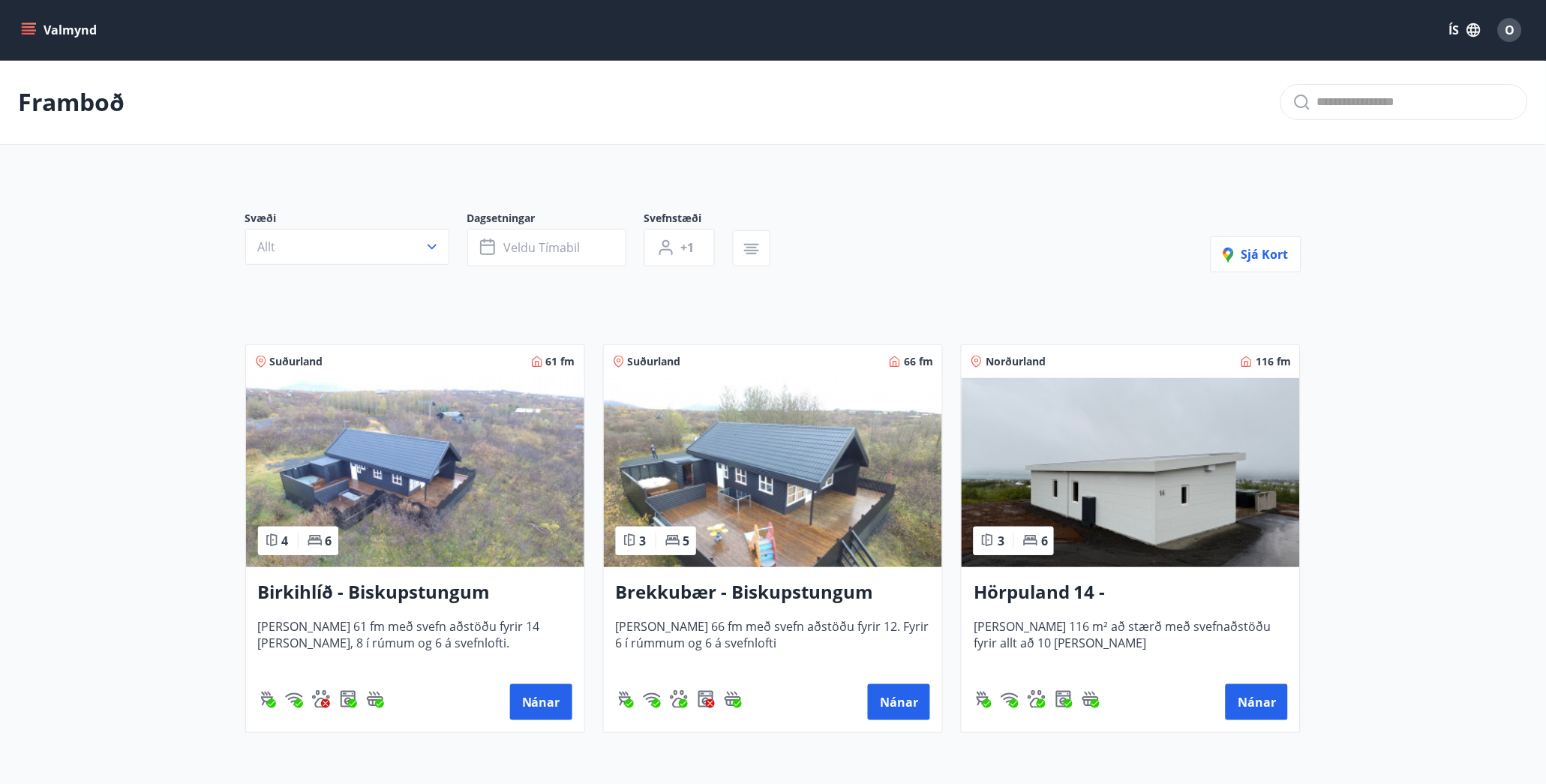
click at [1109, 475] on img at bounding box center [1131, 473] width 338 height 189
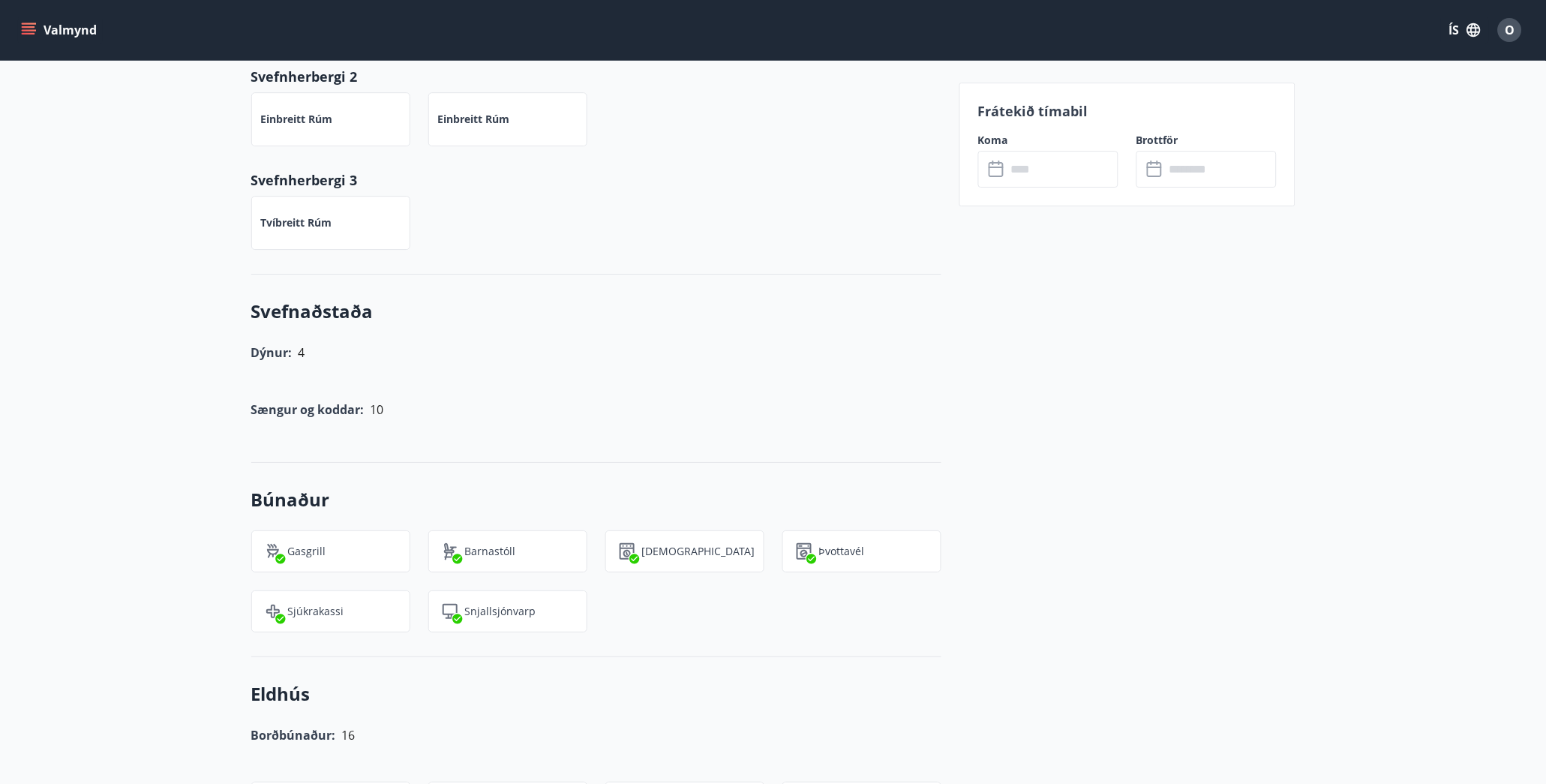
scroll to position [1272, 0]
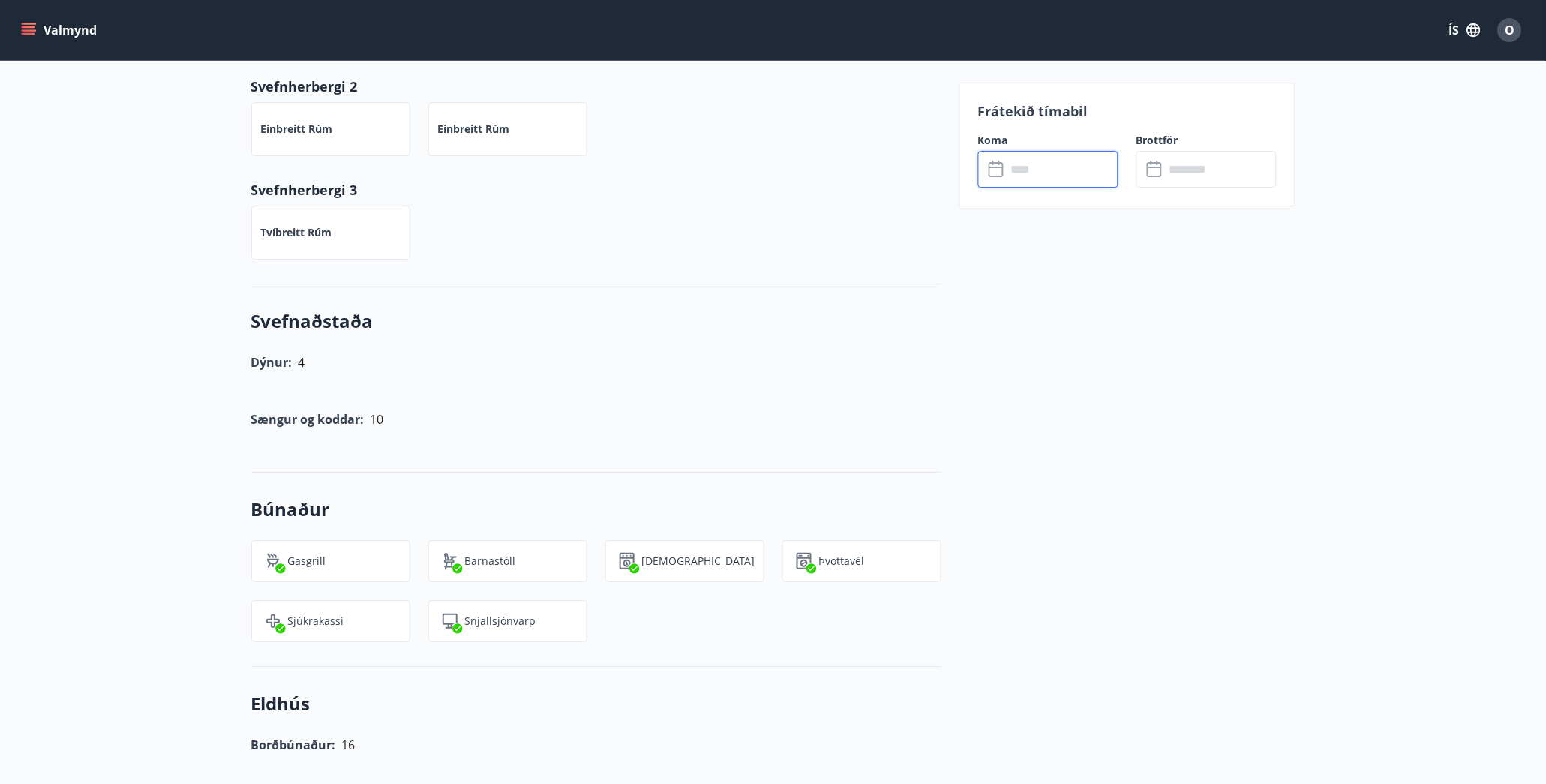
click at [1037, 171] on input "text" at bounding box center [1062, 168] width 111 height 37
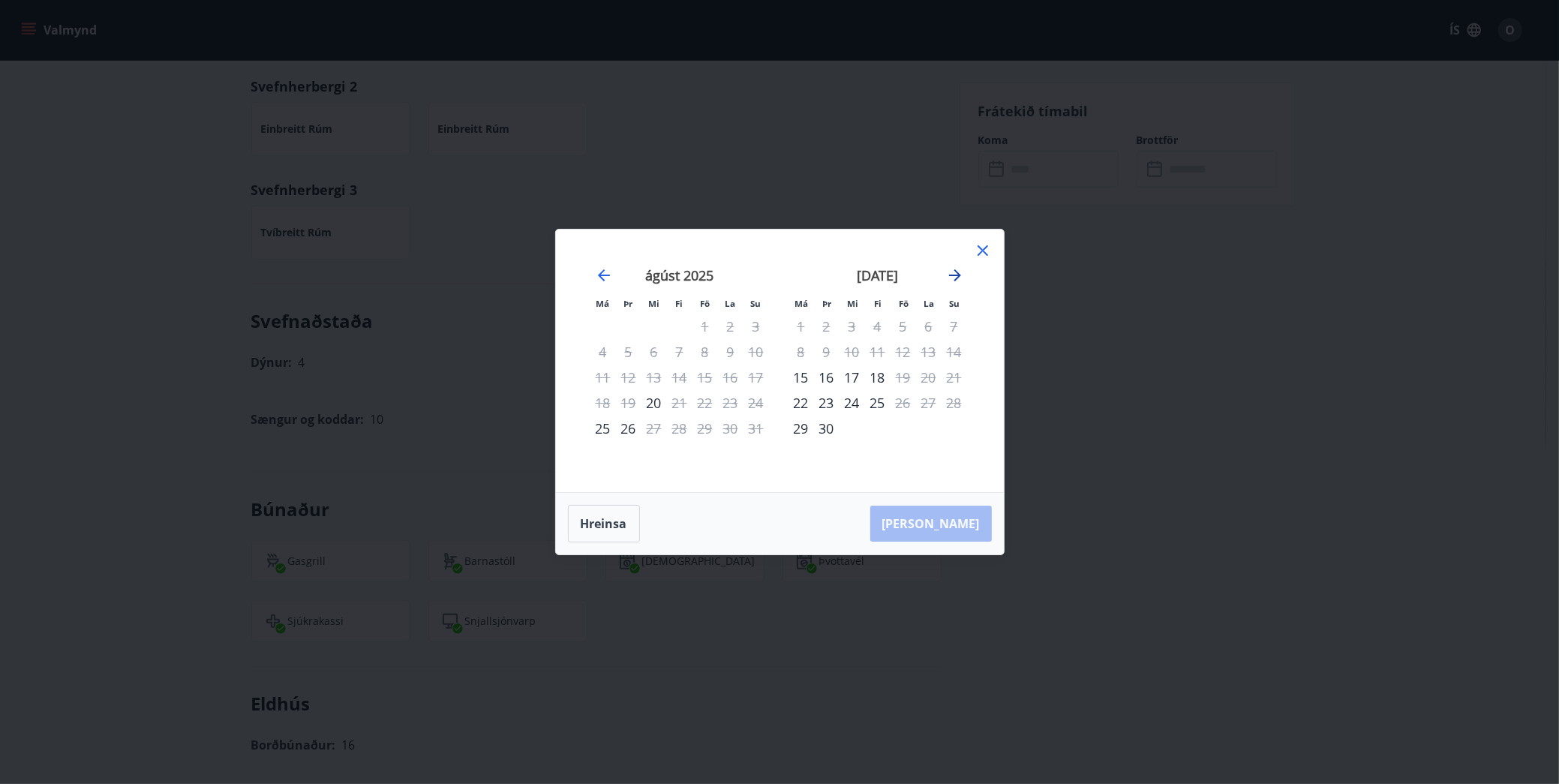
click at [952, 280] on icon "Move forward to switch to the next month." at bounding box center [955, 276] width 18 height 18
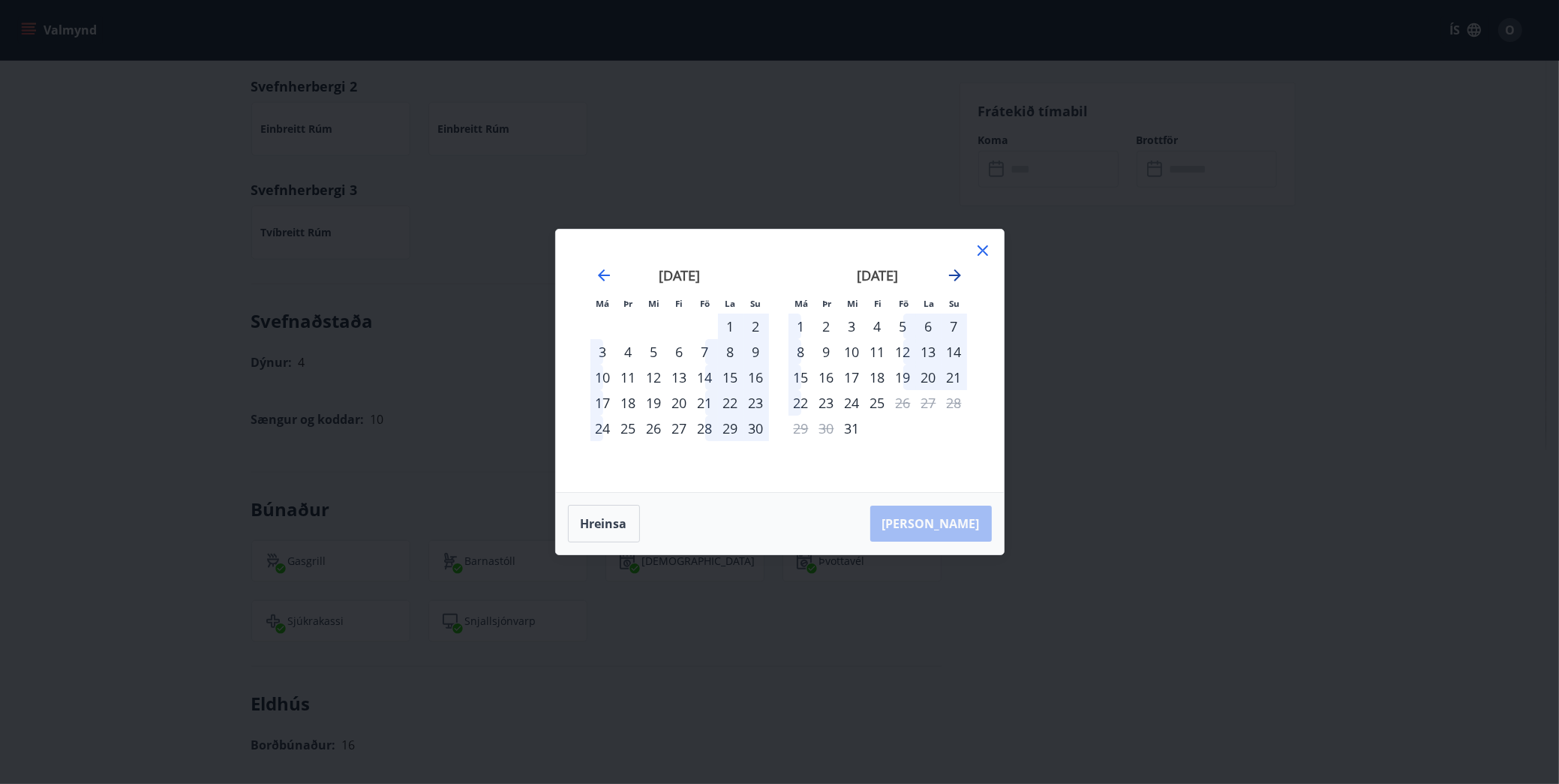
click at [952, 280] on icon "Move forward to switch to the next month." at bounding box center [955, 276] width 18 height 18
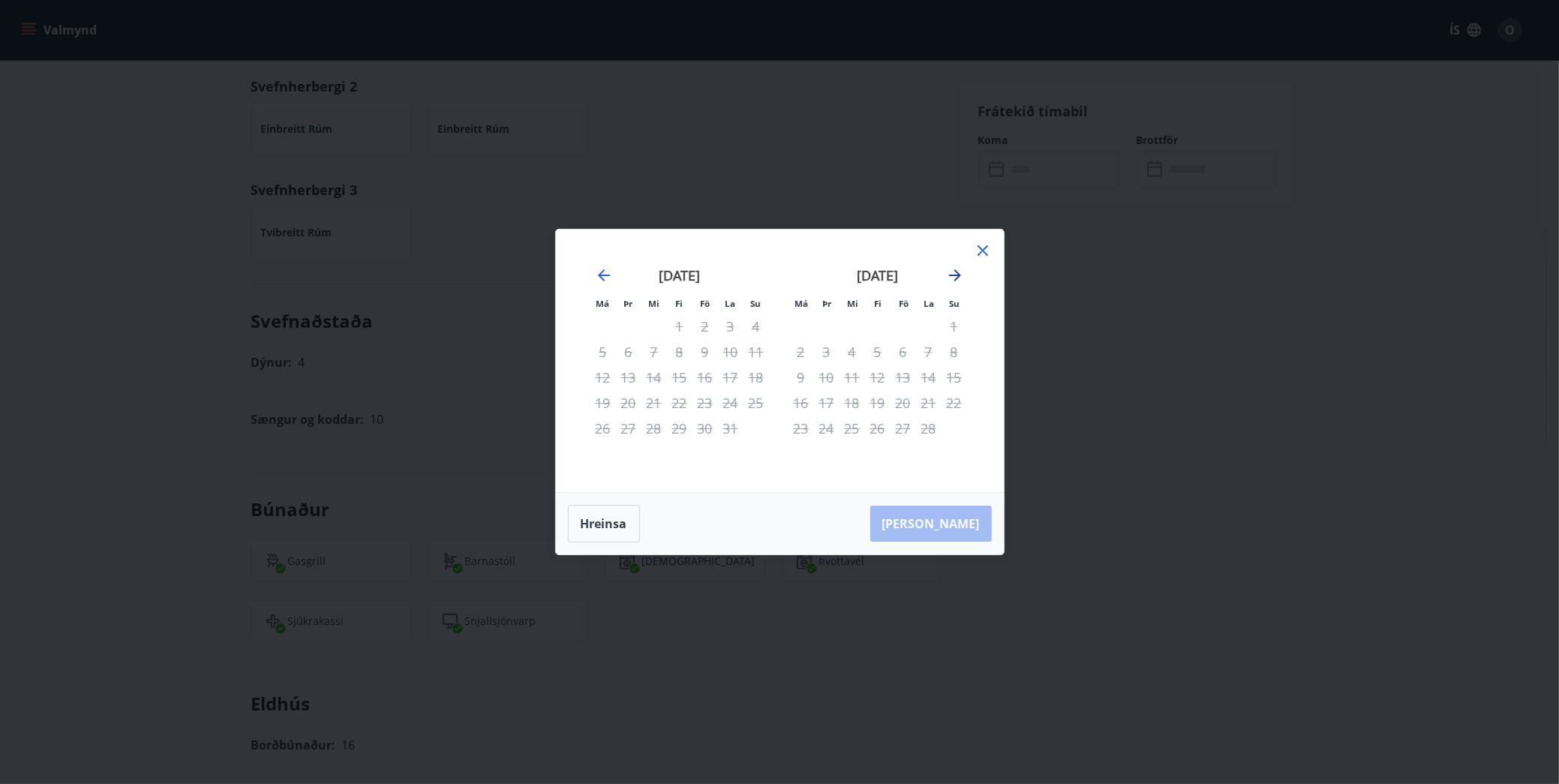
click at [952, 280] on icon "Move forward to switch to the next month." at bounding box center [955, 276] width 18 height 18
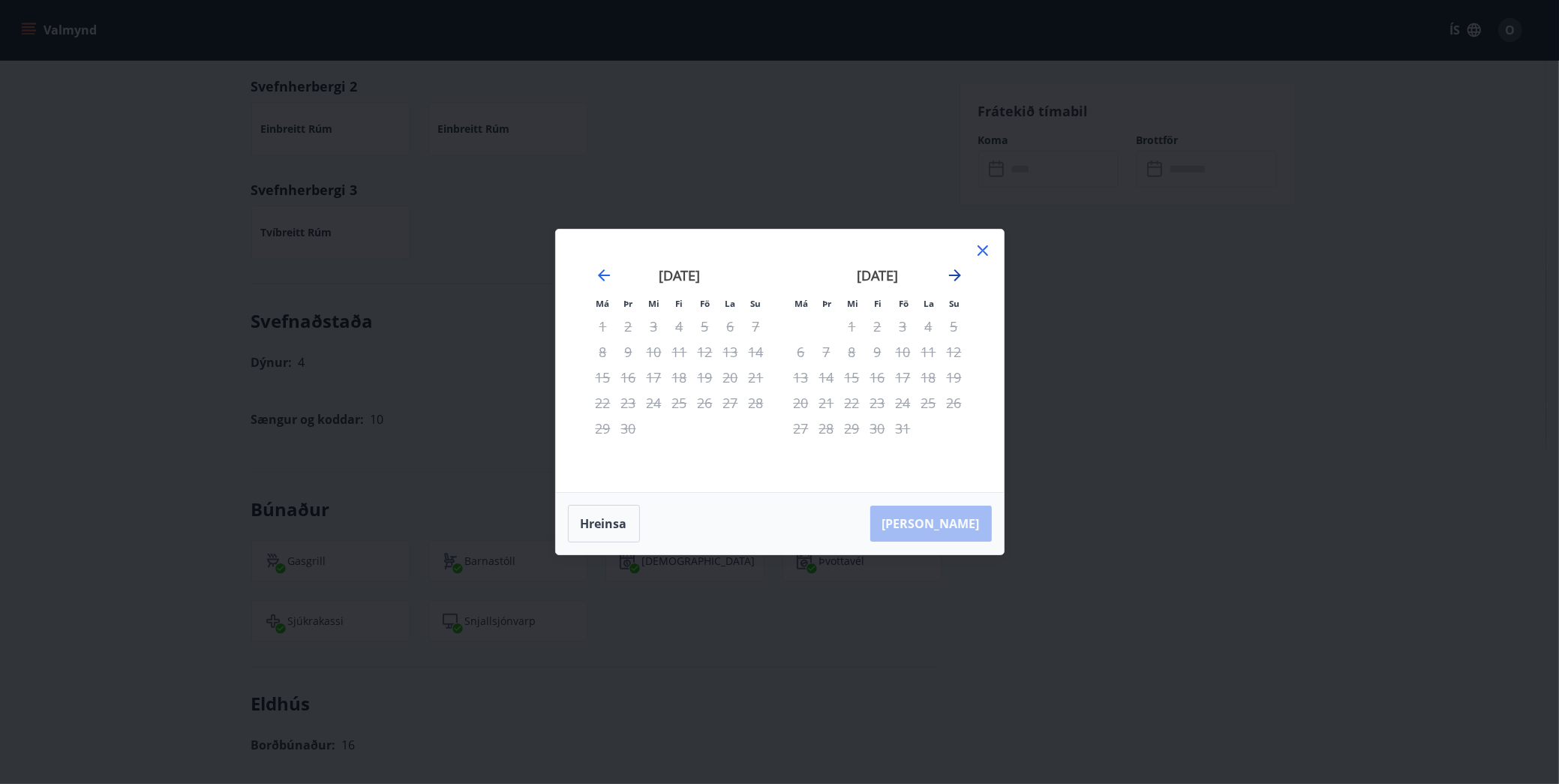
click at [952, 280] on icon "Move forward to switch to the next month." at bounding box center [955, 276] width 18 height 18
click at [983, 245] on icon at bounding box center [983, 251] width 18 height 18
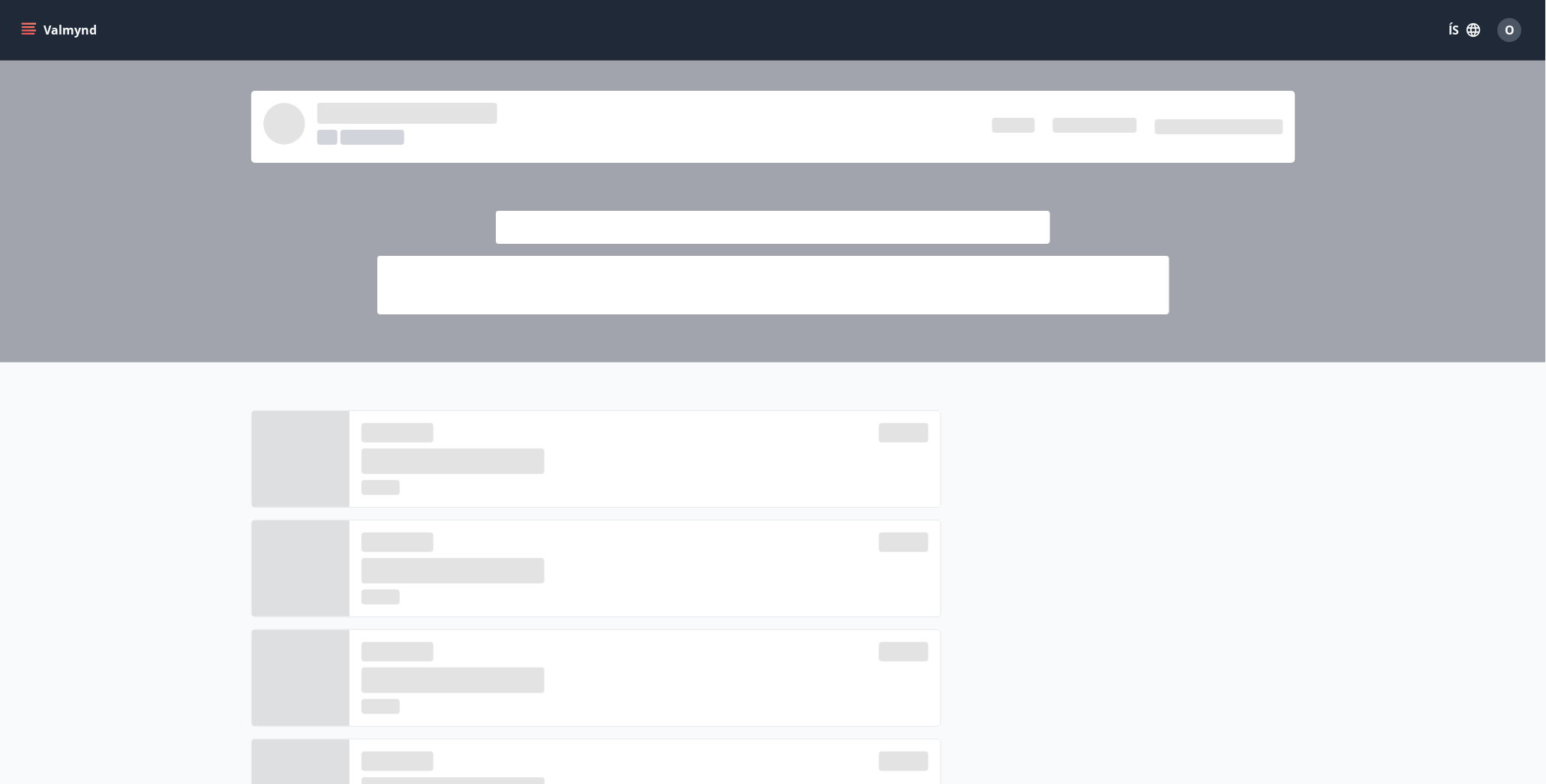
scroll to position [2, 0]
